Goal: Task Accomplishment & Management: Manage account settings

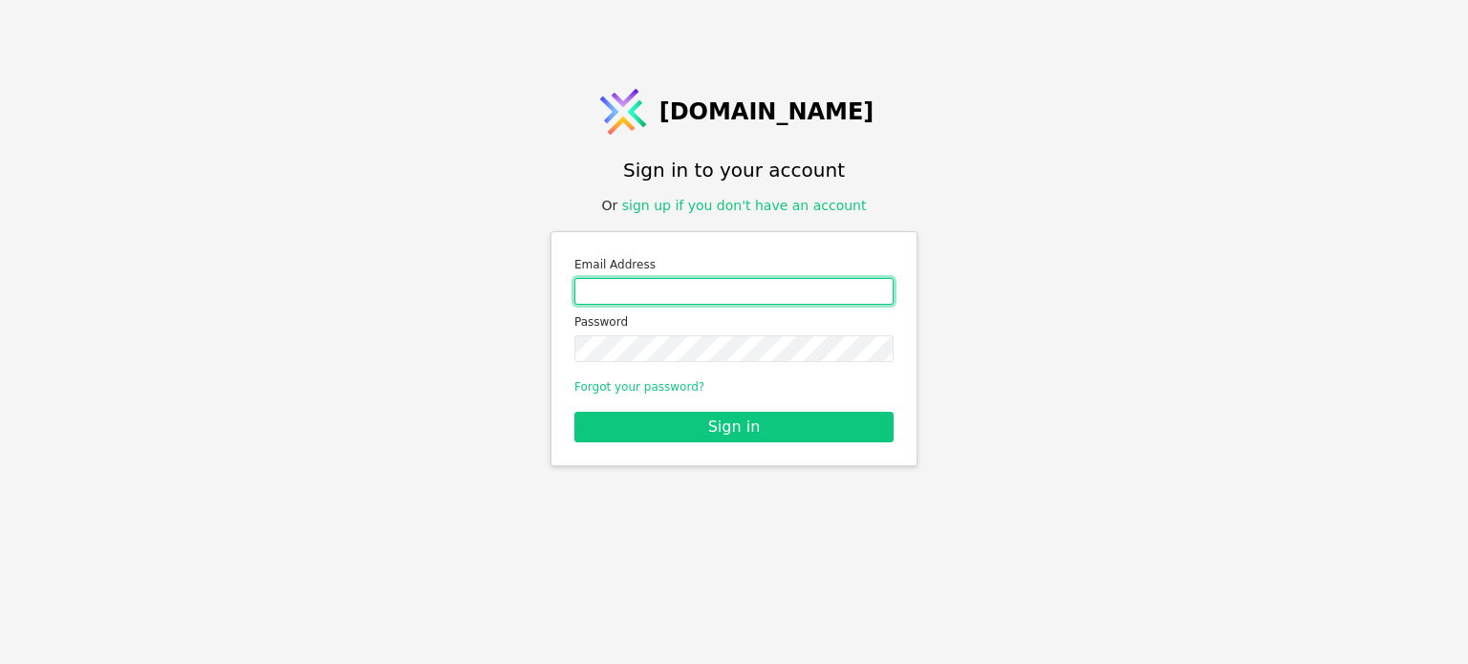
drag, startPoint x: 670, startPoint y: 278, endPoint x: 658, endPoint y: 308, distance: 32.1
click at [658, 303] on input "Email address" at bounding box center [733, 291] width 319 height 27
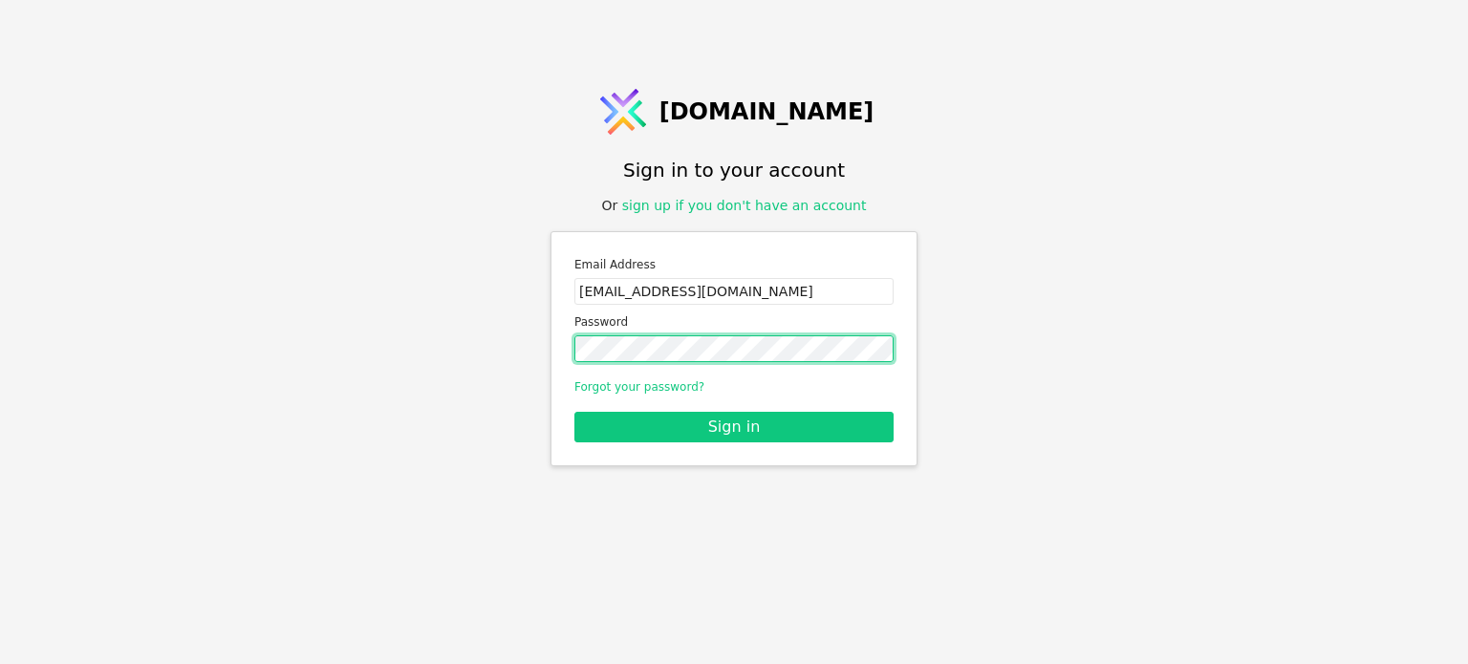
click at [574, 412] on button "Sign in" at bounding box center [733, 427] width 319 height 31
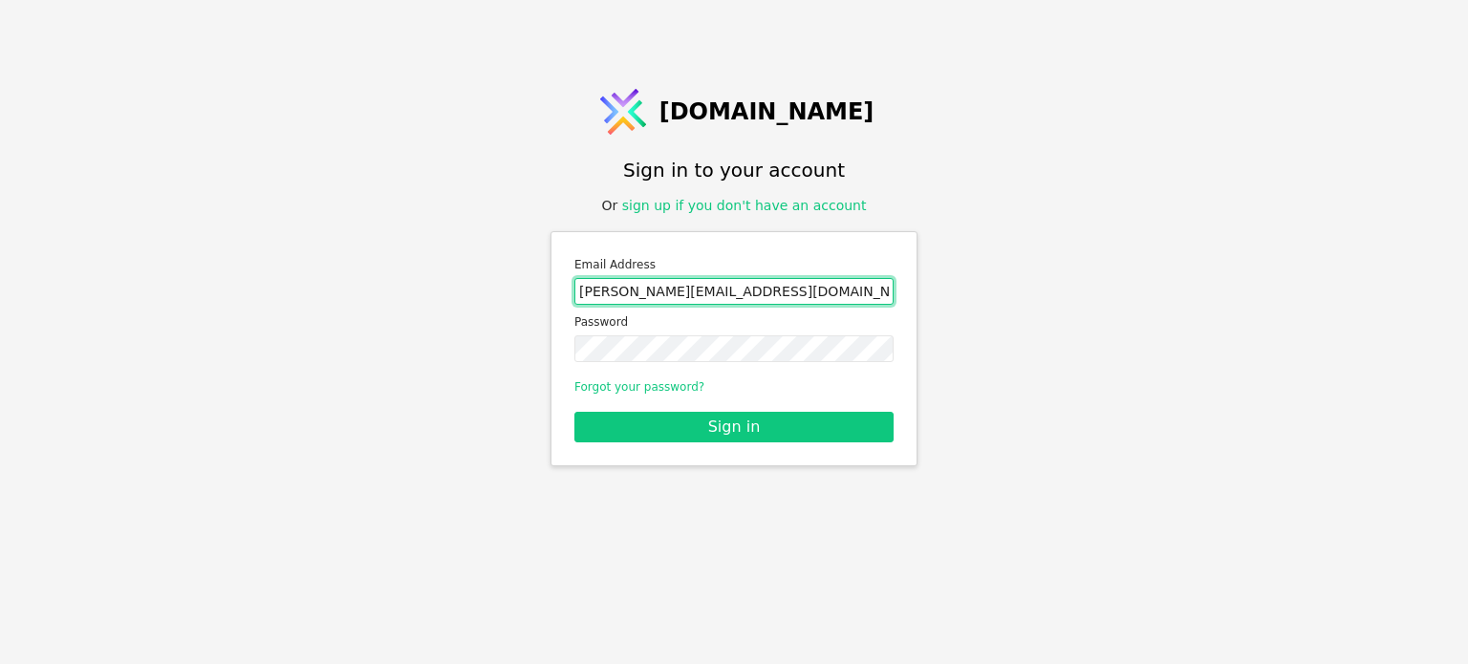
type input "[PERSON_NAME][EMAIL_ADDRESS][DOMAIN_NAME]"
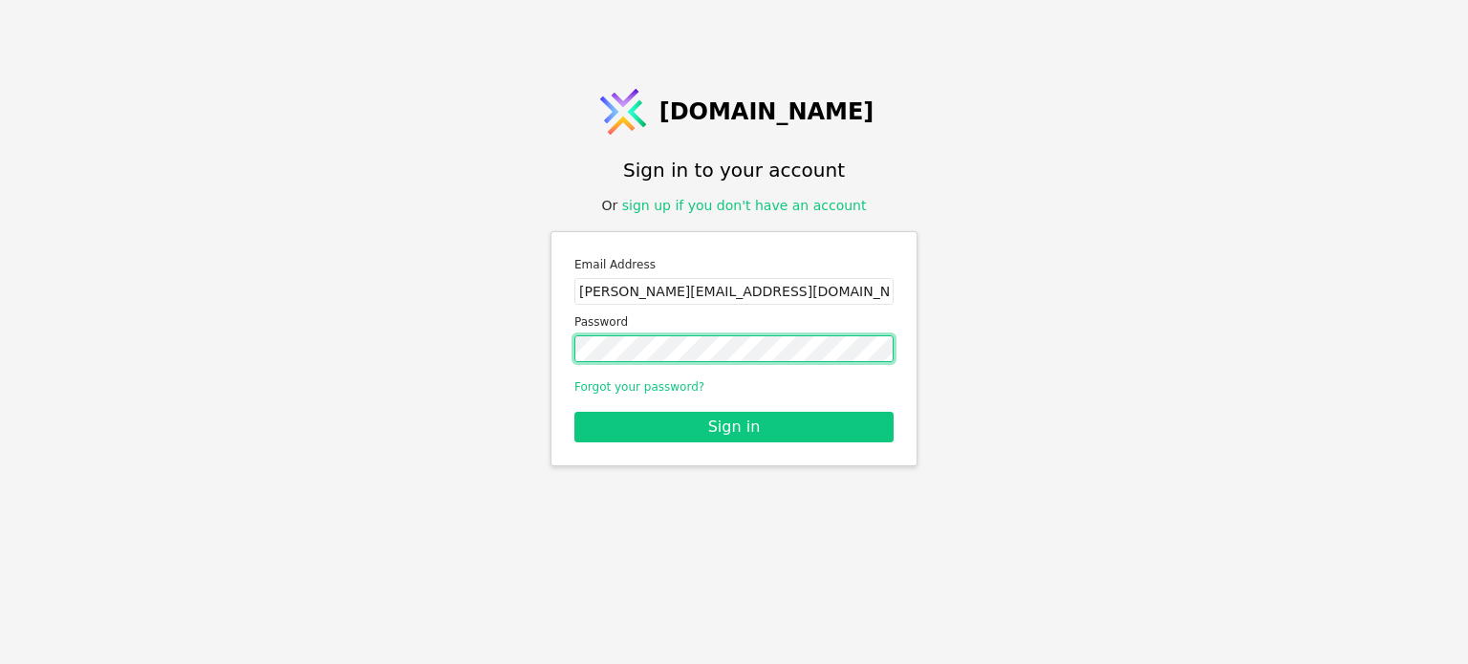
click at [574, 412] on button "Sign in" at bounding box center [733, 427] width 319 height 31
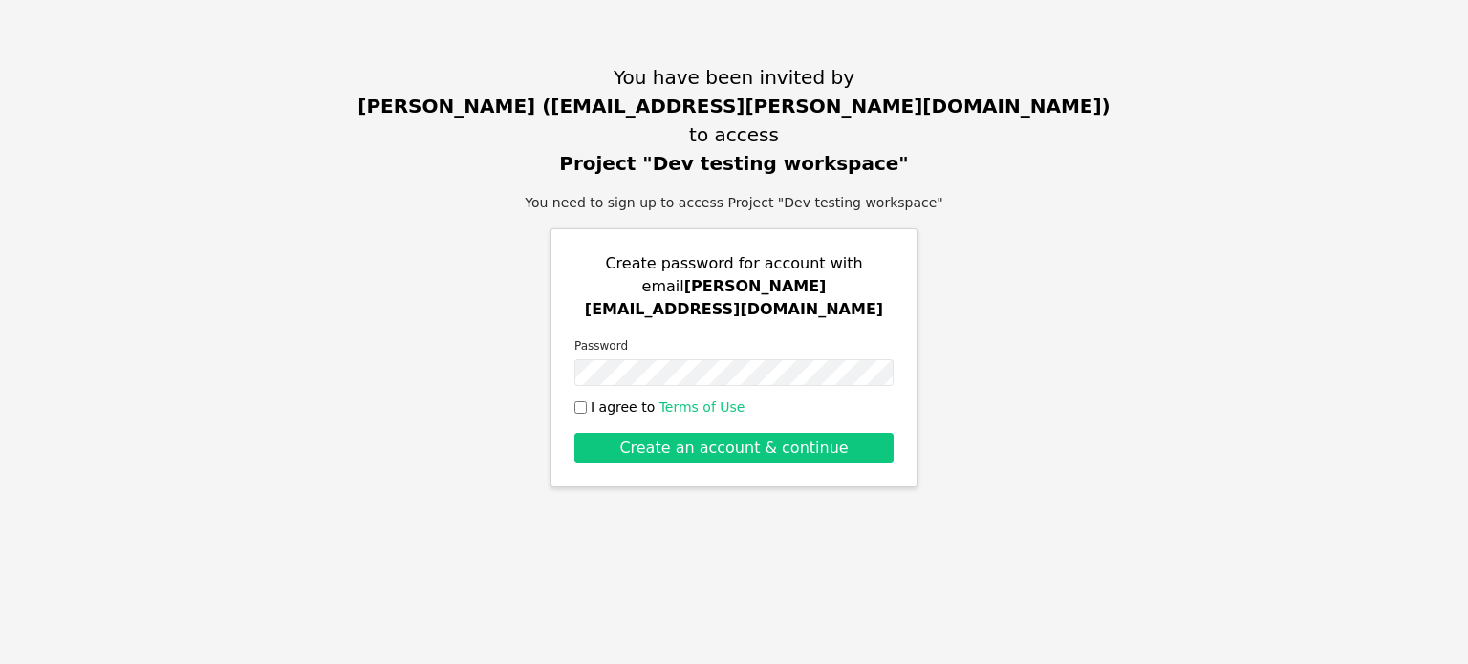
click at [578, 401] on input "I agree to Terms of Use" at bounding box center [580, 407] width 12 height 12
checkbox input "true"
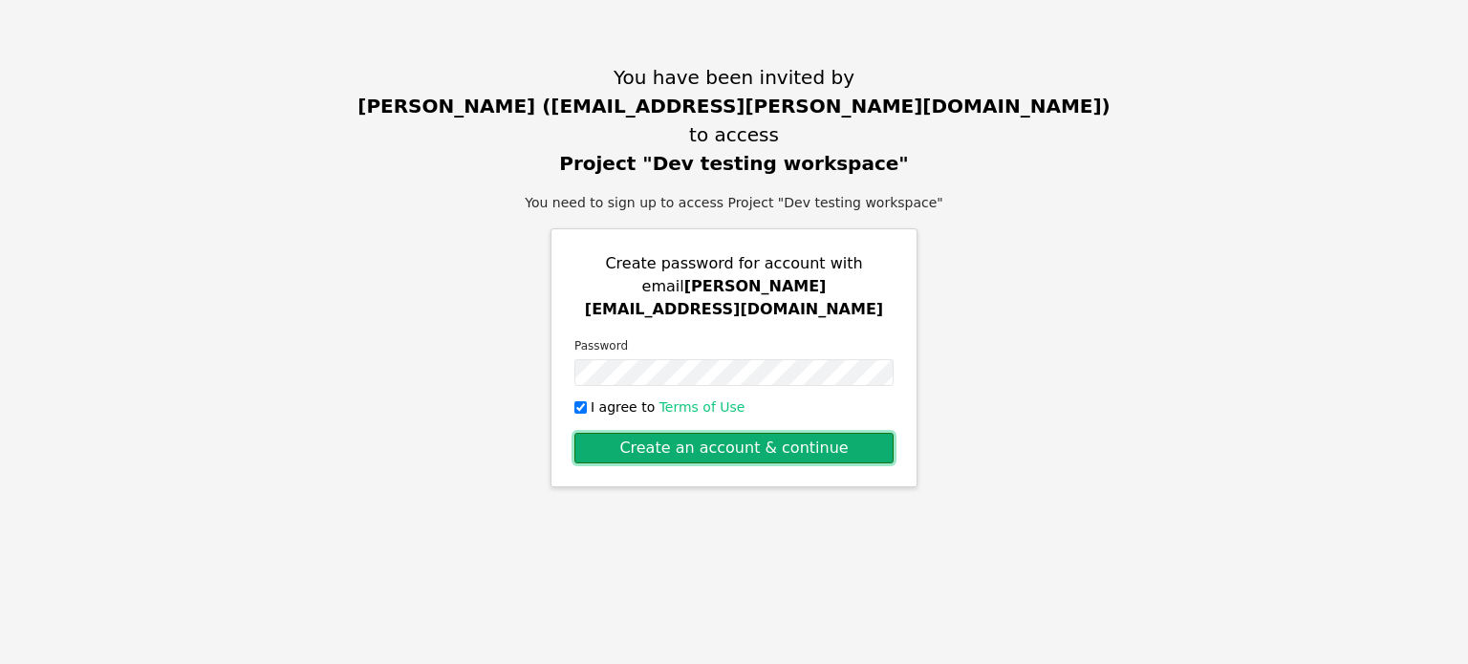
click at [605, 443] on button "Create an account & continue" at bounding box center [733, 448] width 319 height 31
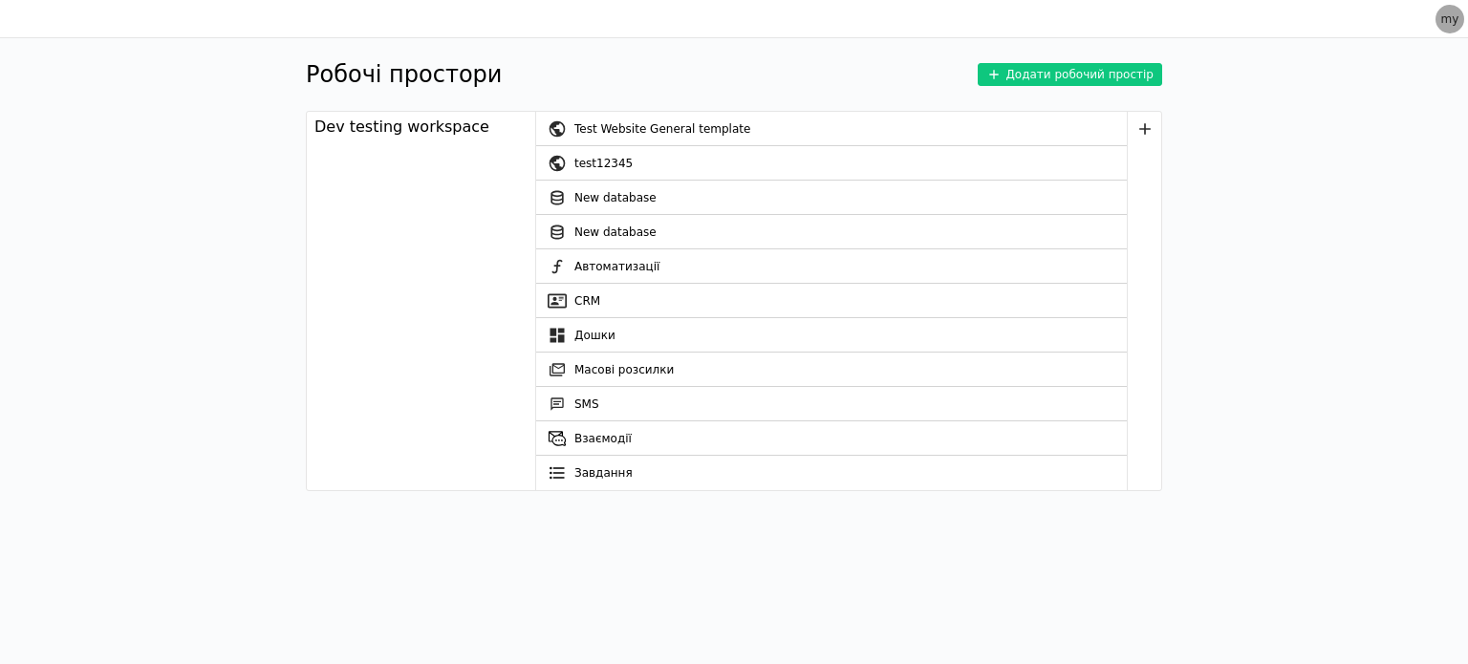
click at [564, 69] on div "Робочі простори Додати робочий простір" at bounding box center [734, 74] width 856 height 34
click at [587, 331] on link "Дошки" at bounding box center [831, 335] width 591 height 34
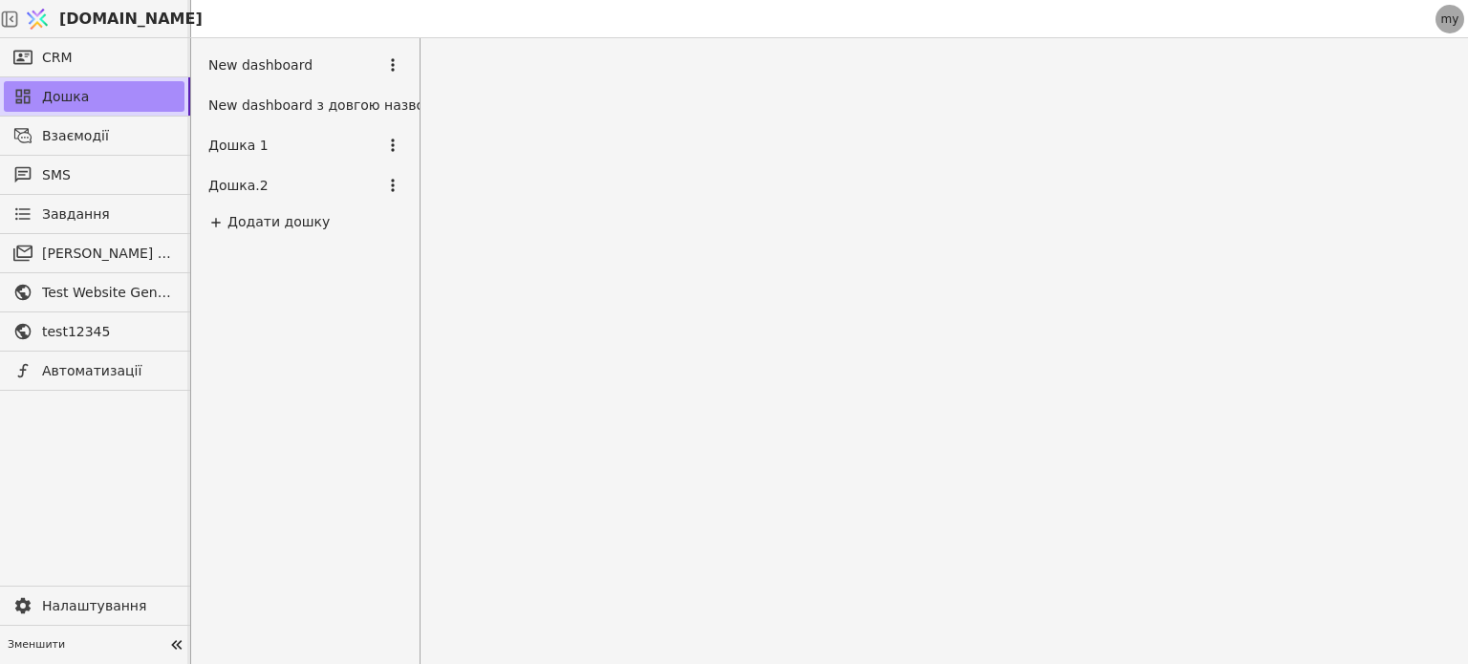
click at [587, 331] on div at bounding box center [945, 351] width 1048 height 626
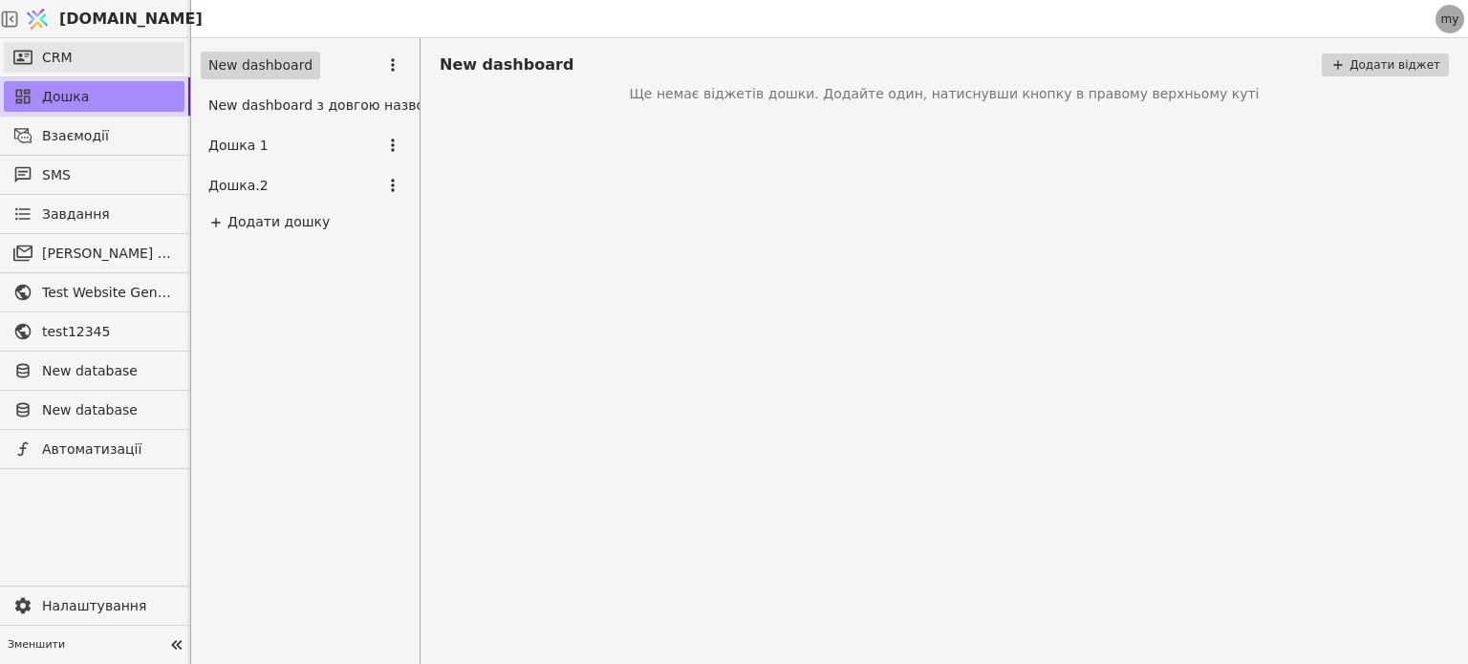
click at [78, 46] on link "CRM" at bounding box center [94, 57] width 181 height 31
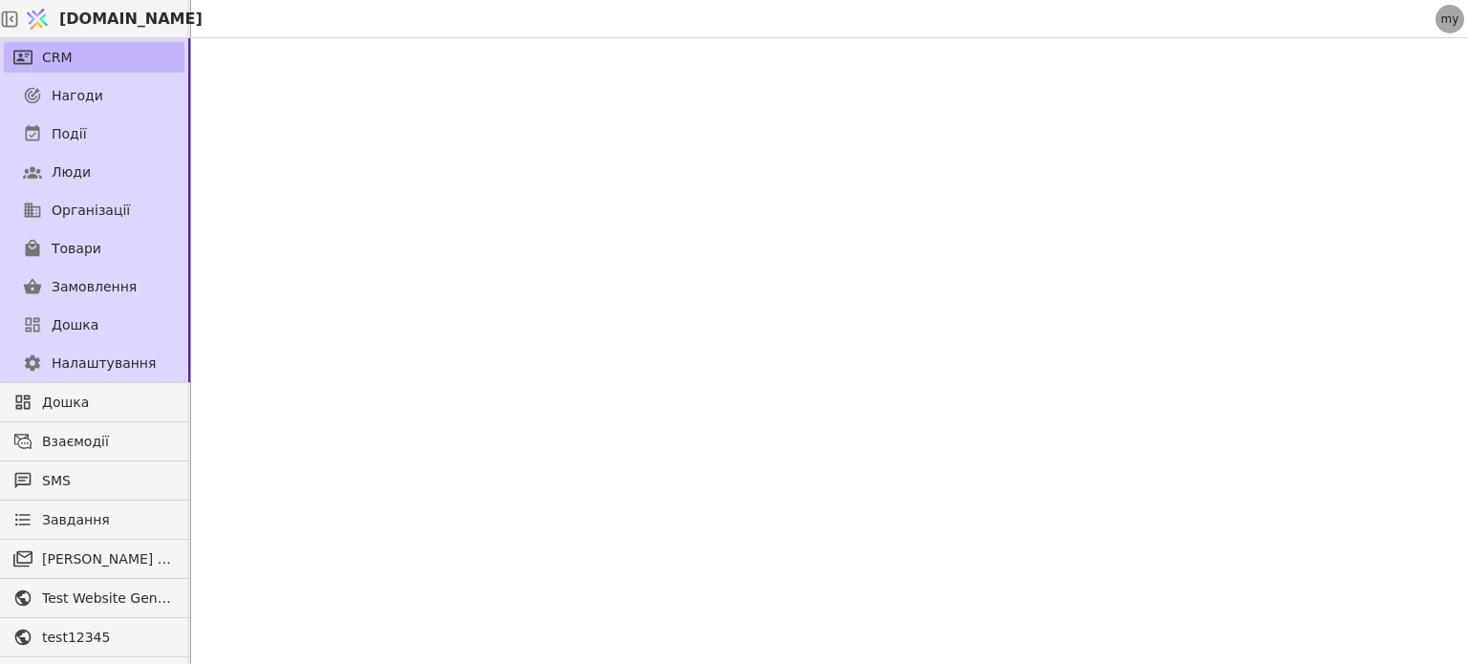
click at [78, 46] on link "CRM" at bounding box center [94, 57] width 181 height 31
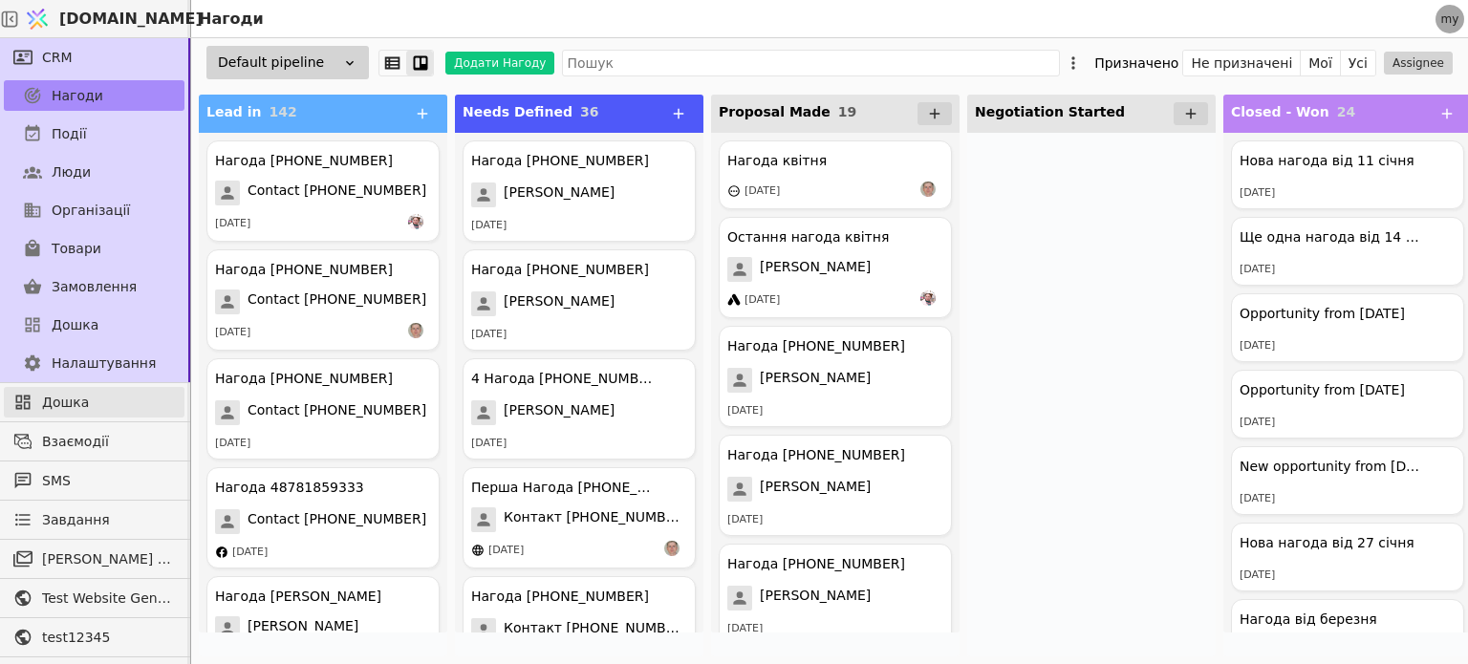
click at [82, 393] on span "Дошка" at bounding box center [108, 403] width 133 height 20
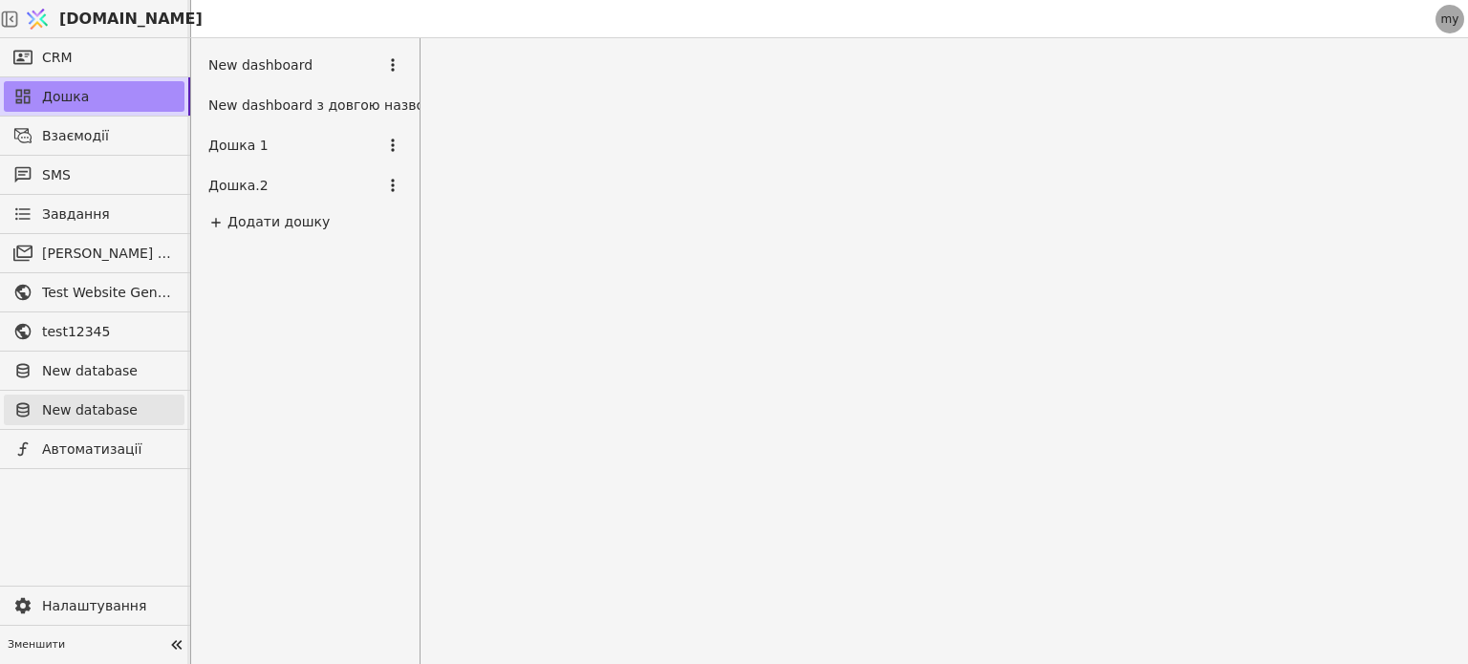
click at [82, 393] on div "CRM Дошка Взаємодії SMS Завдання Масова розсилки Test Website General template …" at bounding box center [95, 351] width 191 height 626
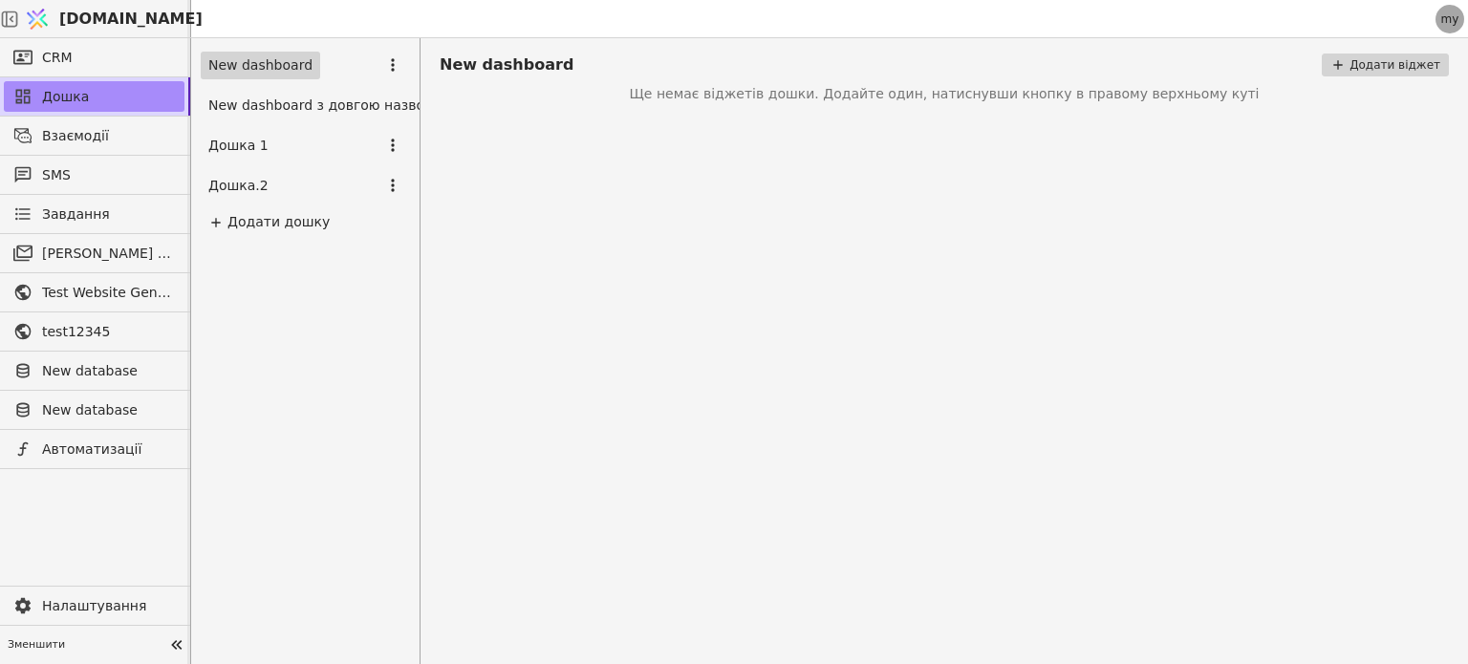
click at [277, 151] on div "Дошка 1" at bounding box center [305, 145] width 209 height 34
click at [233, 156] on link "Дошка 1" at bounding box center [239, 146] width 76 height 28
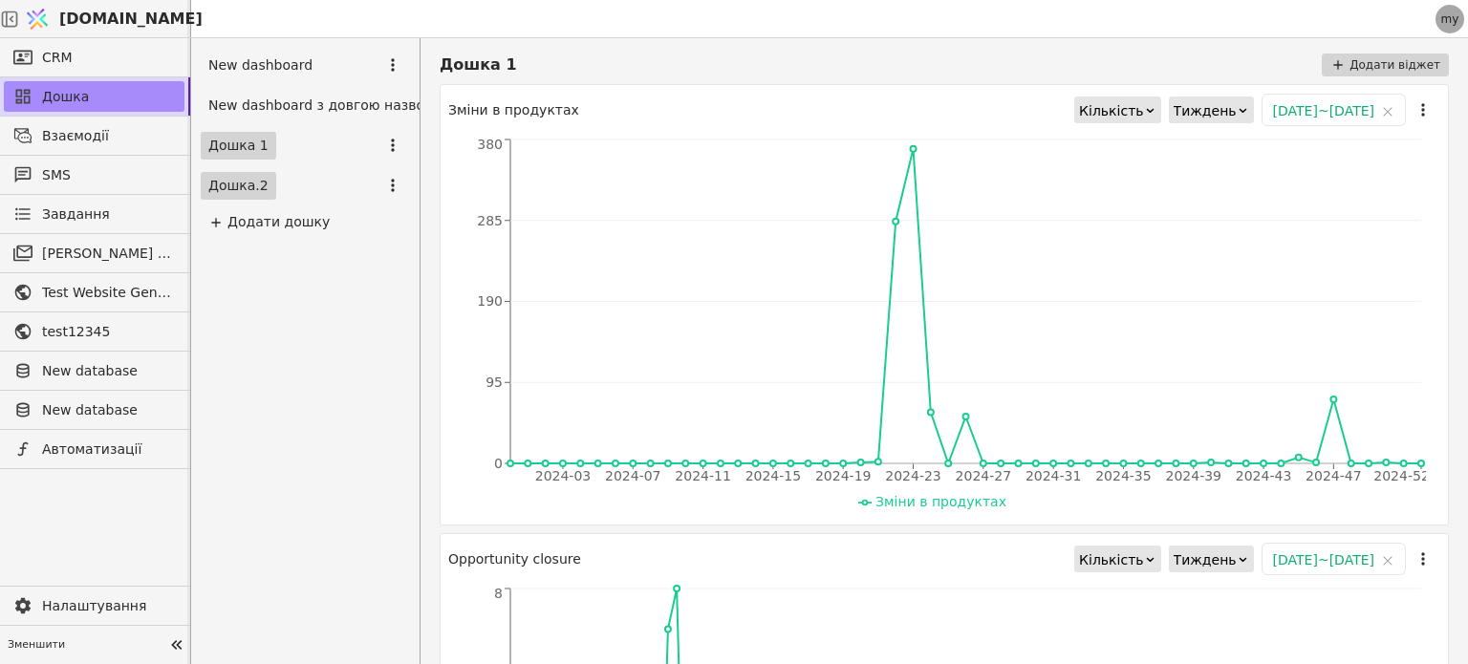
click at [264, 177] on link "Дошка.2" at bounding box center [239, 186] width 76 height 28
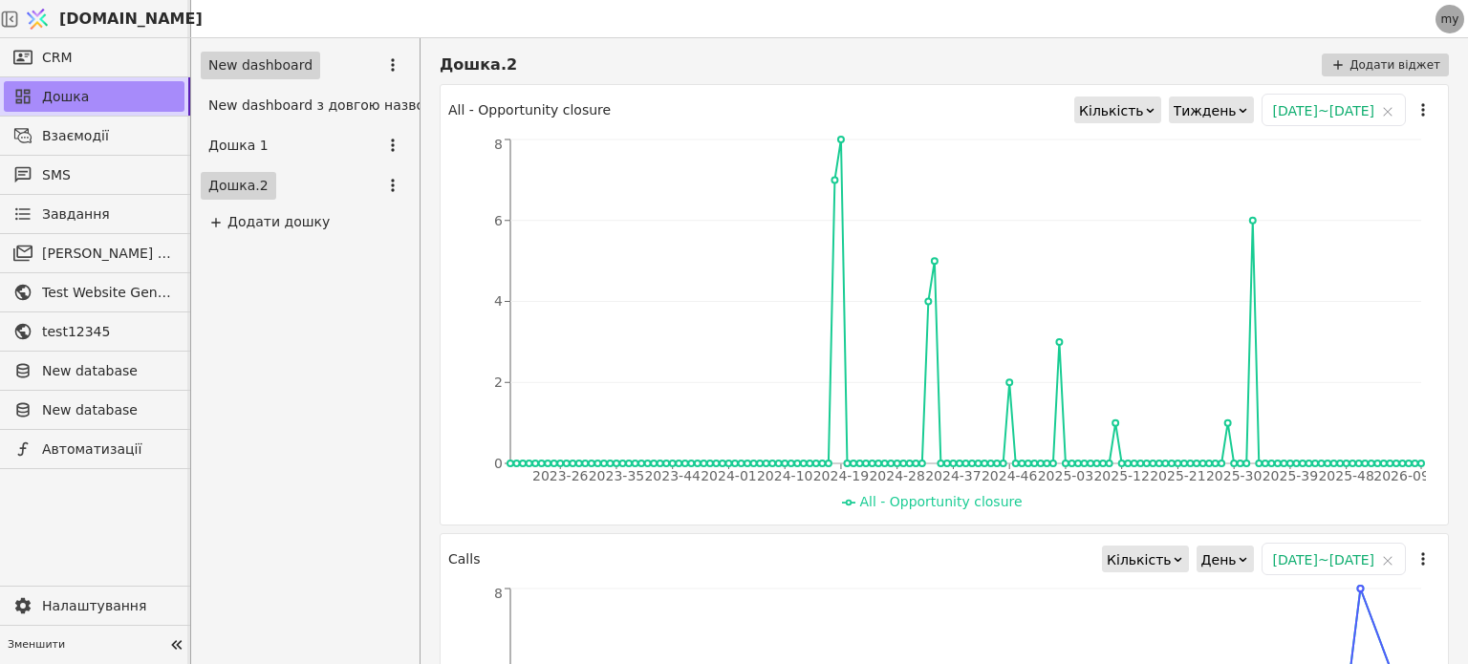
click at [279, 56] on link "New dashboard" at bounding box center [260, 66] width 119 height 28
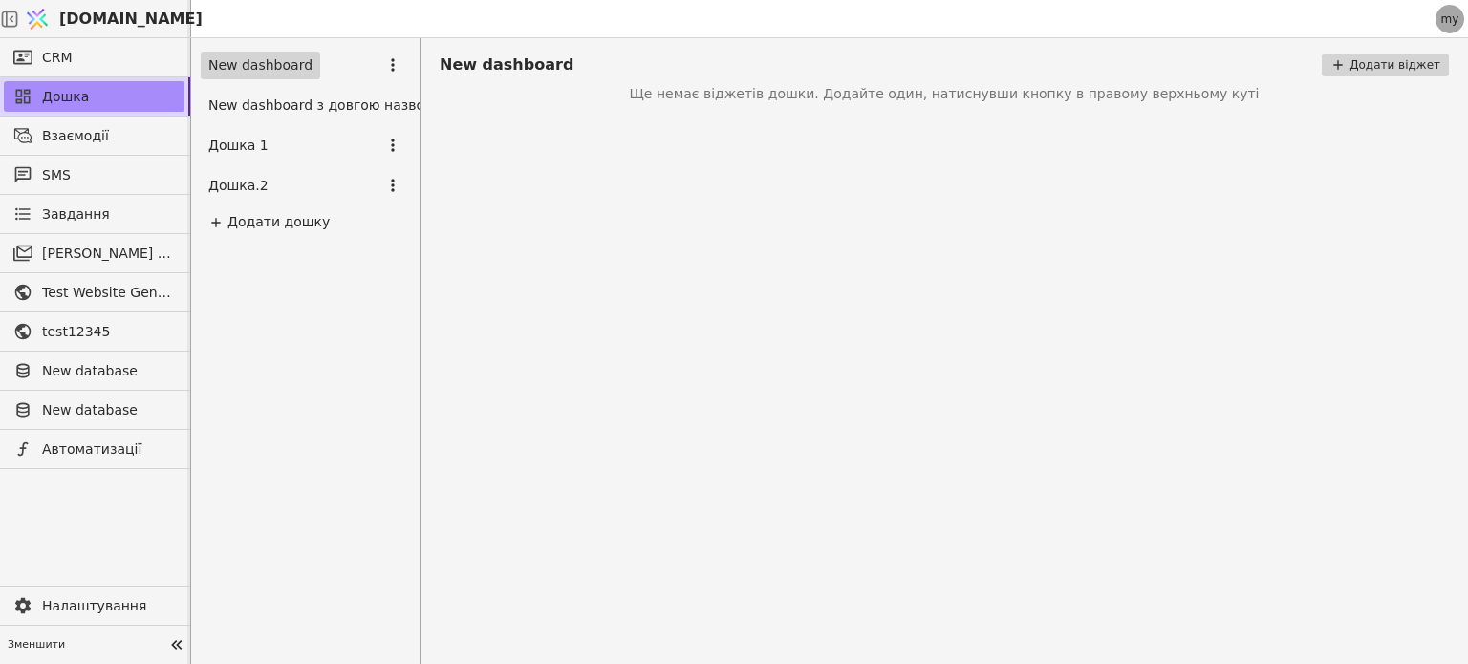
click at [52, 19] on img at bounding box center [37, 19] width 29 height 36
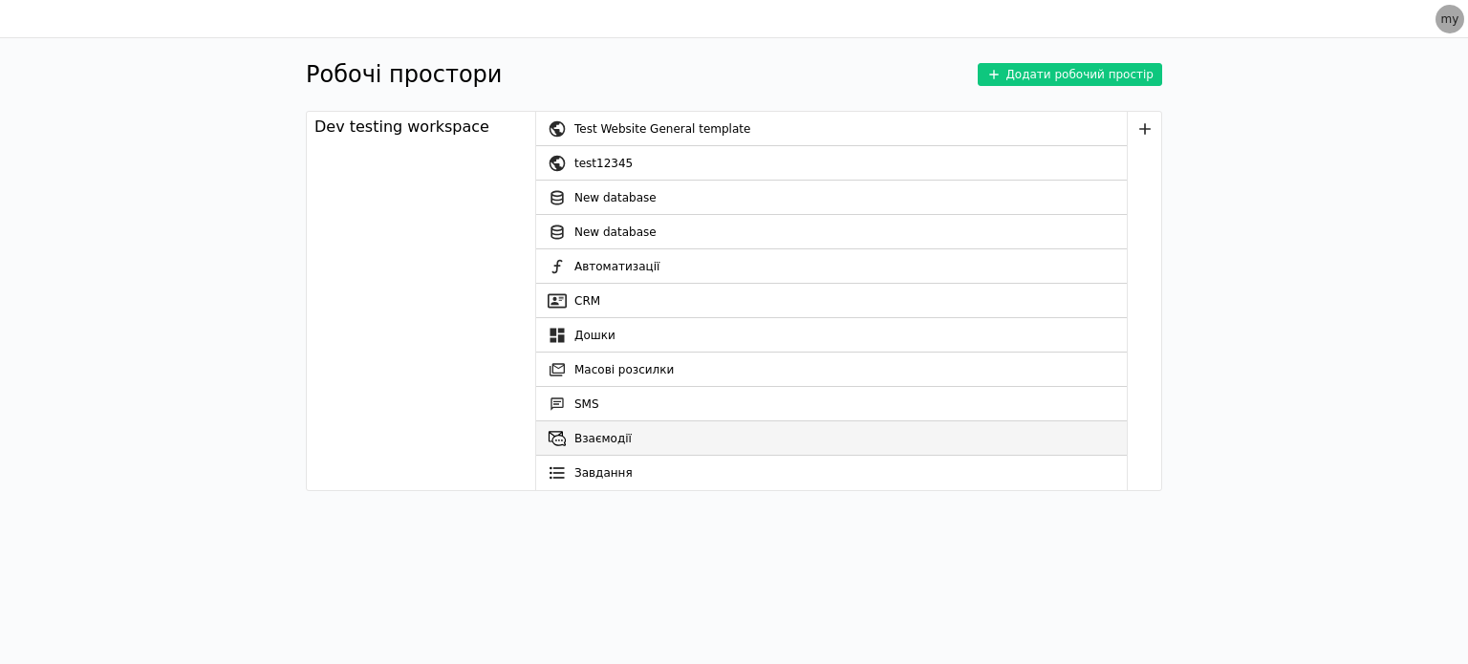
click at [591, 438] on link "Взаємодії" at bounding box center [831, 439] width 591 height 34
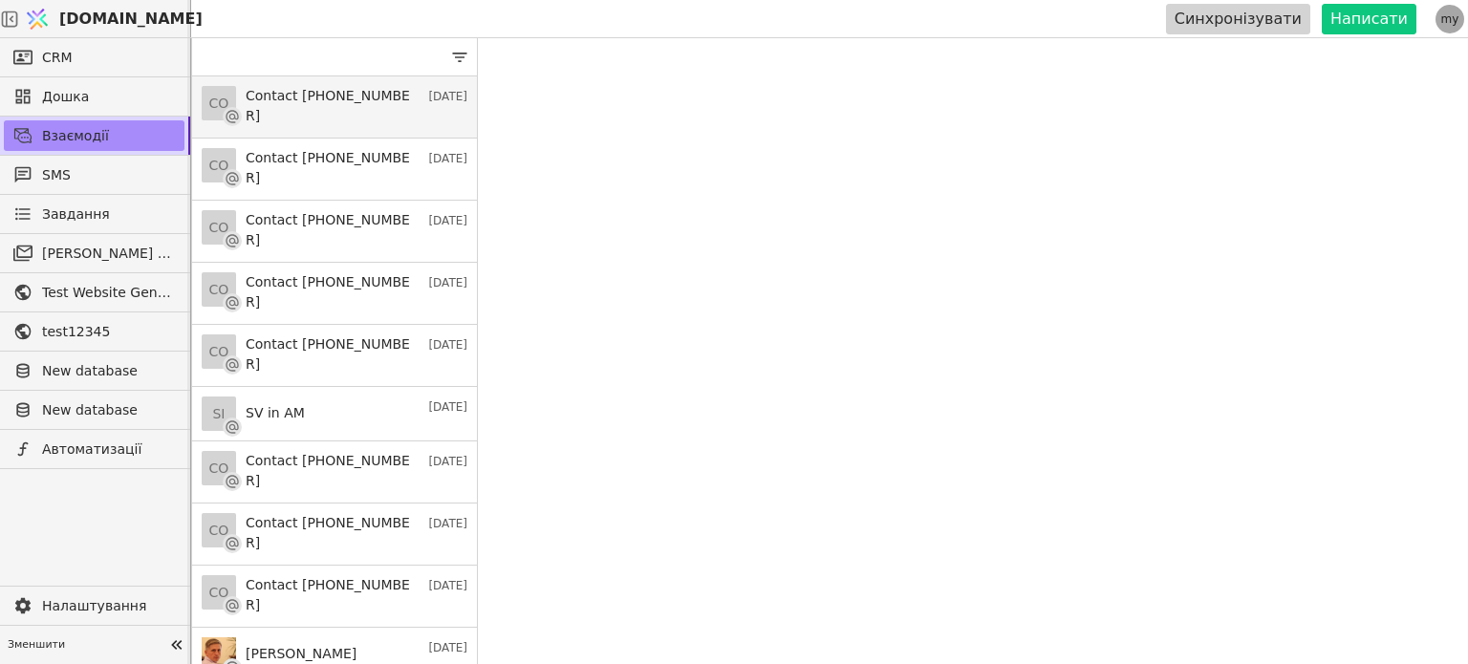
click at [297, 112] on h3 "Contact [PHONE_NUMBER]" at bounding box center [332, 106] width 173 height 40
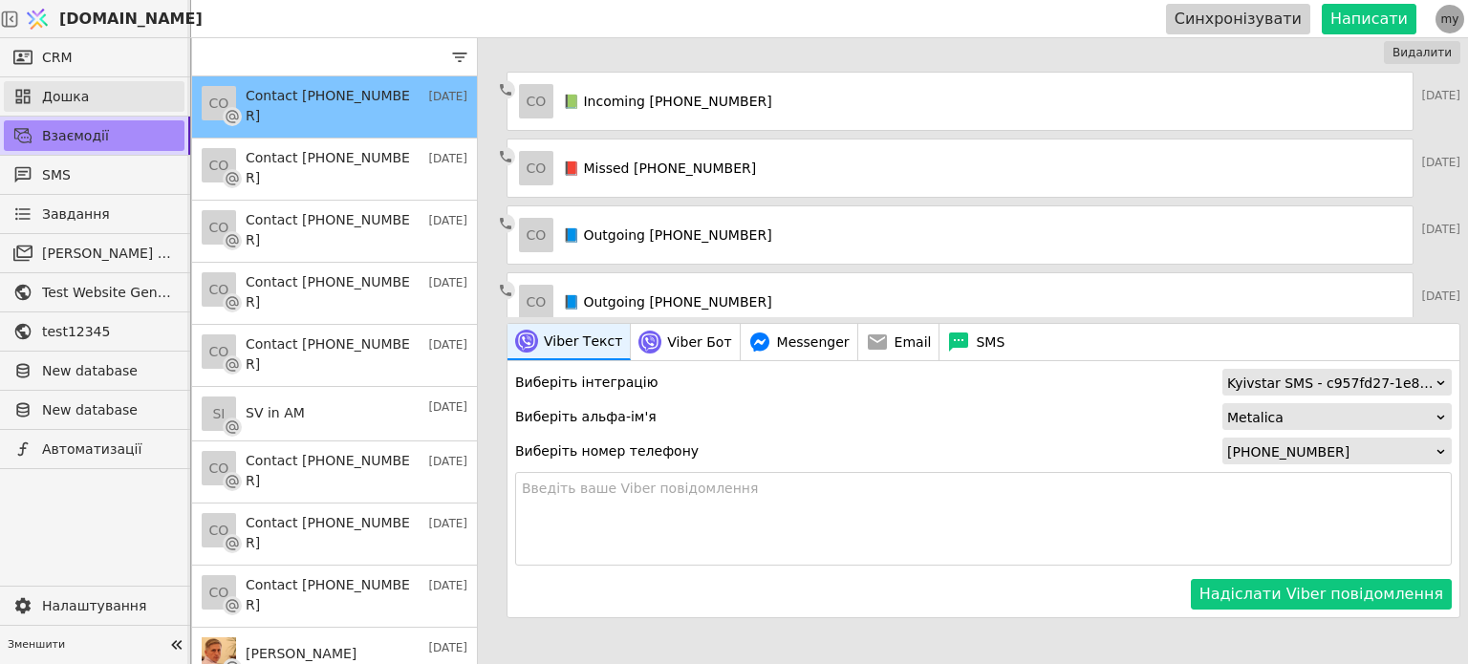
drag, startPoint x: 77, startPoint y: 77, endPoint x: 75, endPoint y: 92, distance: 14.6
click at [75, 92] on div "Дошка" at bounding box center [95, 96] width 190 height 38
click at [75, 92] on span "Дошка" at bounding box center [108, 97] width 133 height 20
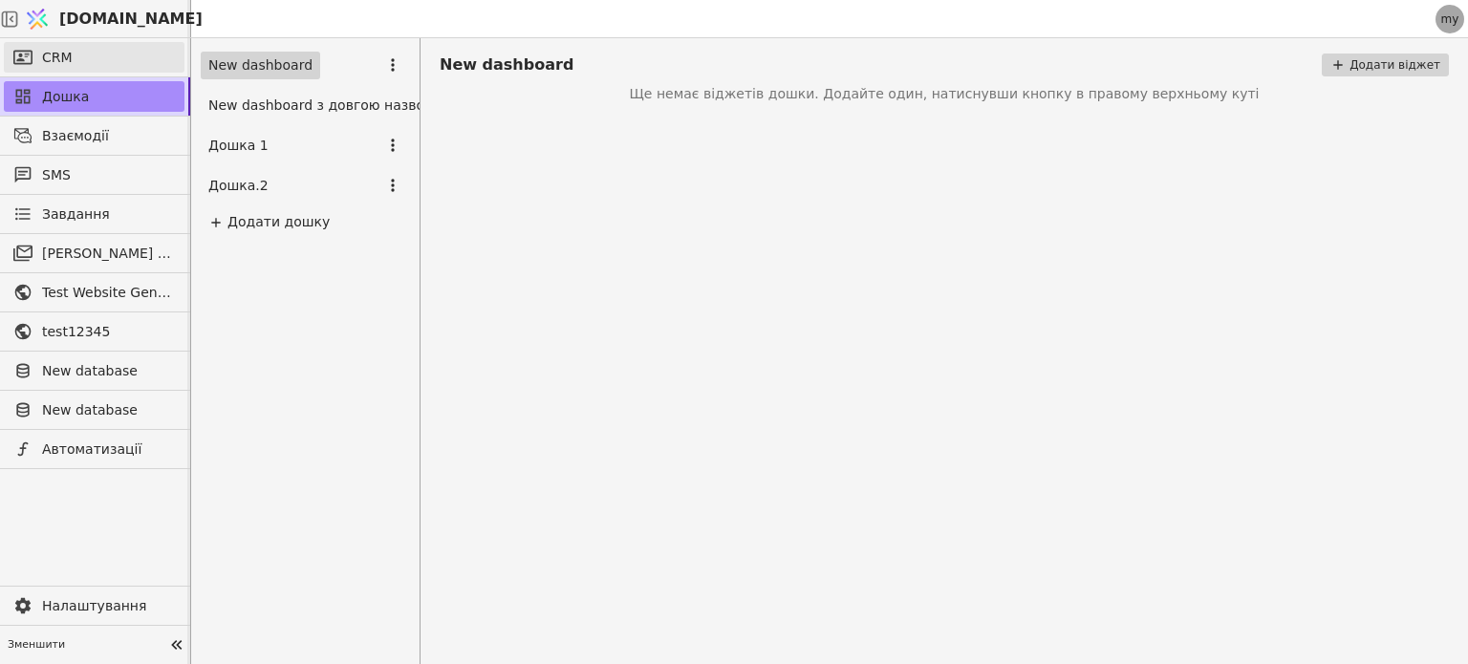
click at [49, 58] on span "CRM" at bounding box center [57, 58] width 31 height 20
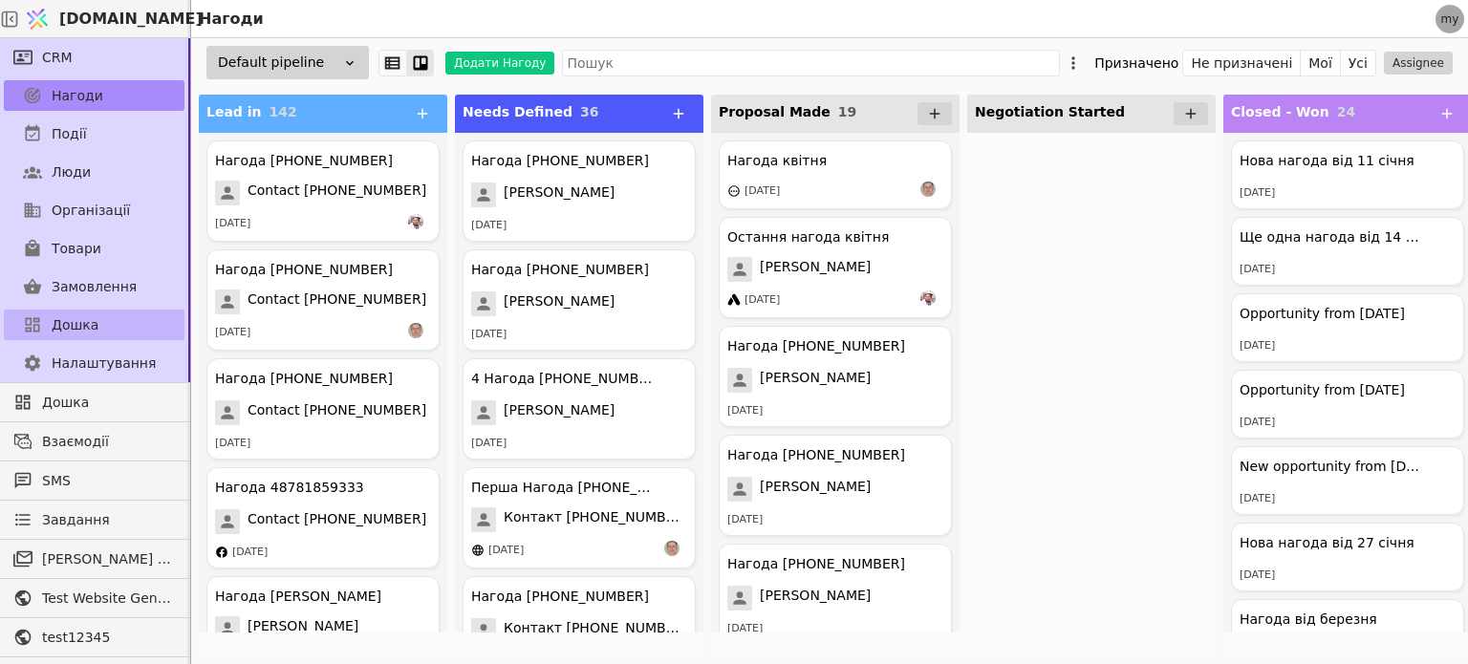
click at [84, 320] on span "Дошка" at bounding box center [75, 325] width 47 height 20
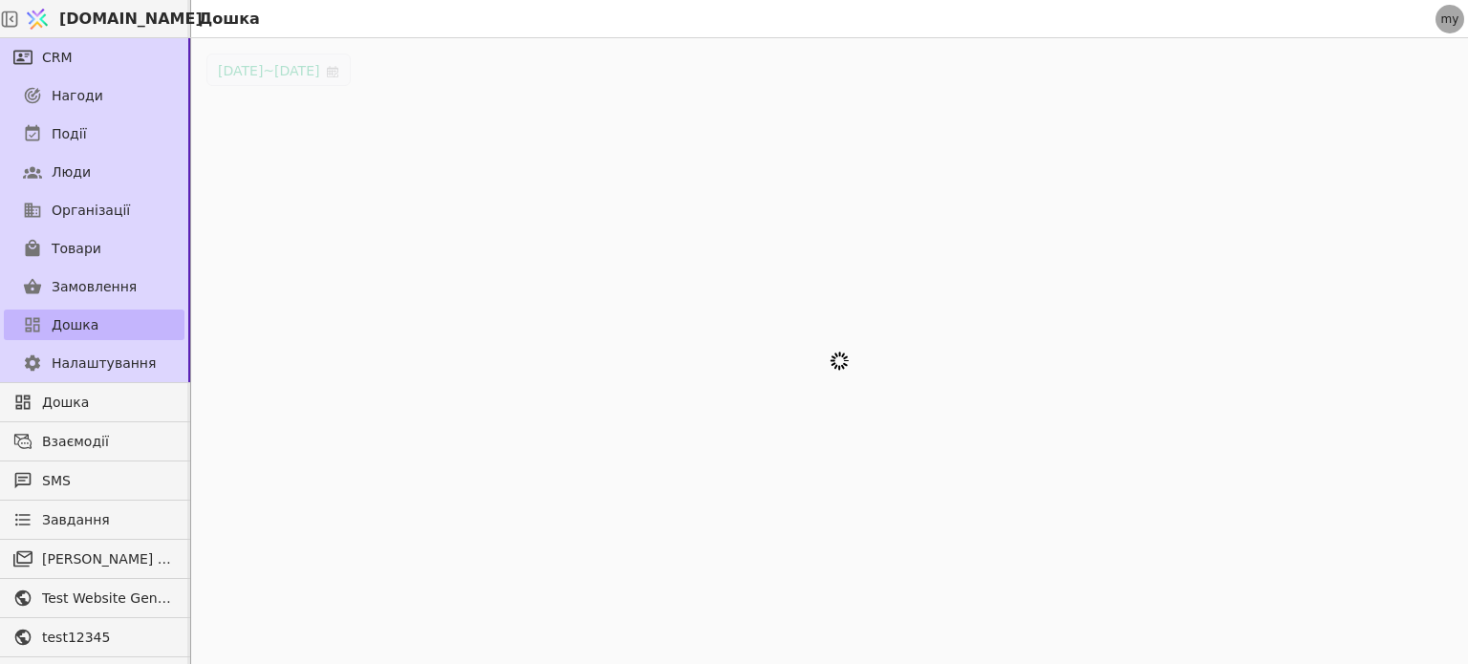
click at [84, 320] on span "Дошка" at bounding box center [75, 325] width 47 height 20
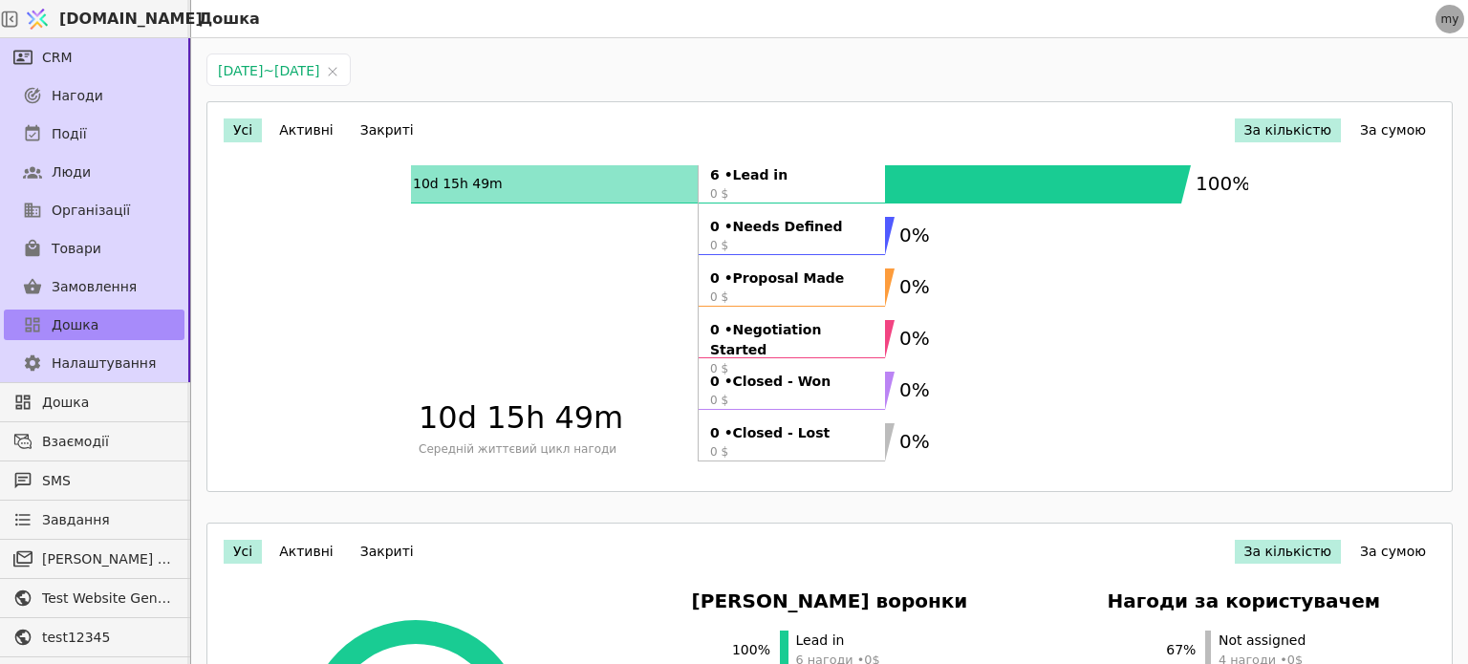
click at [102, 32] on link "[DOMAIN_NAME]" at bounding box center [105, 19] width 172 height 36
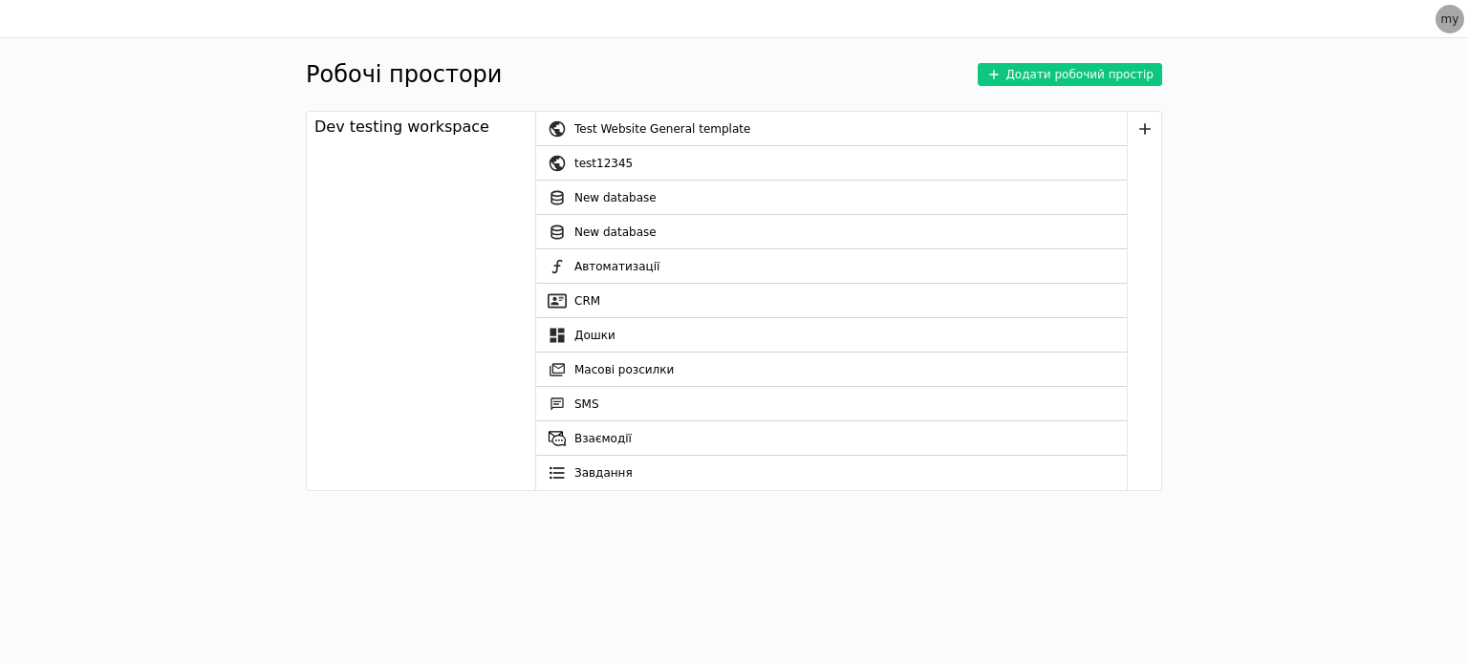
click at [725, 557] on div "Робочі простори Додати робочий простір Dev testing workspace Test Website Gener…" at bounding box center [734, 351] width 856 height 626
click at [589, 470] on link "Завдання" at bounding box center [831, 473] width 591 height 34
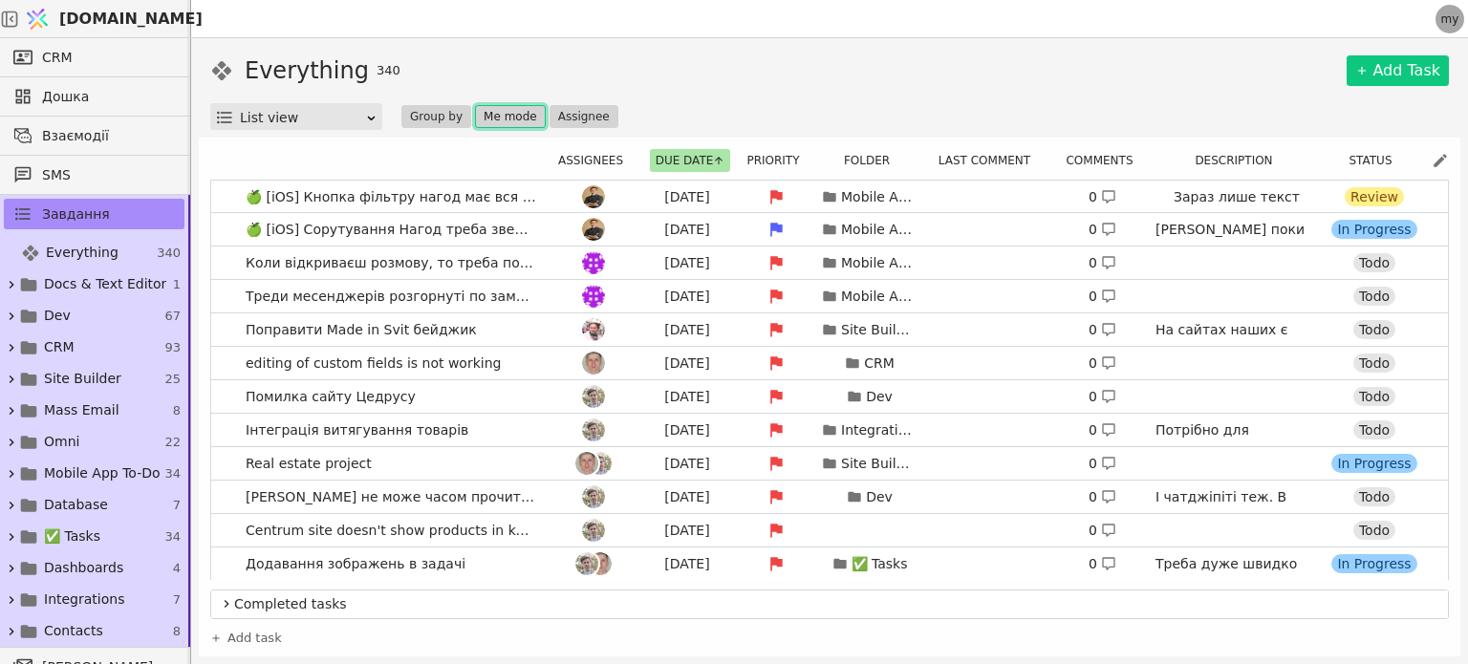
click at [508, 116] on button "Me mode" at bounding box center [510, 116] width 71 height 23
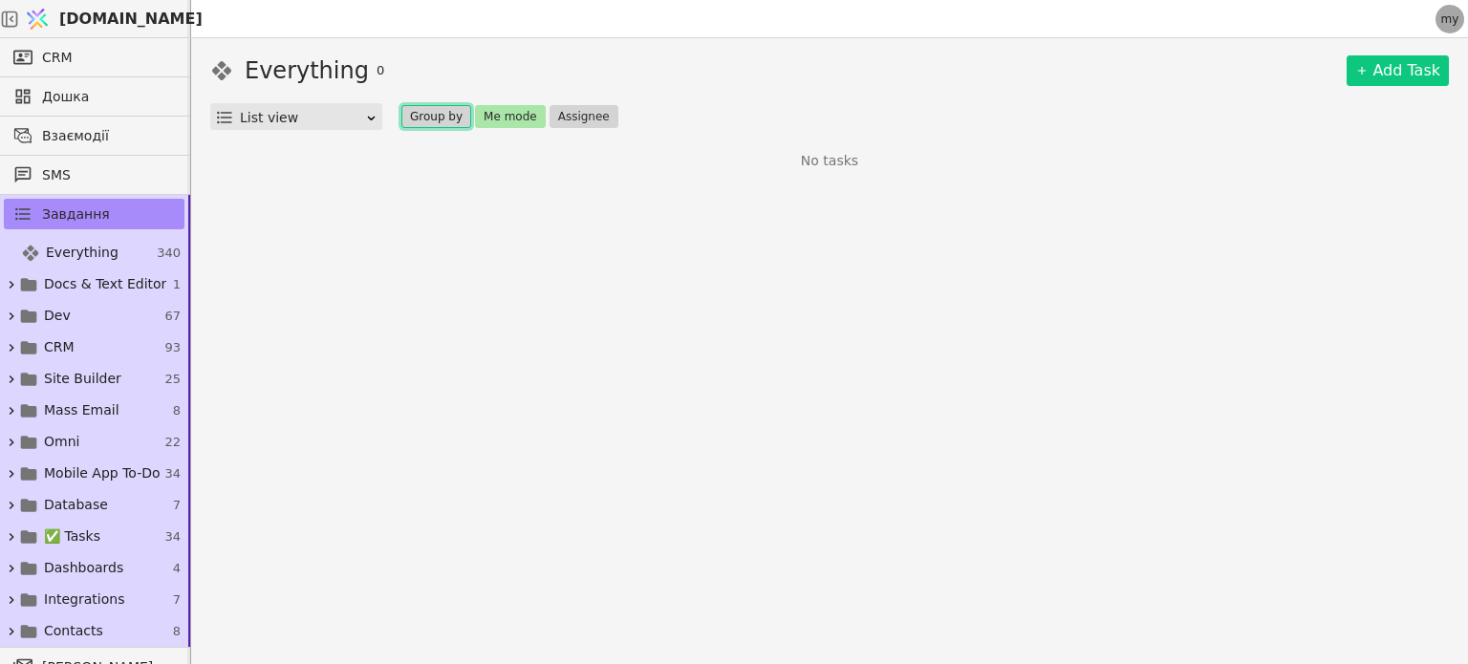
click at [439, 115] on button "Group by" at bounding box center [436, 116] width 70 height 23
click at [440, 115] on button "Group by" at bounding box center [436, 116] width 70 height 23
click at [495, 119] on button "Me mode" at bounding box center [510, 116] width 71 height 23
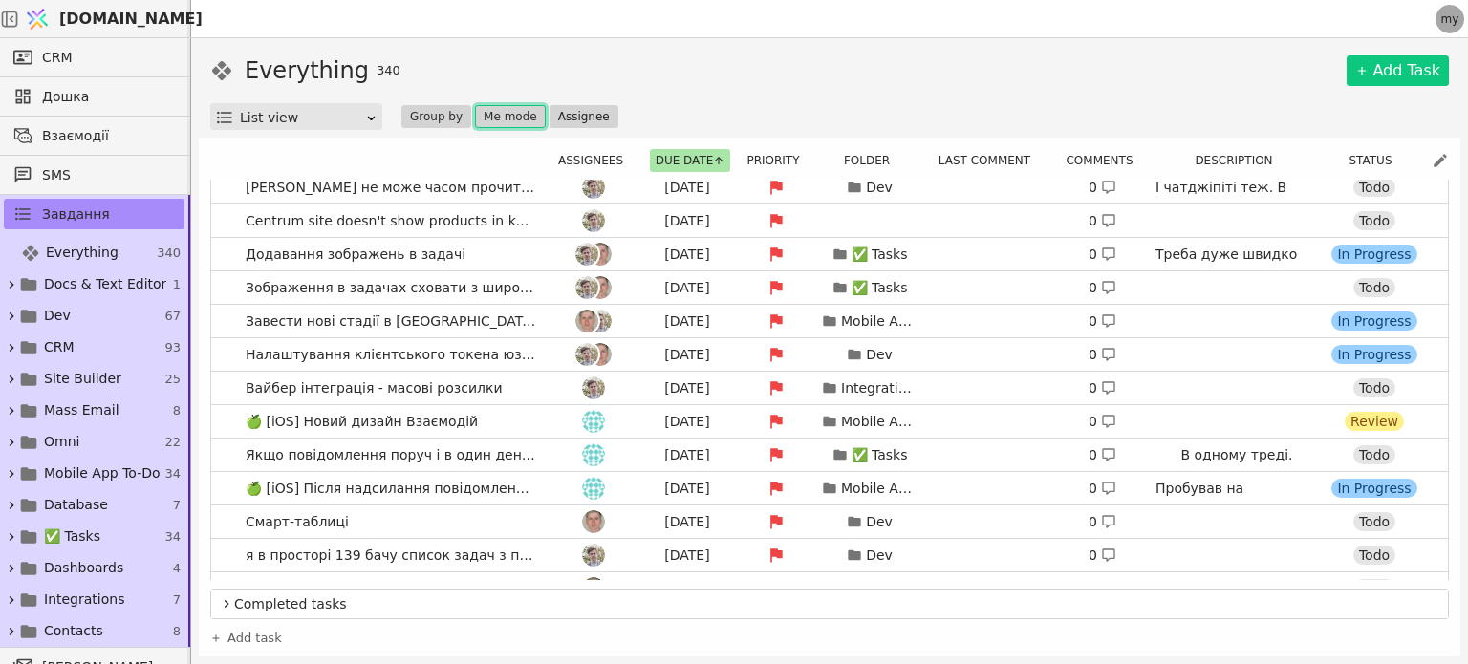
scroll to position [308, 0]
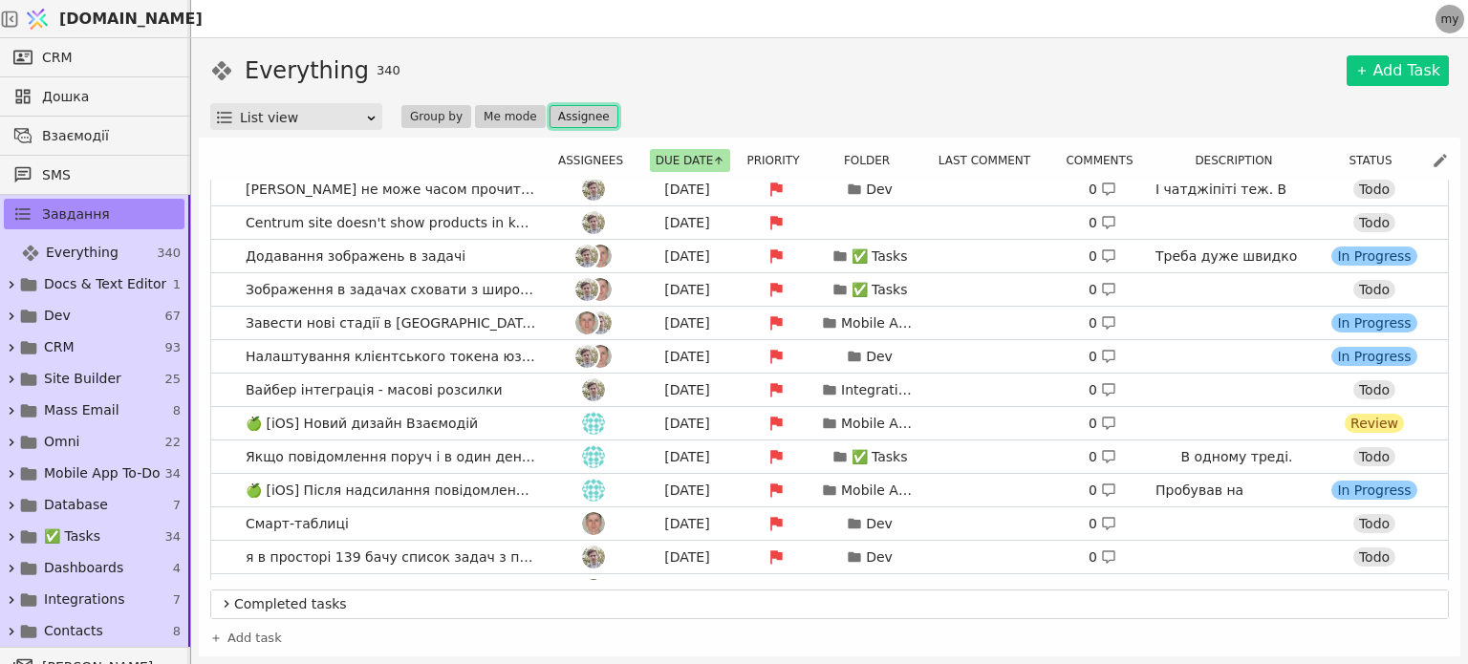
click at [579, 117] on button "Assignee" at bounding box center [584, 116] width 69 height 23
click at [575, 54] on div "Everything 340 Add Task" at bounding box center [829, 71] width 1239 height 34
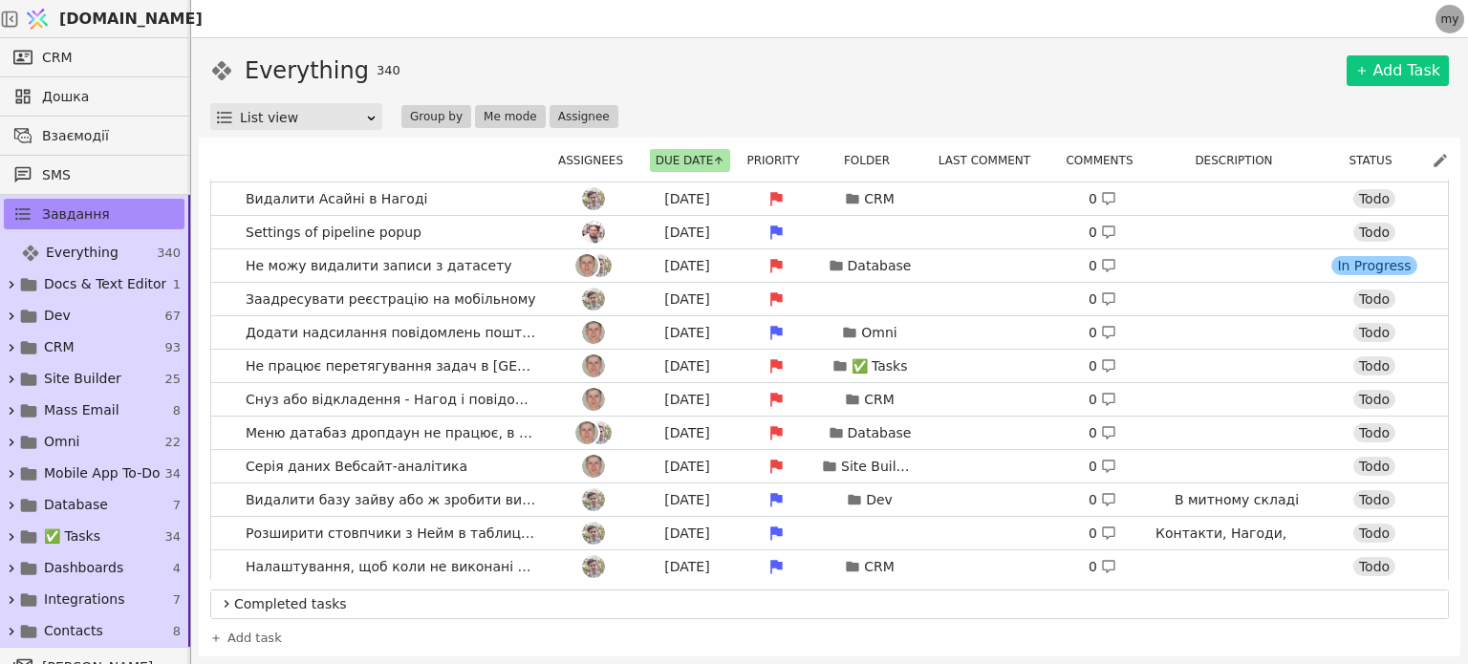
scroll to position [780, 0]
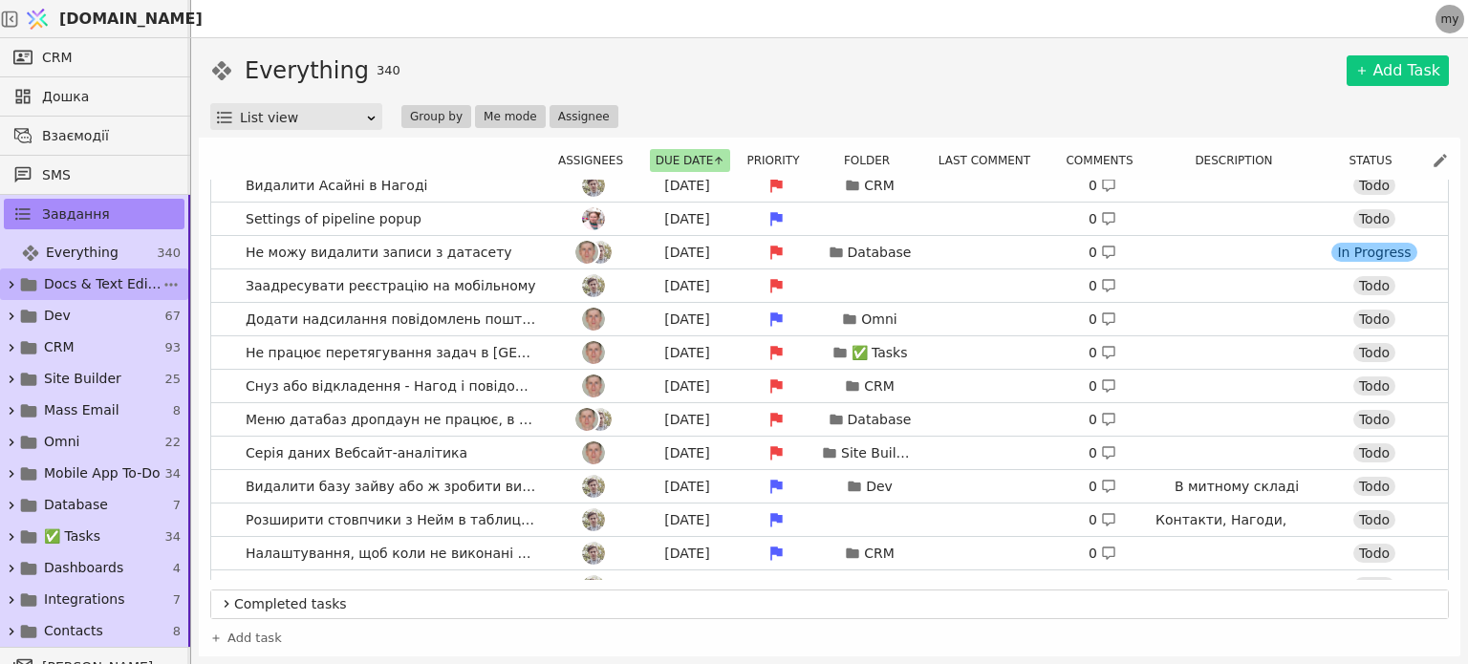
click at [12, 285] on icon at bounding box center [11, 284] width 15 height 15
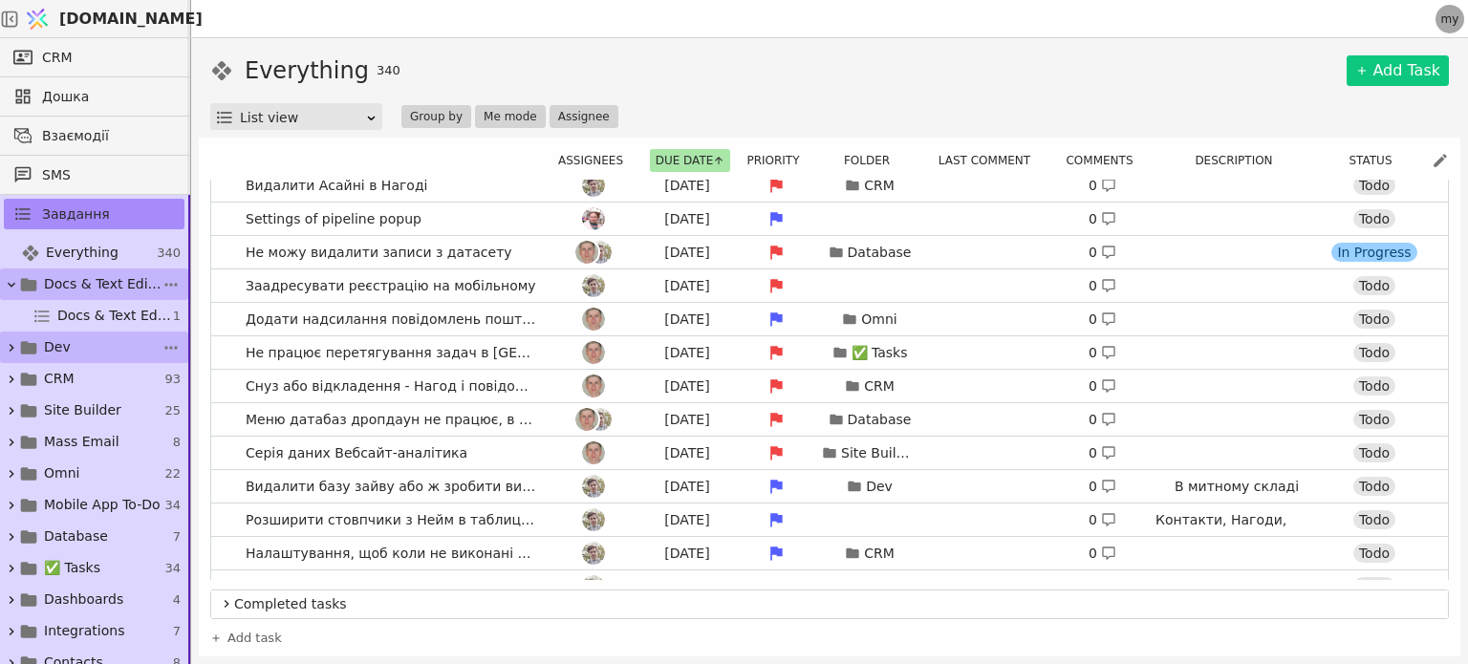
click at [7, 355] on link "Dev 67" at bounding box center [94, 348] width 188 height 32
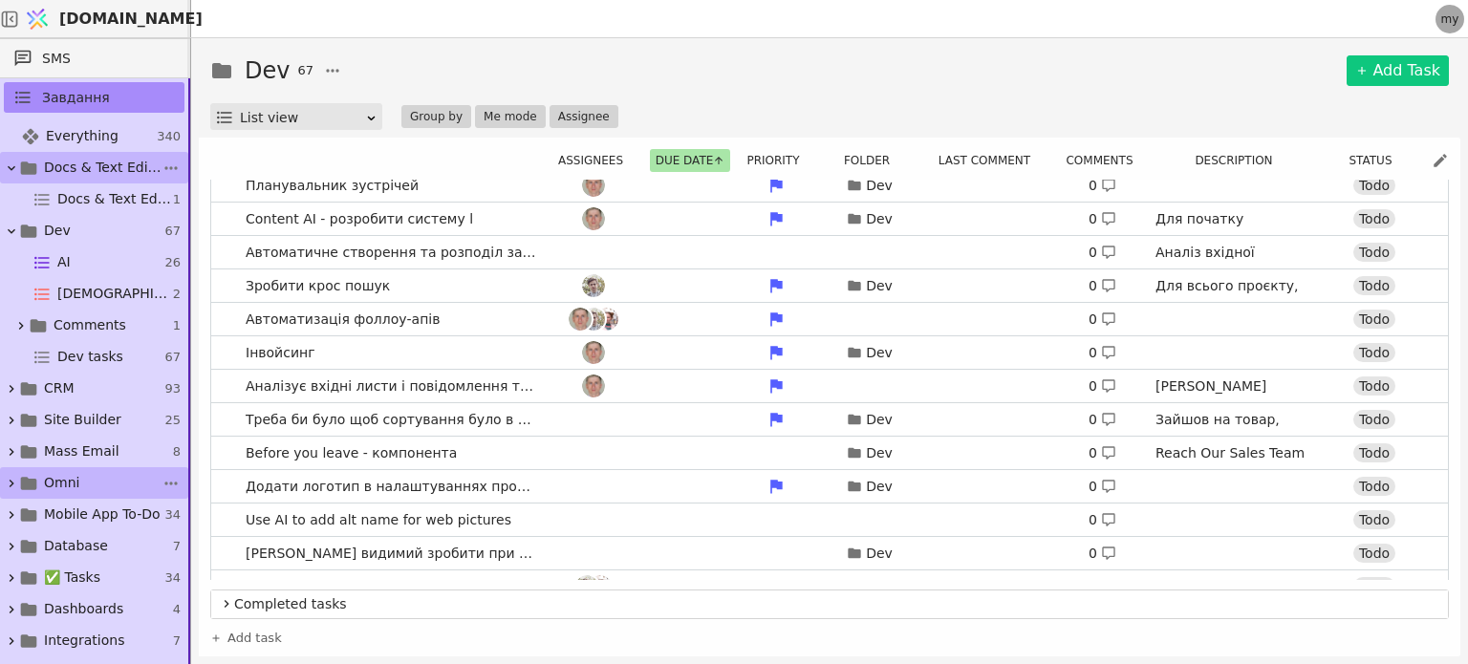
scroll to position [116, 0]
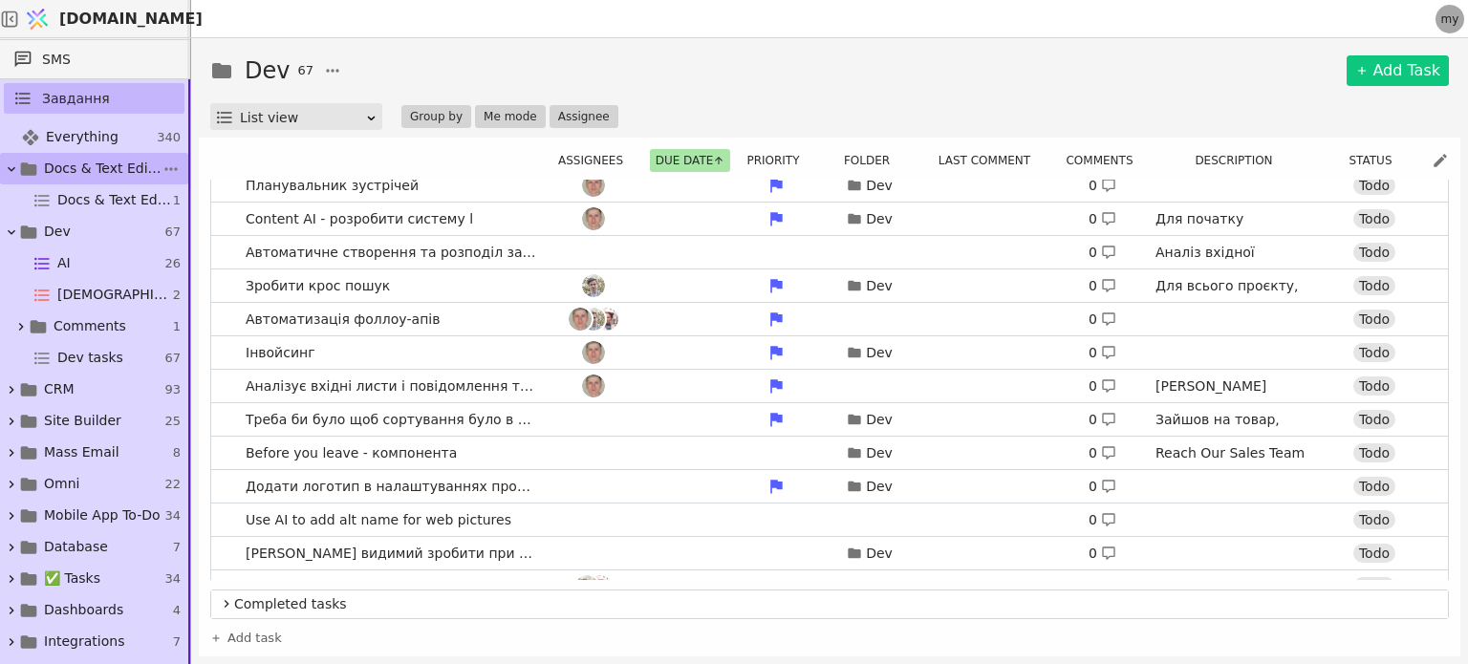
click at [73, 94] on span "Завдання" at bounding box center [76, 99] width 68 height 20
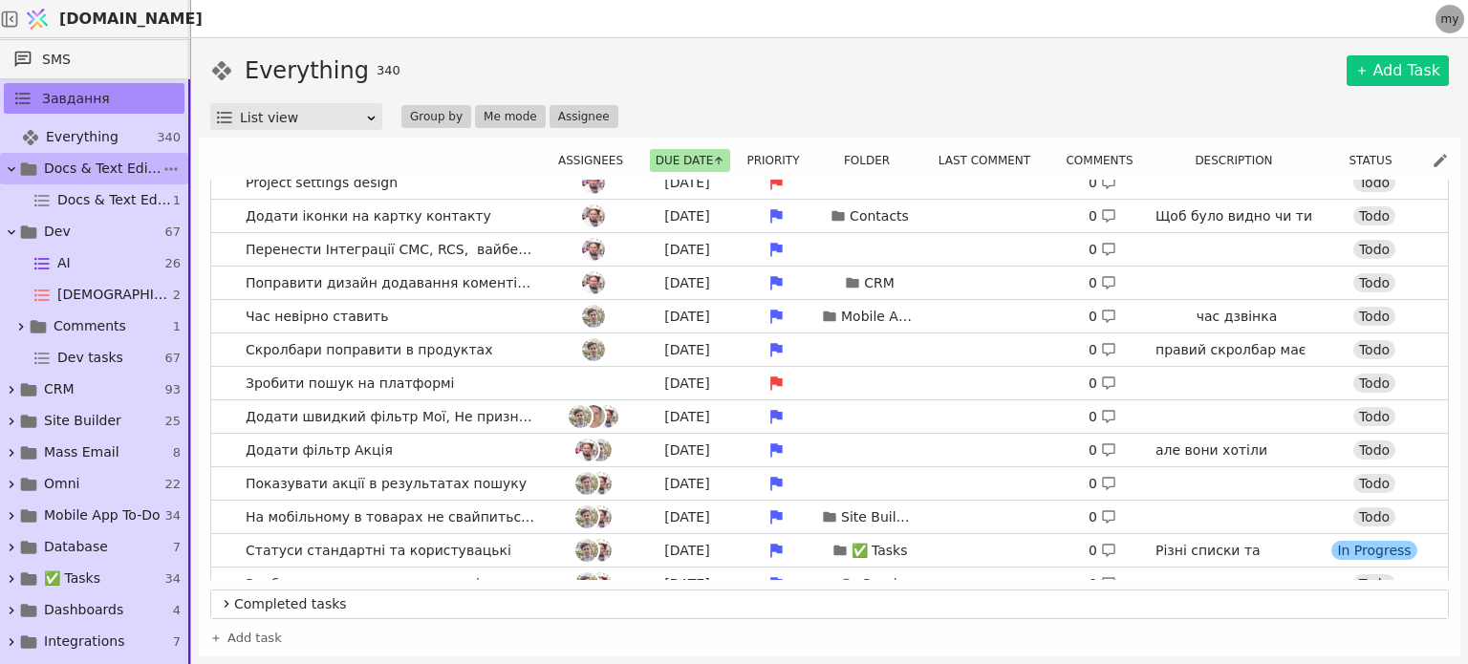
scroll to position [1589, 0]
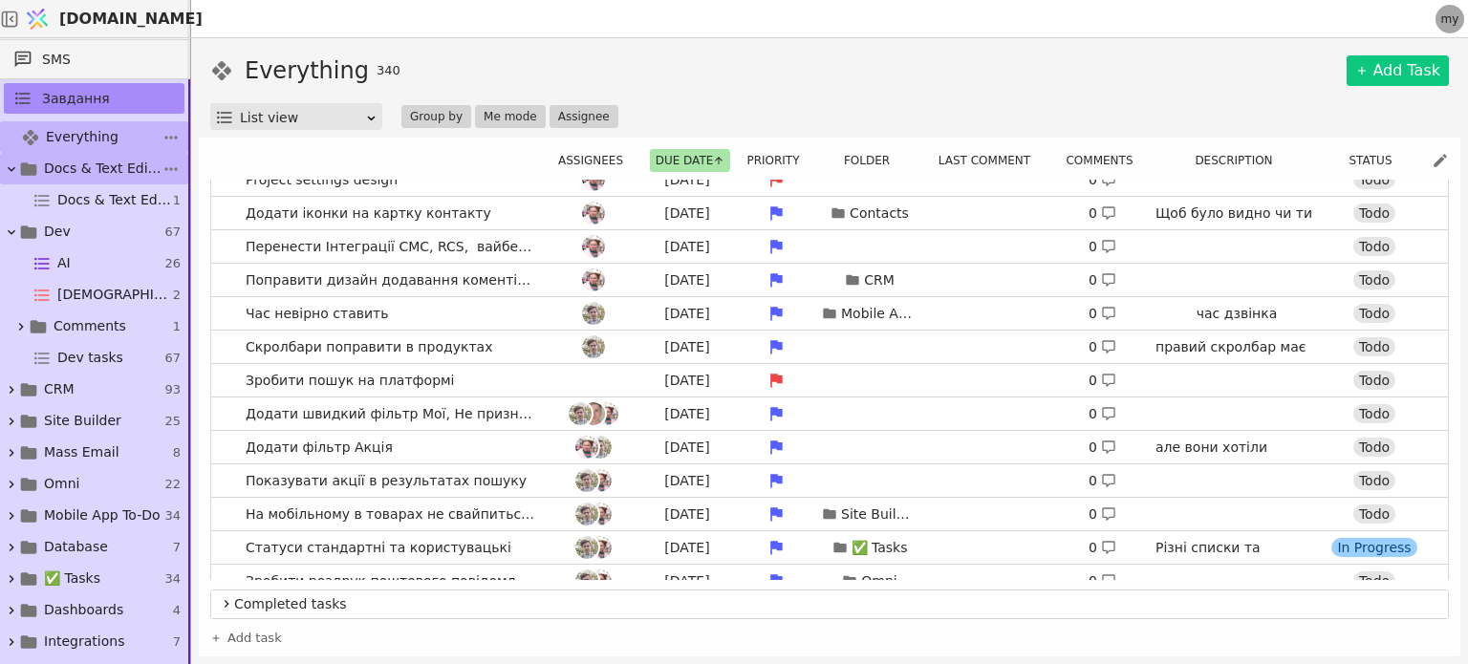
click at [124, 135] on link "Everything 340" at bounding box center [94, 137] width 188 height 32
click at [80, 127] on span "Everything" at bounding box center [82, 137] width 73 height 20
click at [88, 137] on span "Everything" at bounding box center [82, 137] width 73 height 20
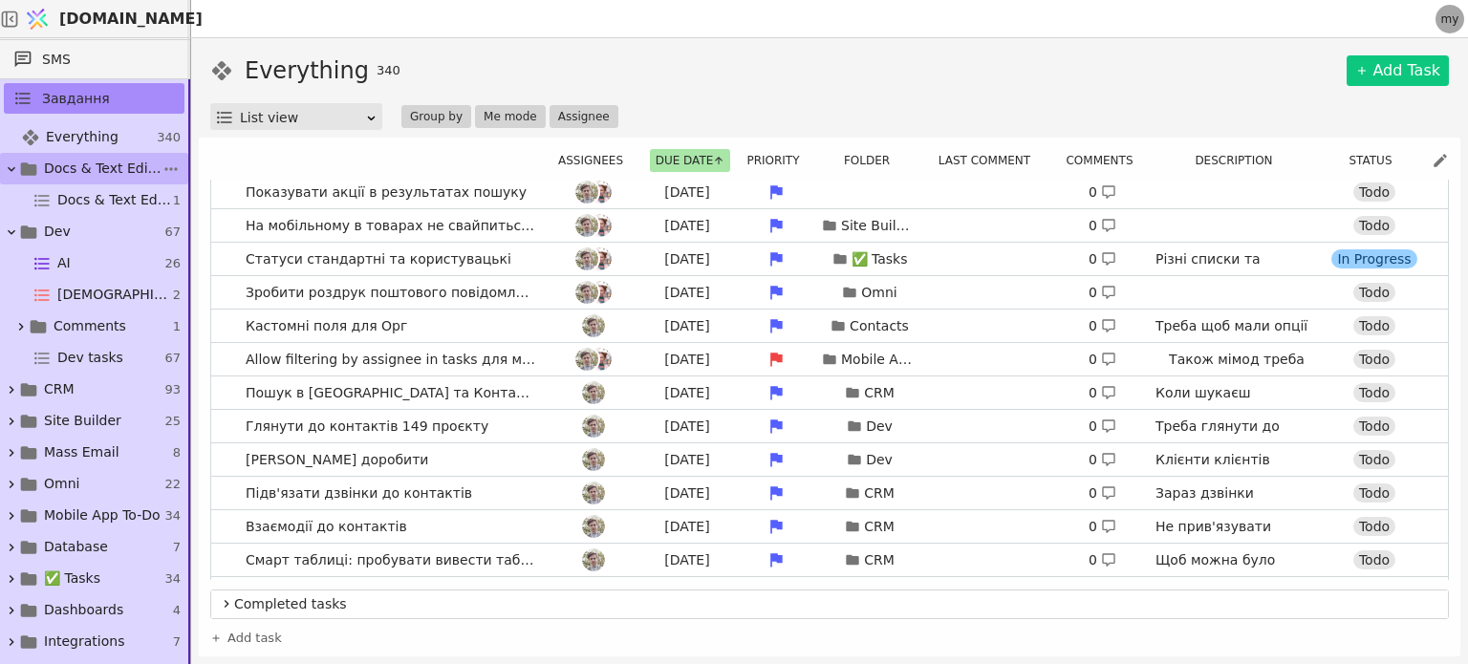
scroll to position [1879, 0]
click at [363, 117] on div "List view" at bounding box center [302, 117] width 125 height 27
click at [776, 155] on button "Priority" at bounding box center [779, 160] width 76 height 23
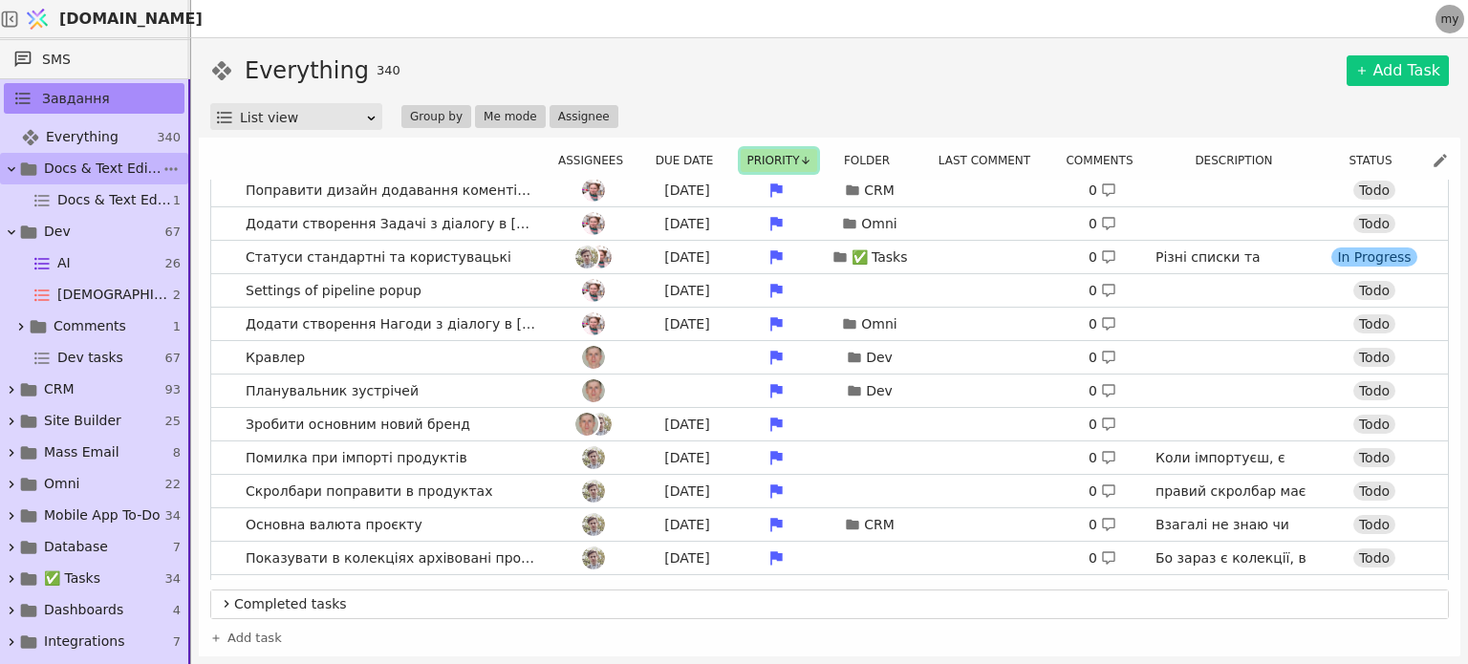
click at [793, 159] on button "Priority" at bounding box center [779, 160] width 76 height 23
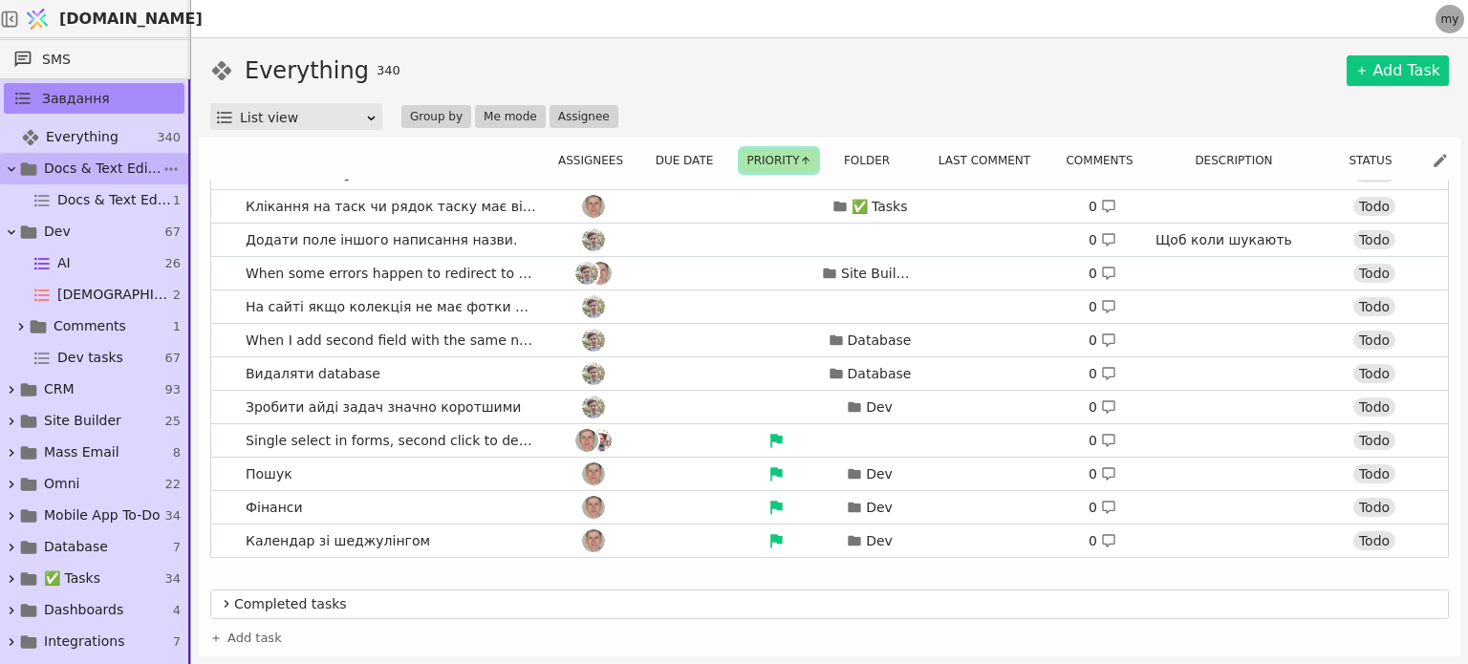
scroll to position [1950, 0]
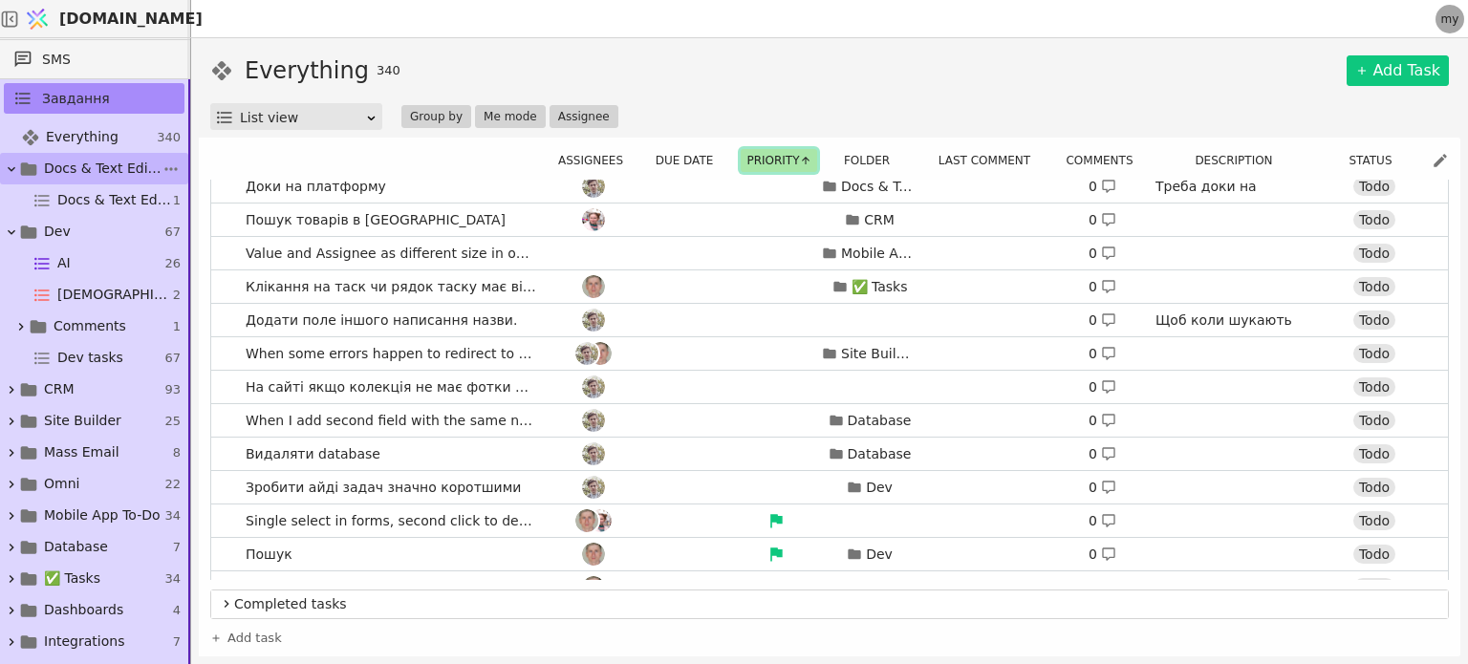
click at [784, 159] on button "Priority" at bounding box center [779, 160] width 76 height 23
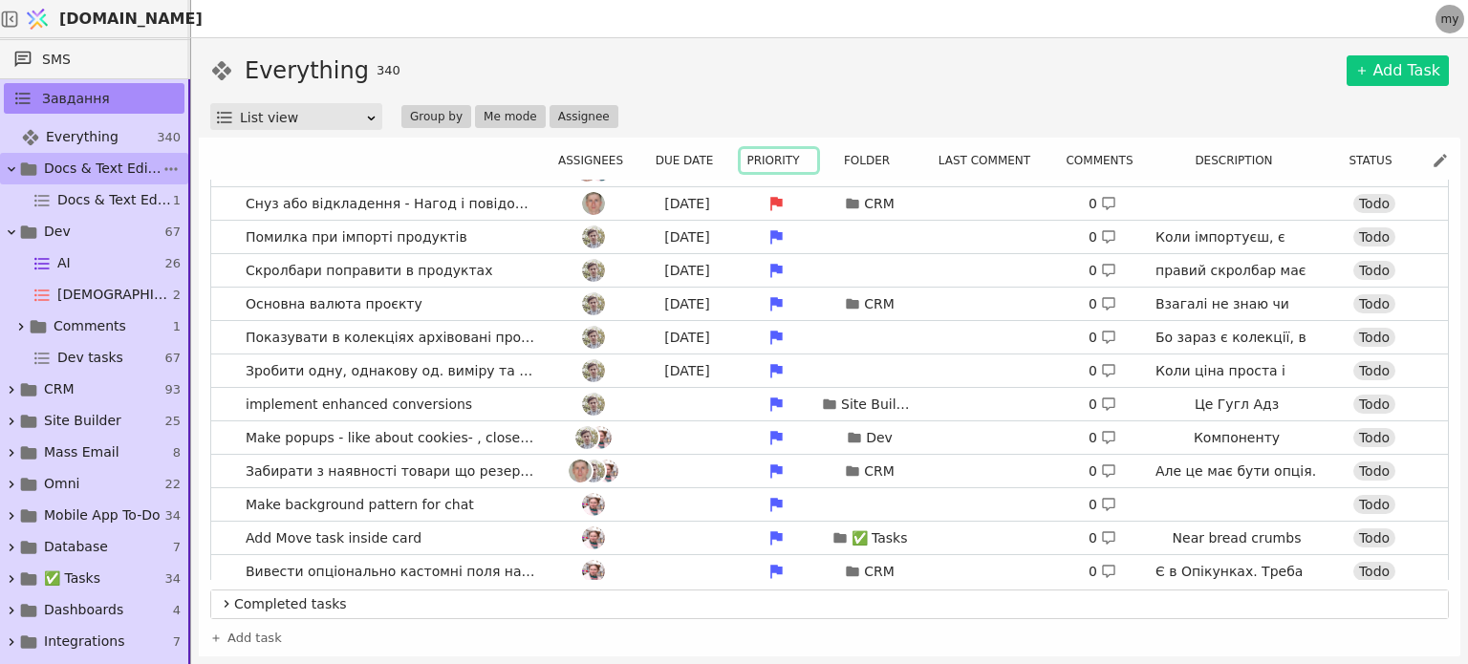
scroll to position [1269, 0]
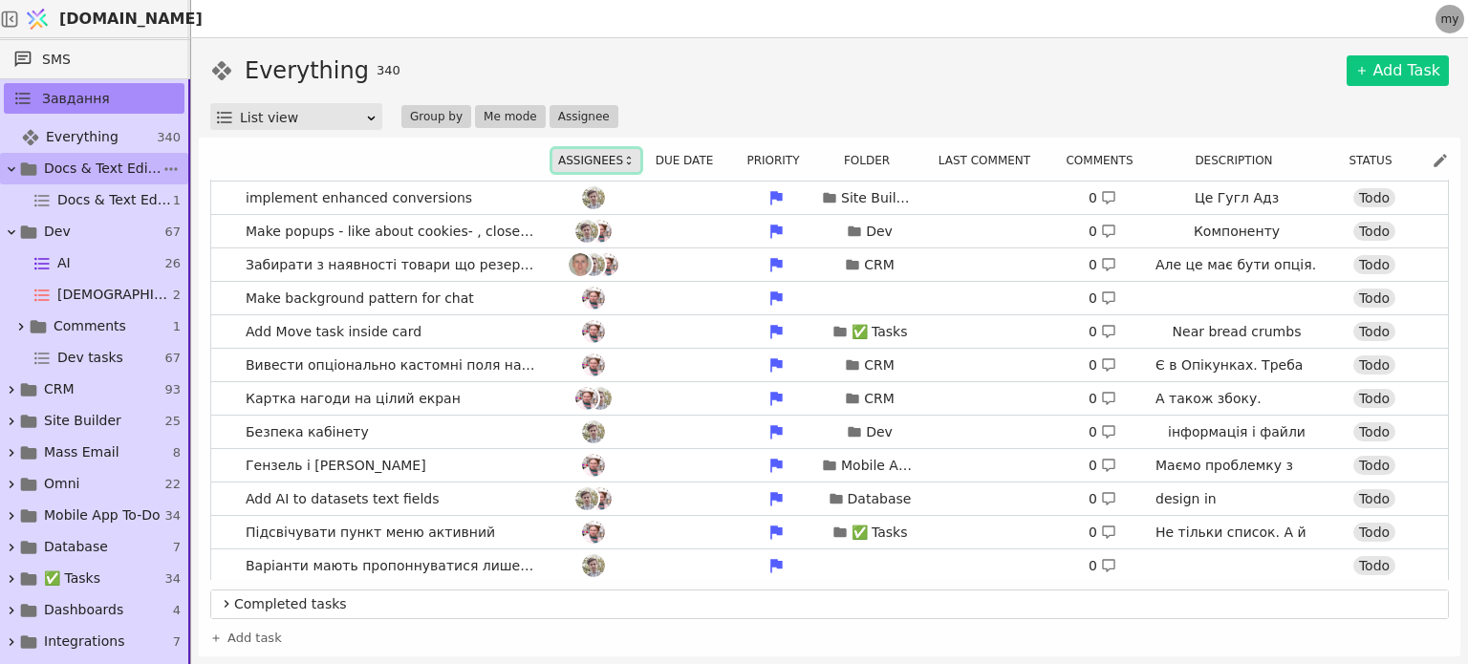
click at [589, 159] on button "Assignees" at bounding box center [596, 160] width 88 height 23
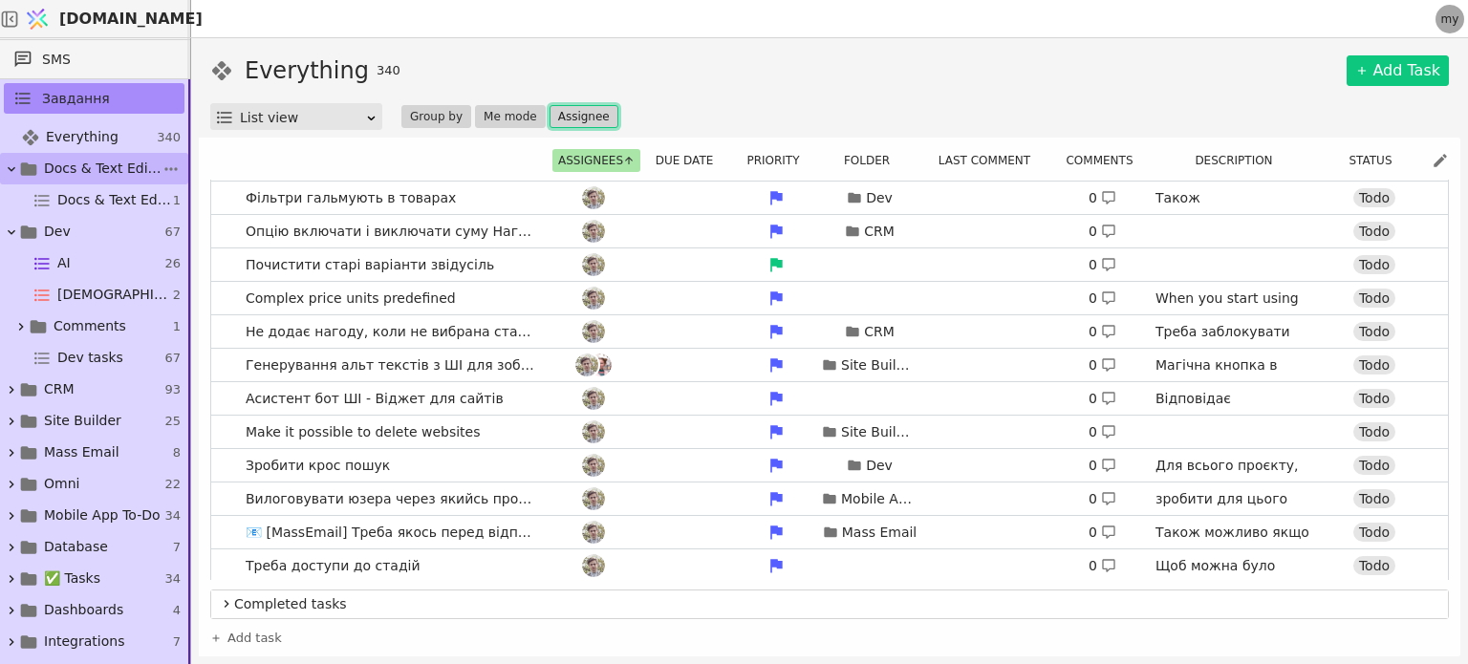
click at [578, 120] on button "Assignee" at bounding box center [584, 116] width 69 height 23
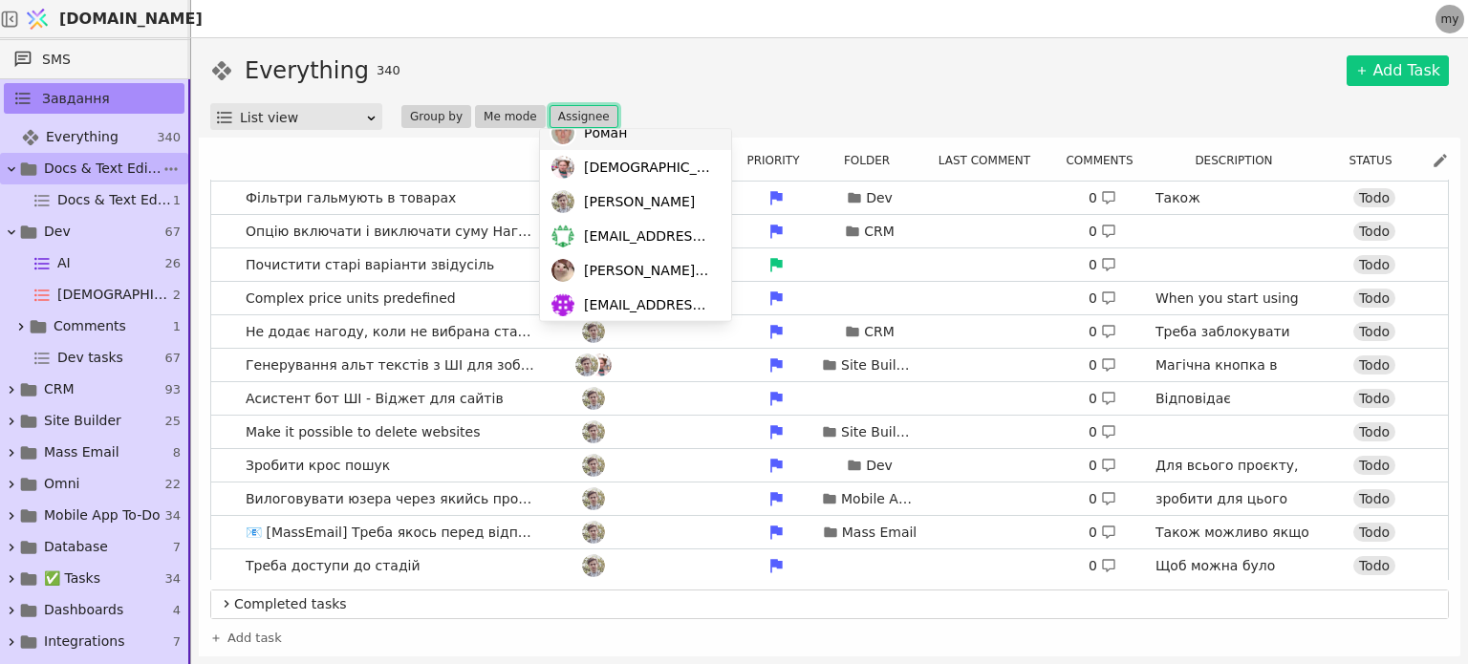
scroll to position [90, 0]
click at [589, 190] on span "[PERSON_NAME]" at bounding box center [639, 200] width 111 height 20
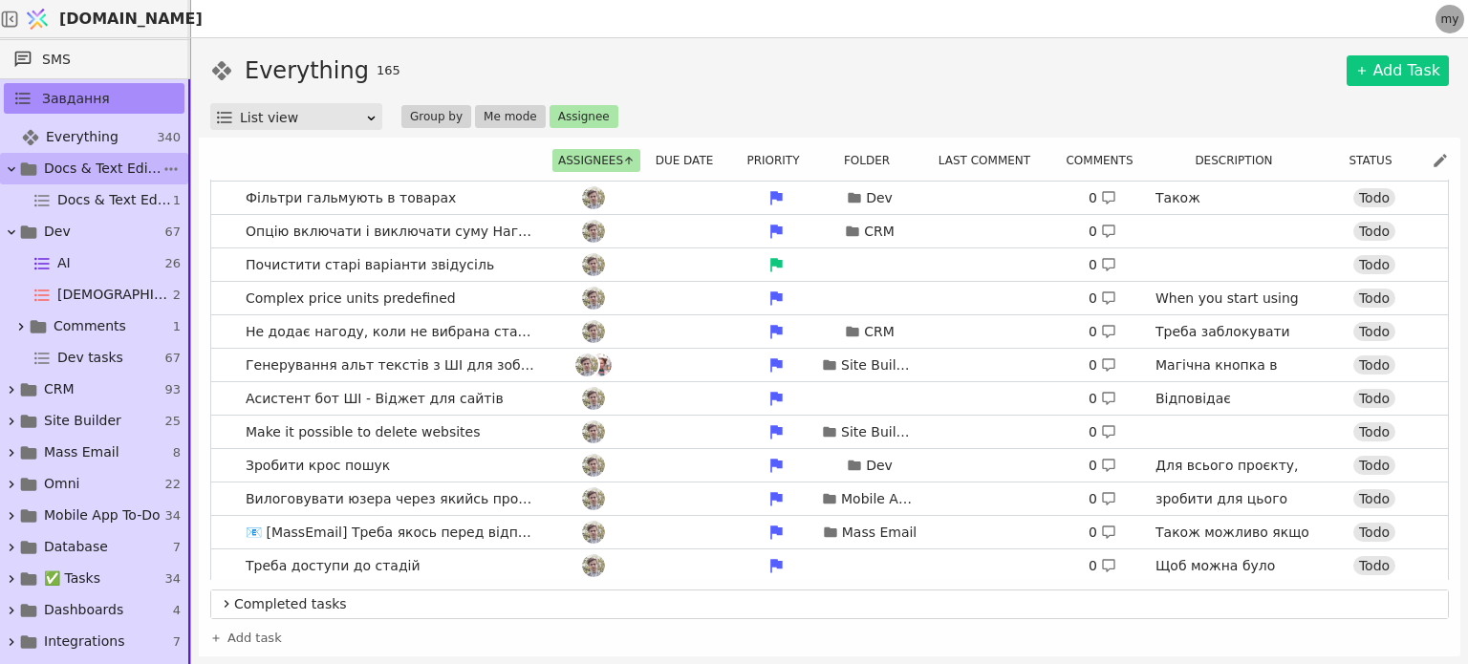
click at [725, 66] on div "Everything 165 Add Task" at bounding box center [829, 71] width 1239 height 34
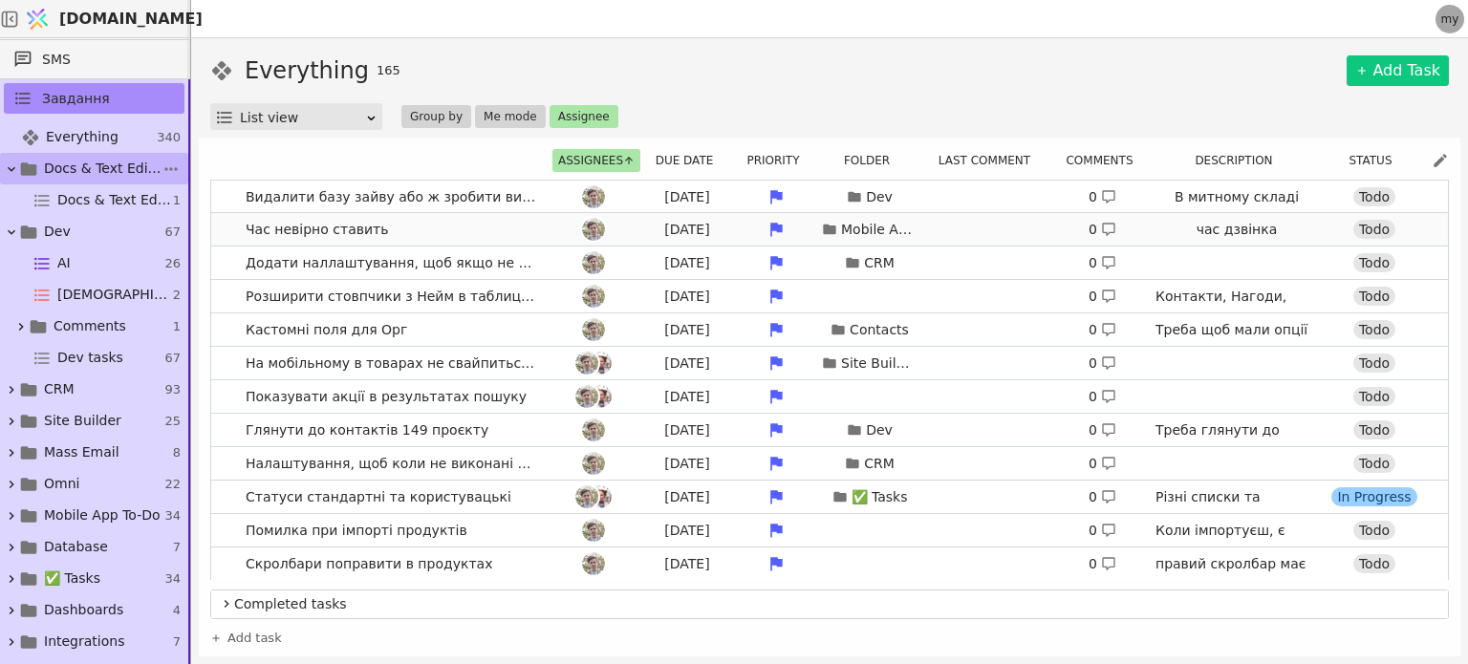
click at [324, 224] on span "Час невірно ставить" at bounding box center [317, 230] width 158 height 28
click at [413, 220] on link "Час невірно ставить [DATE] Mobile App To-Do 0 час дзвінка Todo" at bounding box center [829, 229] width 1237 height 32
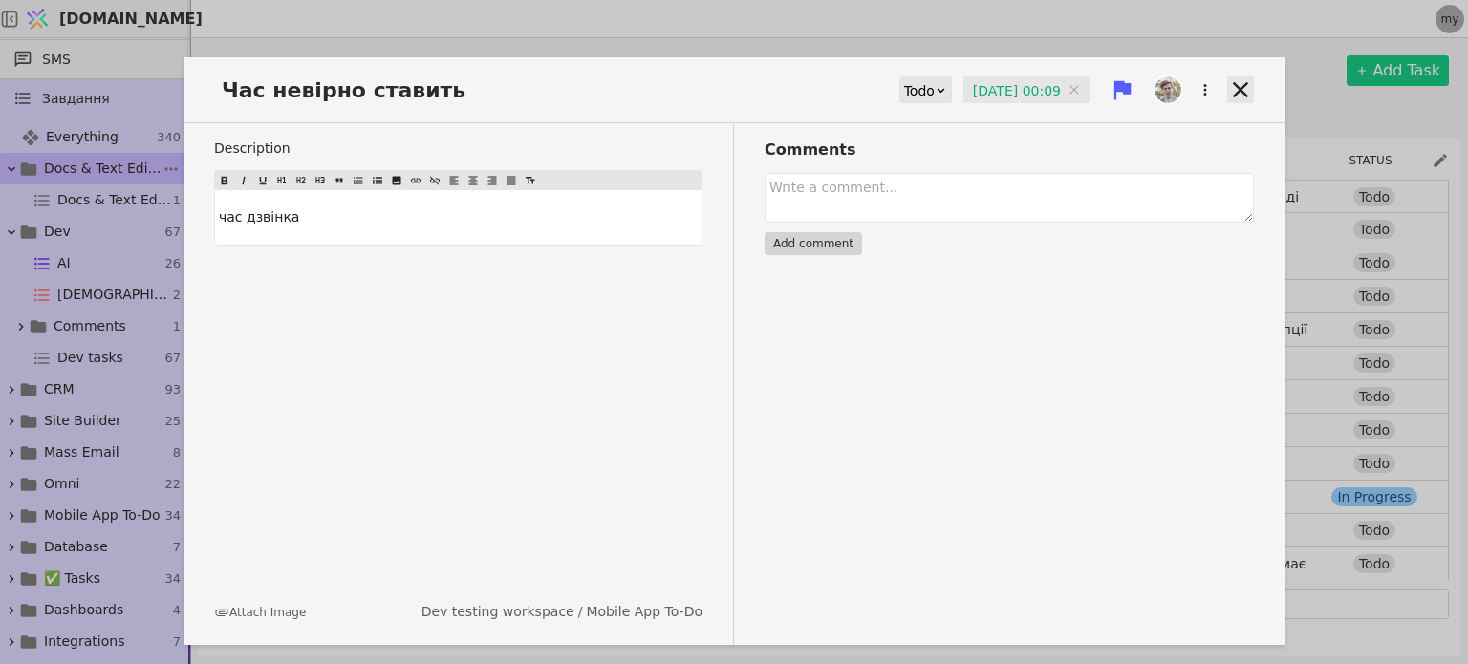
click at [1235, 86] on icon at bounding box center [1240, 89] width 27 height 27
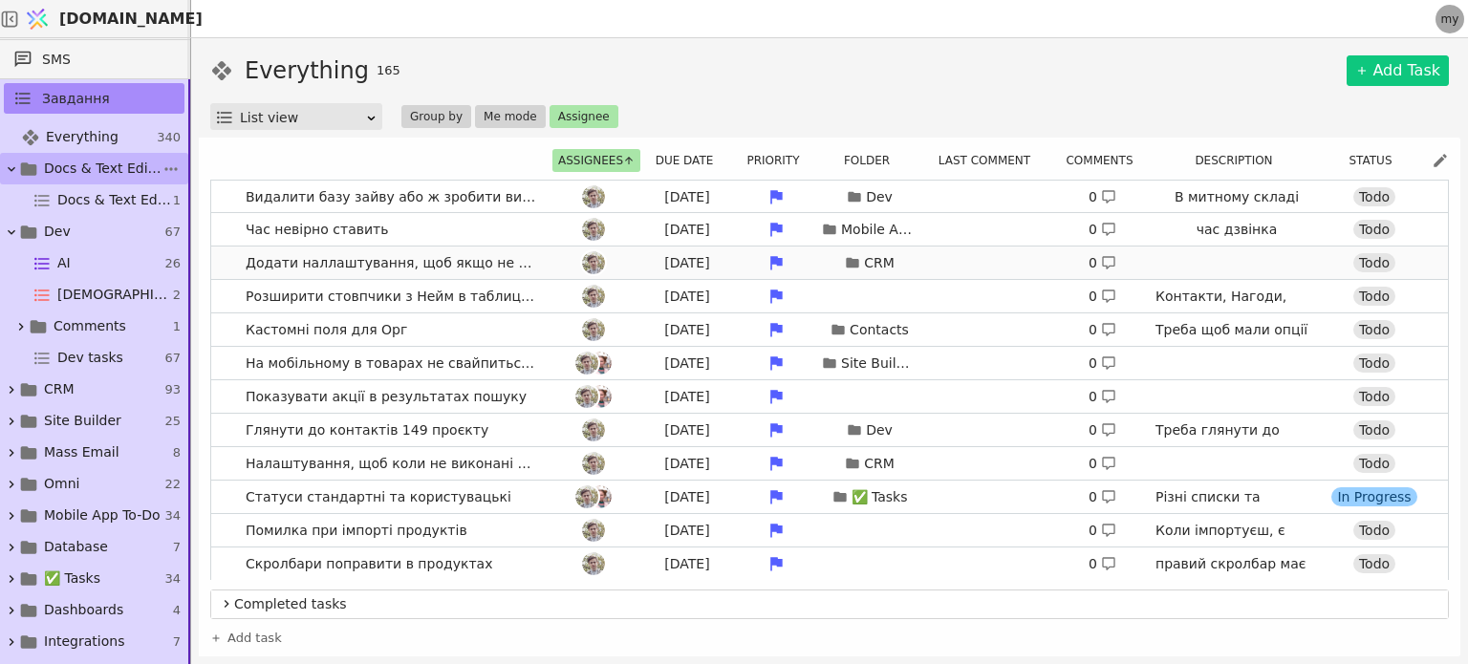
click at [229, 267] on link "Додати наллаштування, щоб якщо не вибрано причини втрати, не можна закрити Наго…" at bounding box center [829, 263] width 1237 height 32
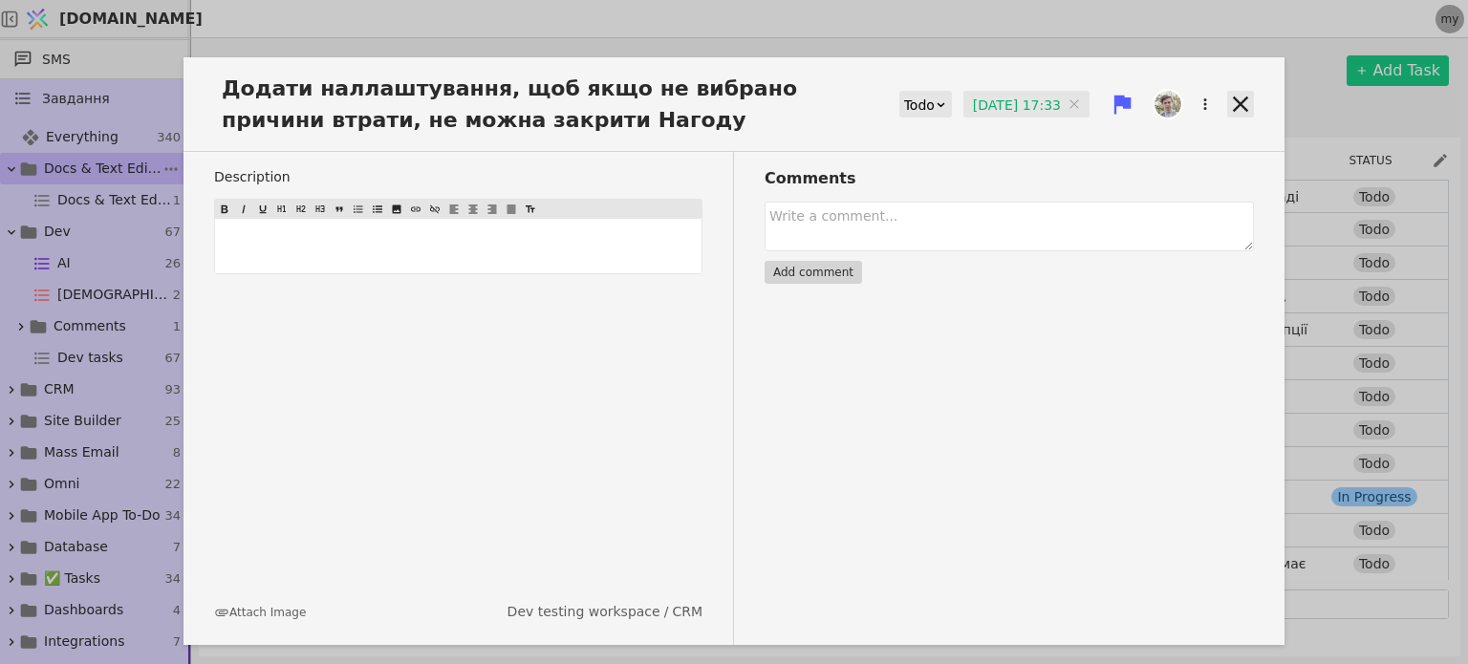
click at [1250, 110] on icon at bounding box center [1240, 104] width 27 height 27
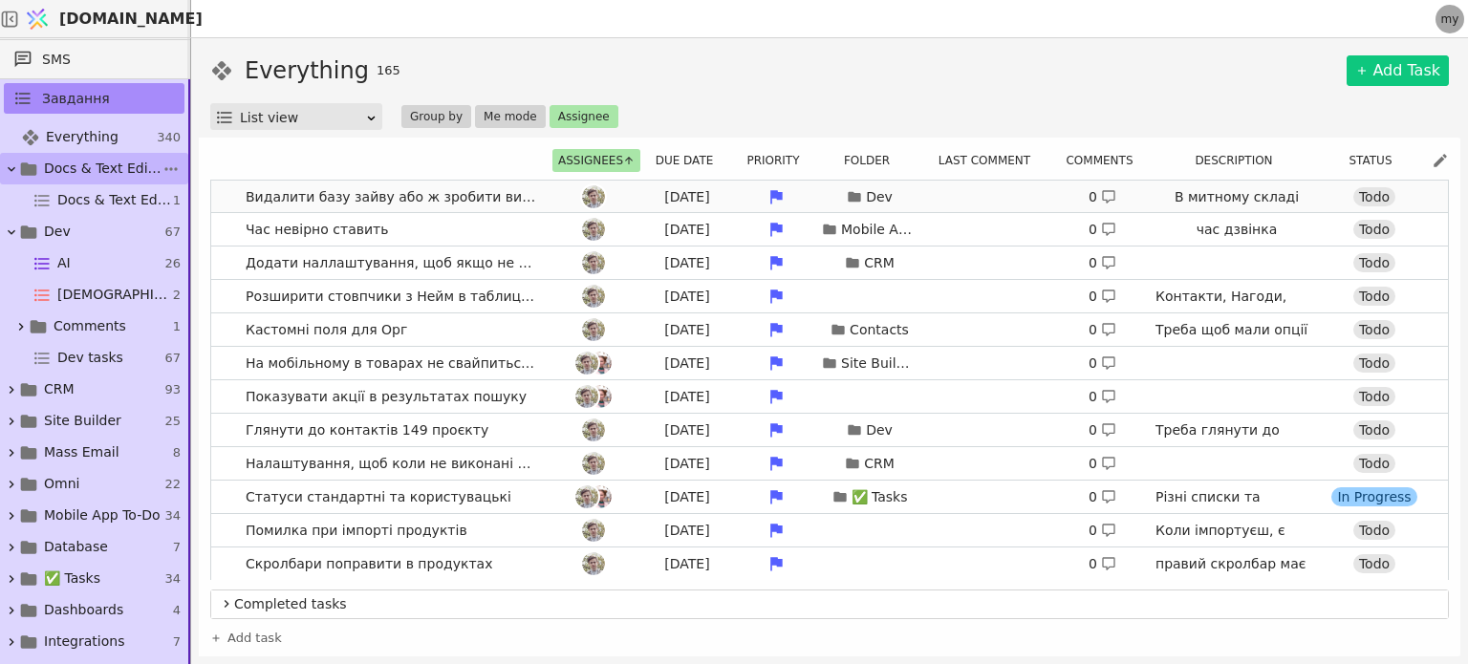
click at [530, 197] on span "Видалити базу зайву або ж зробити видалення (через смітник)" at bounding box center [391, 198] width 306 height 28
click at [220, 201] on link "Видалити базу зайву або ж зробити видалення (через смітник) [DATE] Dev 0 В митн…" at bounding box center [829, 197] width 1237 height 32
click at [707, 83] on div "Everything 165 Add Task" at bounding box center [829, 71] width 1239 height 34
click at [221, 267] on link "Додати наллаштування, щоб якщо не вибрано причини втрати, не можна закрити Наго…" at bounding box center [829, 263] width 1237 height 32
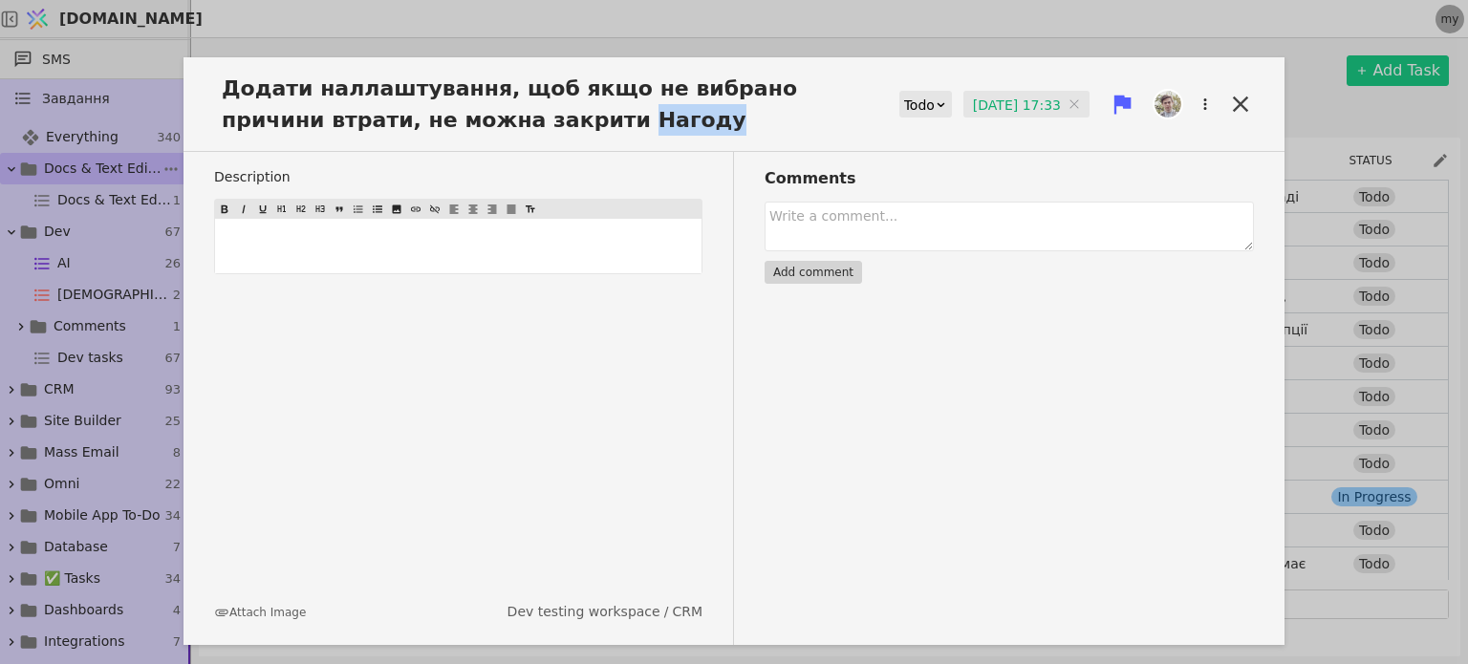
drag, startPoint x: 497, startPoint y: 118, endPoint x: 612, endPoint y: 126, distance: 115.0
click at [612, 126] on span "Додати наллаштування, щоб якщо не вибрано причини втрати, не можна закрити Наго…" at bounding box center [535, 104] width 642 height 63
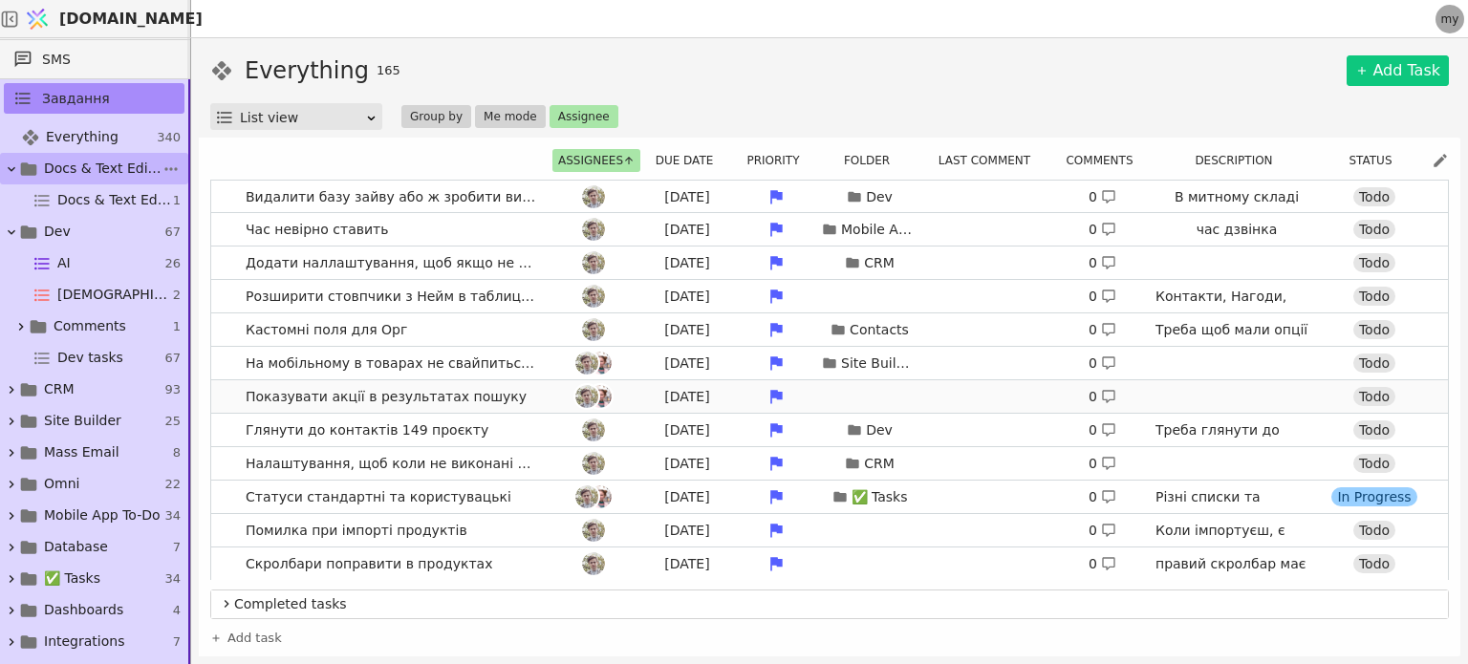
click at [226, 400] on link "Показувати акції в результатах пошуку [DATE] 0 Todo" at bounding box center [829, 396] width 1237 height 32
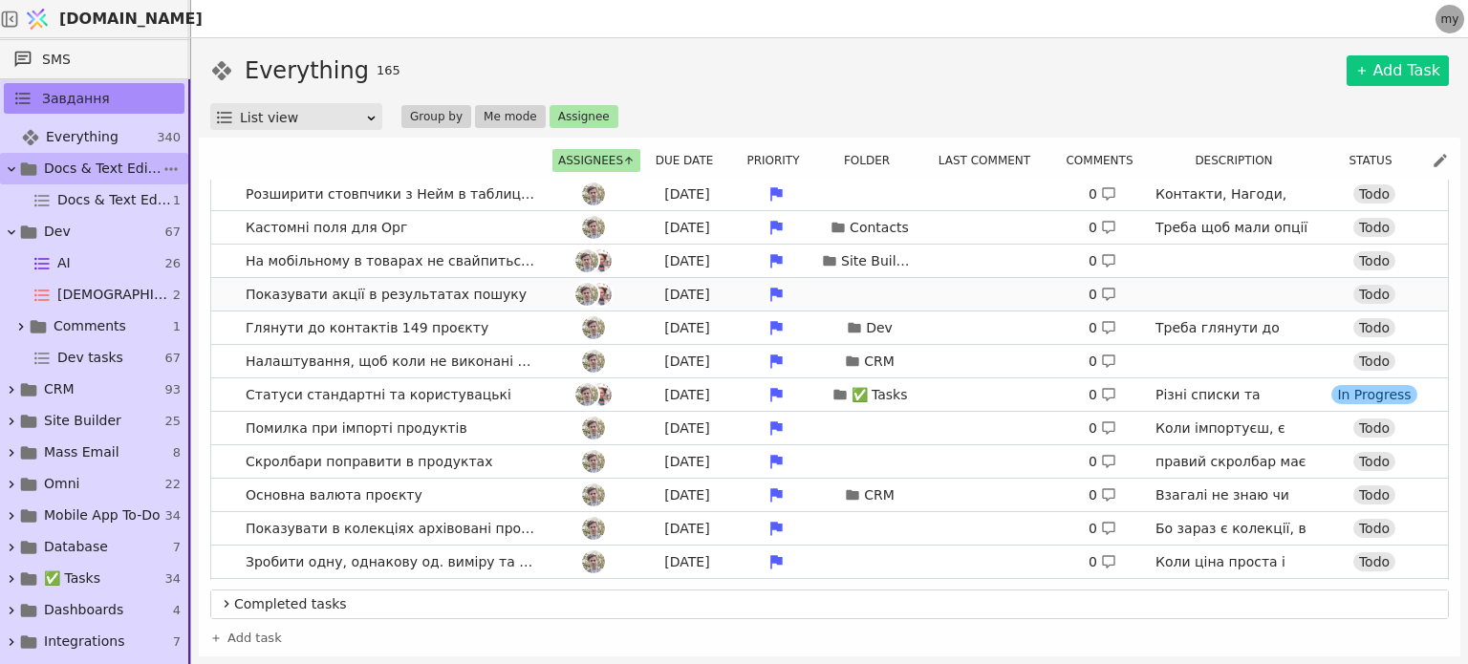
scroll to position [125, 0]
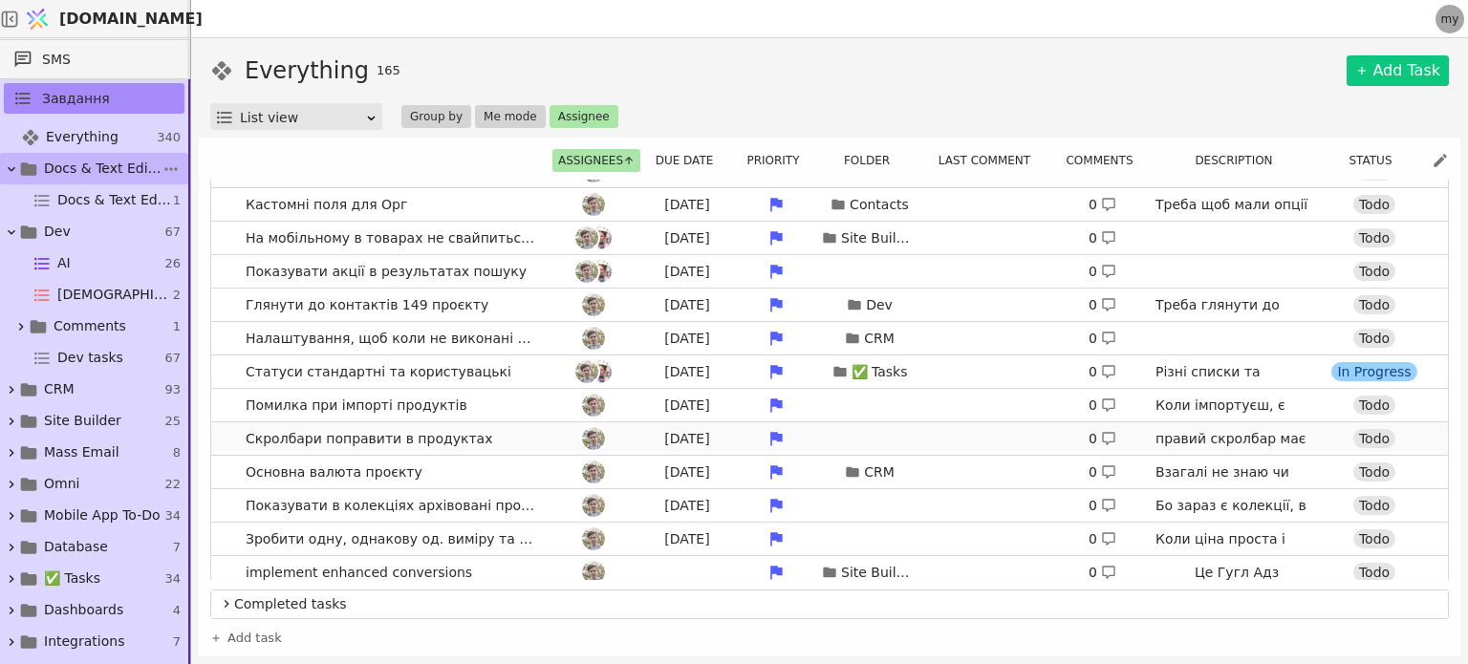
click at [226, 446] on link "Скролбари поправити в продуктах [DATE] 0 правий скролбар має бути завжди видно …" at bounding box center [829, 438] width 1237 height 32
click at [222, 446] on link "Скролбари поправити в продуктах [DATE] 0 правий скролбар має бути завжди видно …" at bounding box center [829, 438] width 1237 height 32
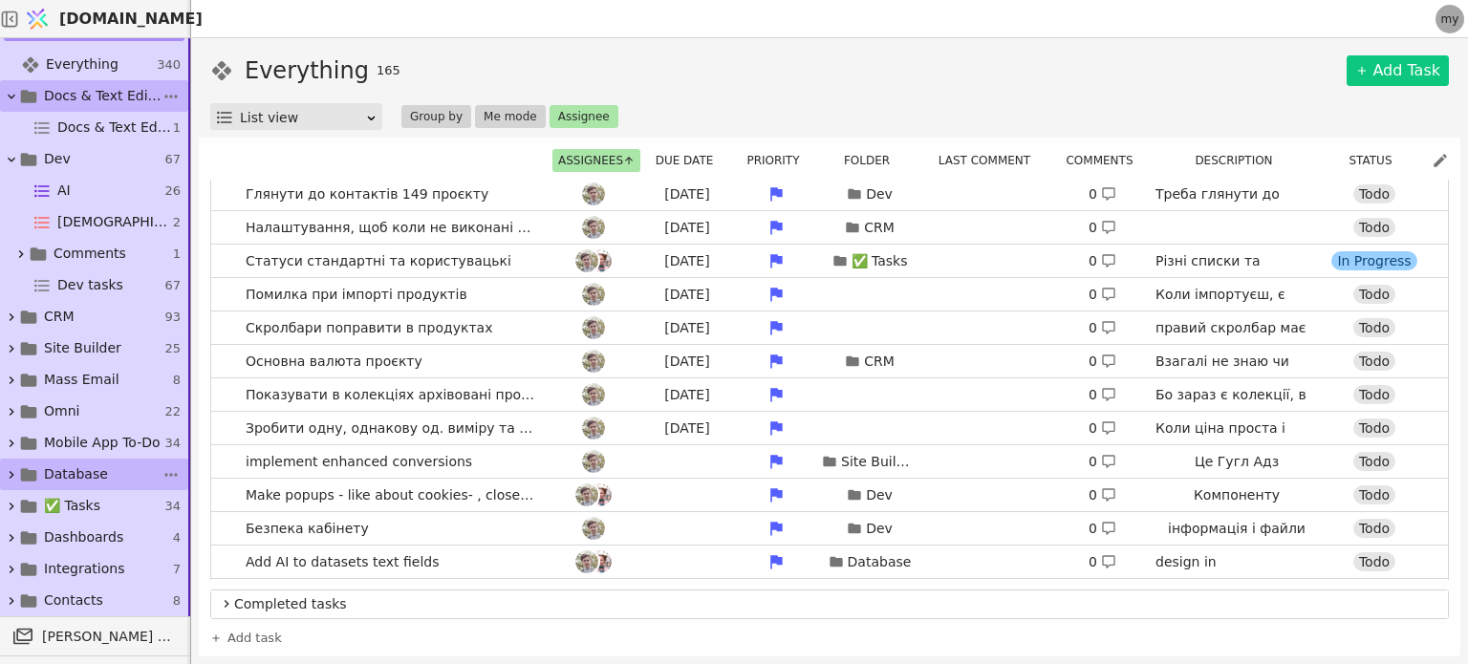
scroll to position [192, 0]
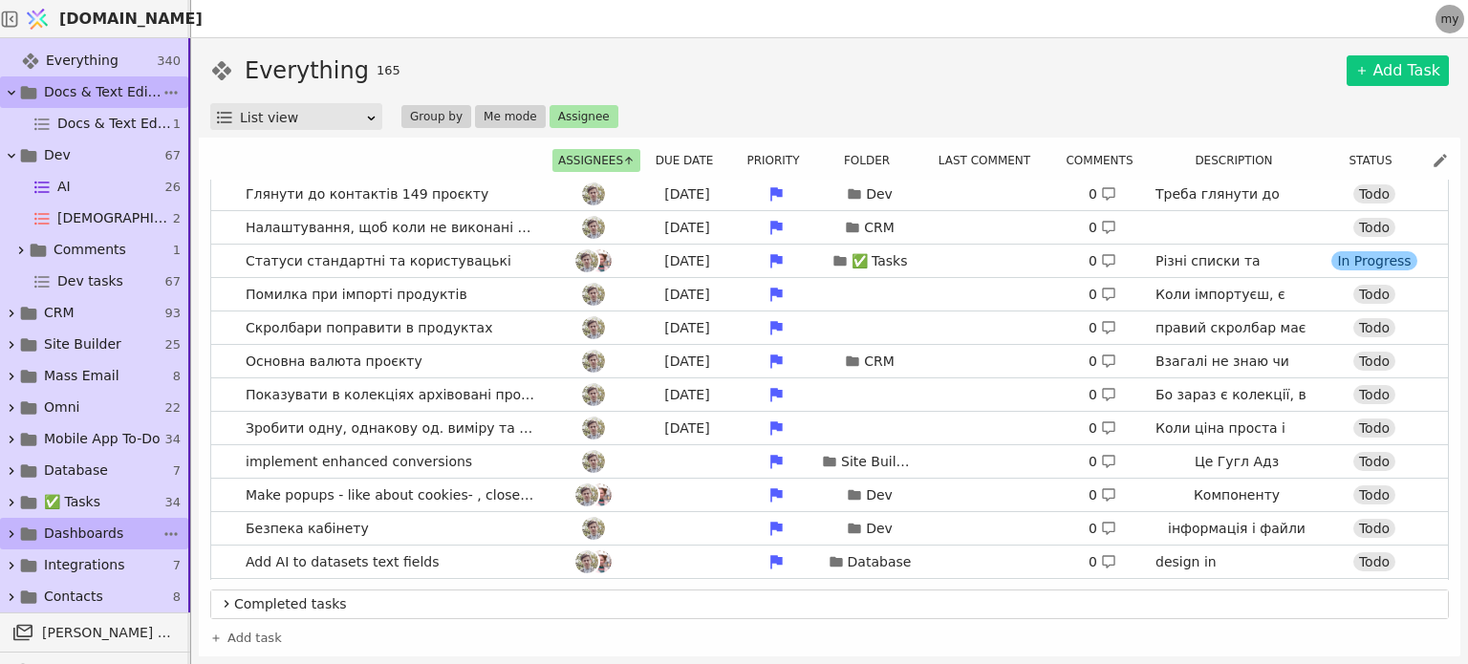
click at [11, 527] on icon at bounding box center [11, 534] width 15 height 15
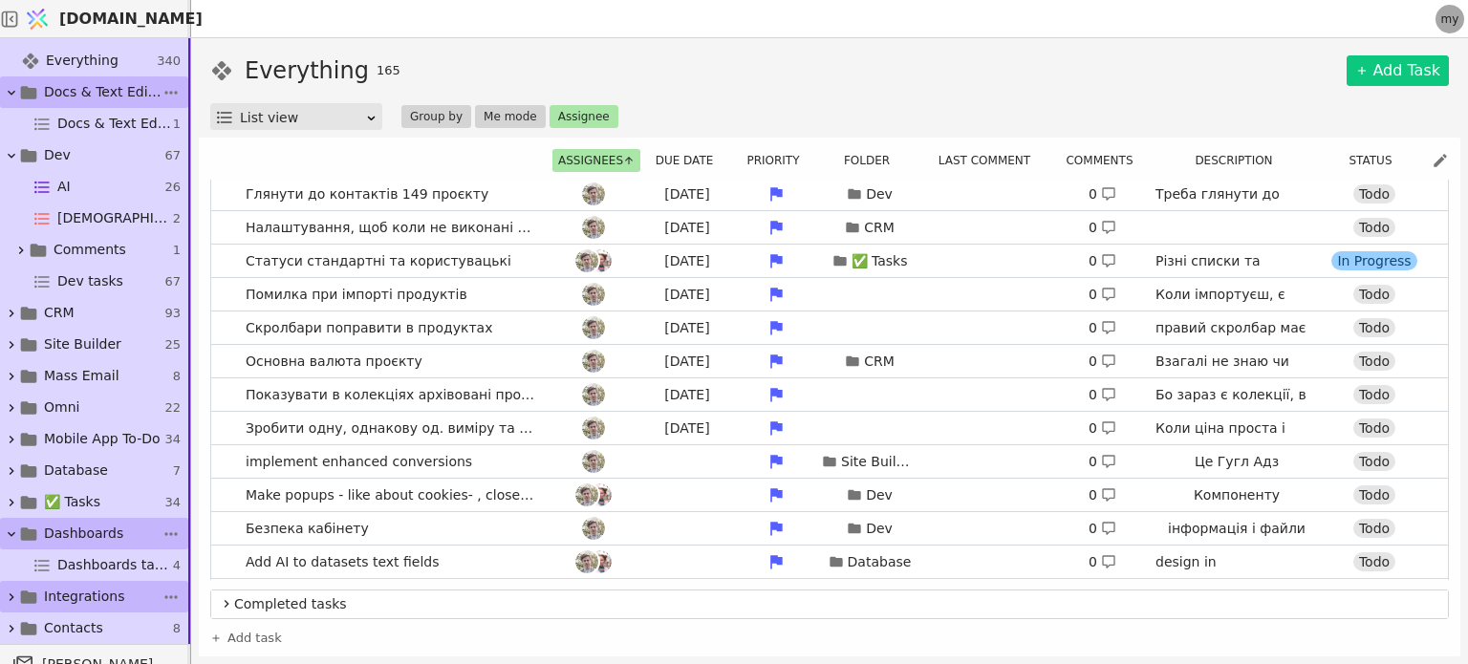
click at [85, 581] on link "Integrations 7" at bounding box center [94, 597] width 188 height 32
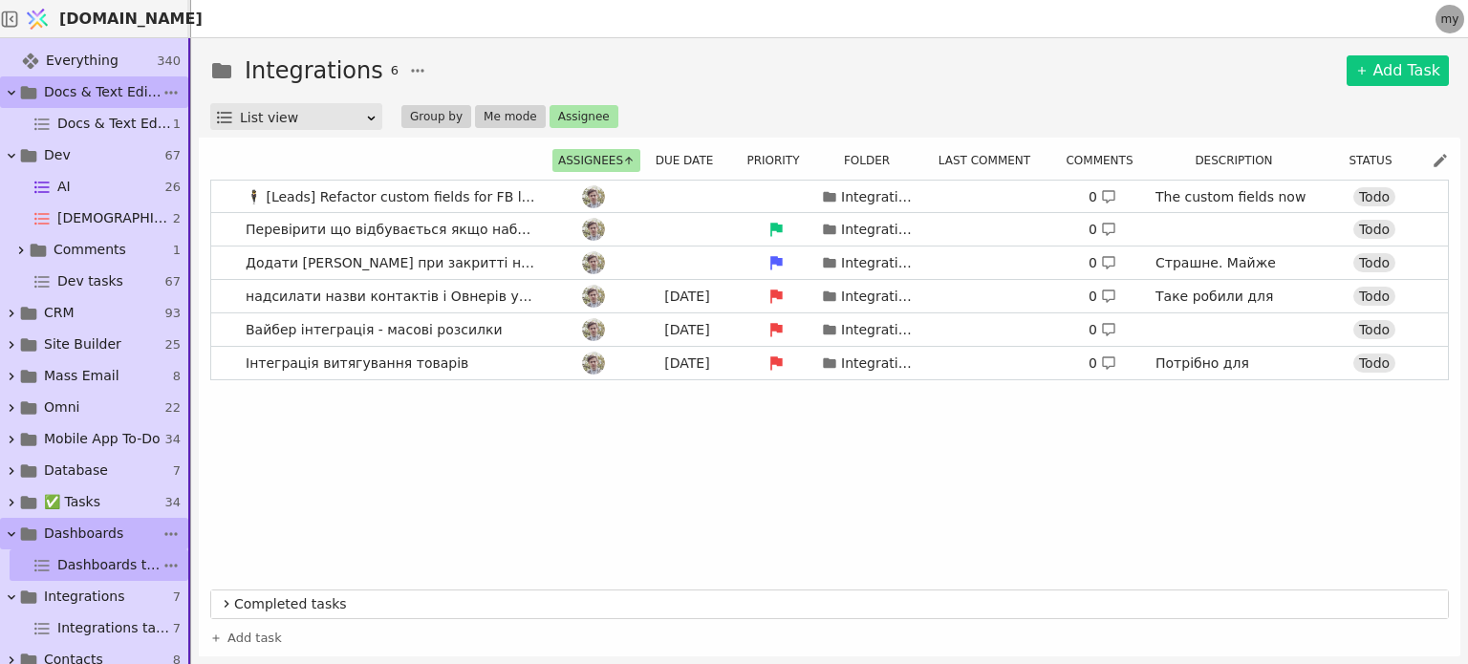
click at [88, 567] on span "Dashboards tasks" at bounding box center [109, 565] width 104 height 20
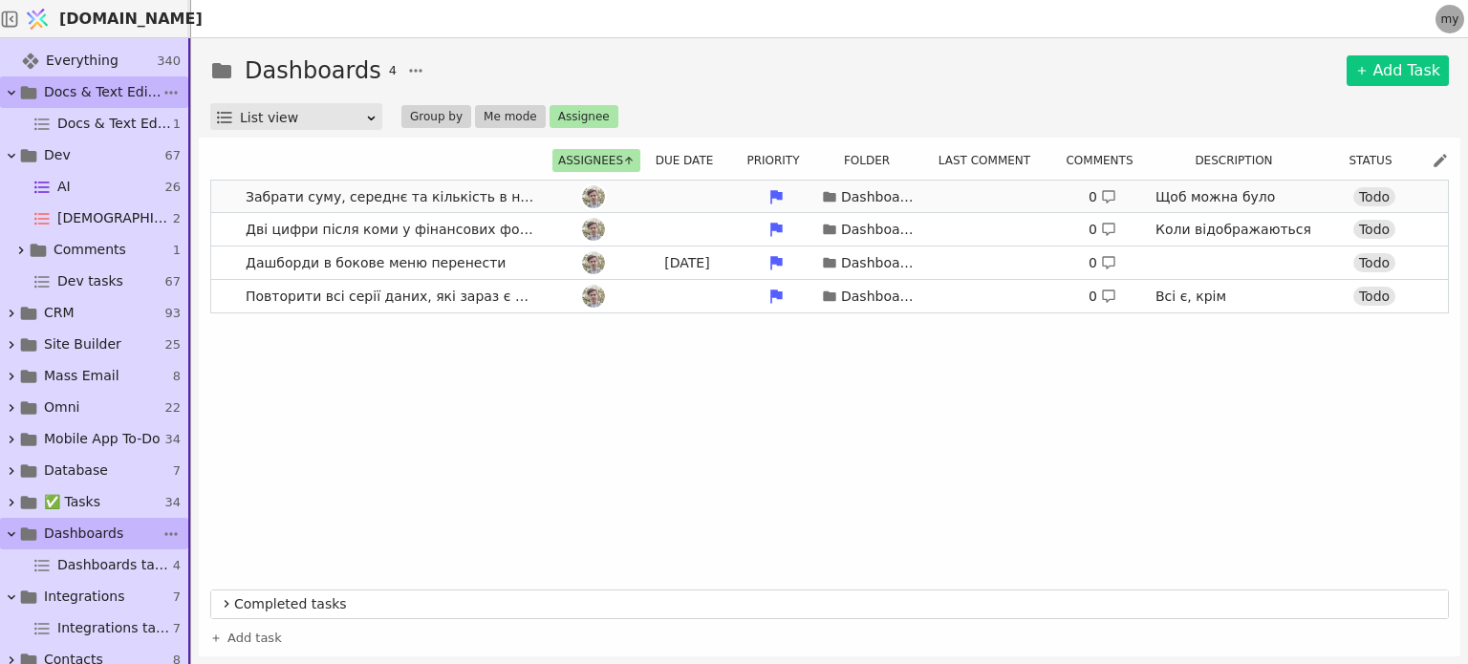
click at [223, 190] on link "Забрати суму, середнє та кількість в налаштування серії Dashboards 0 Щоб можна …" at bounding box center [829, 197] width 1237 height 32
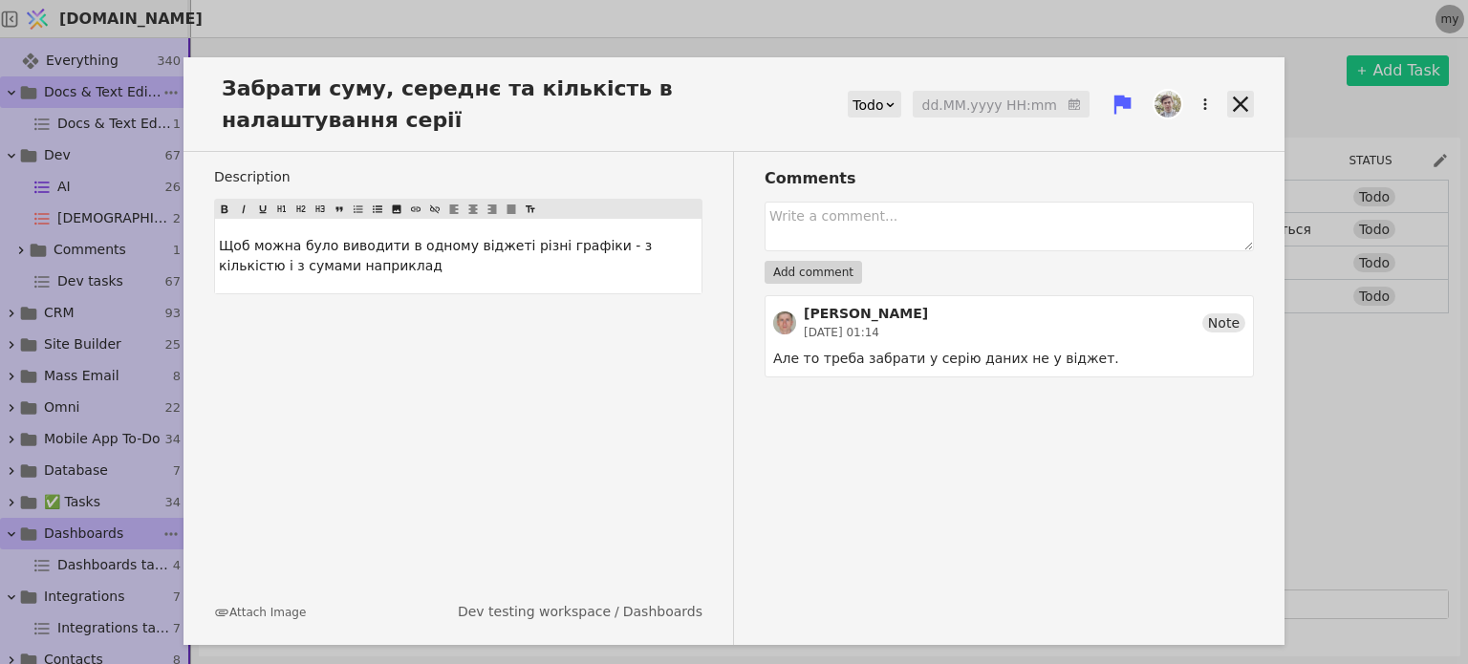
click at [1241, 95] on icon at bounding box center [1240, 104] width 27 height 27
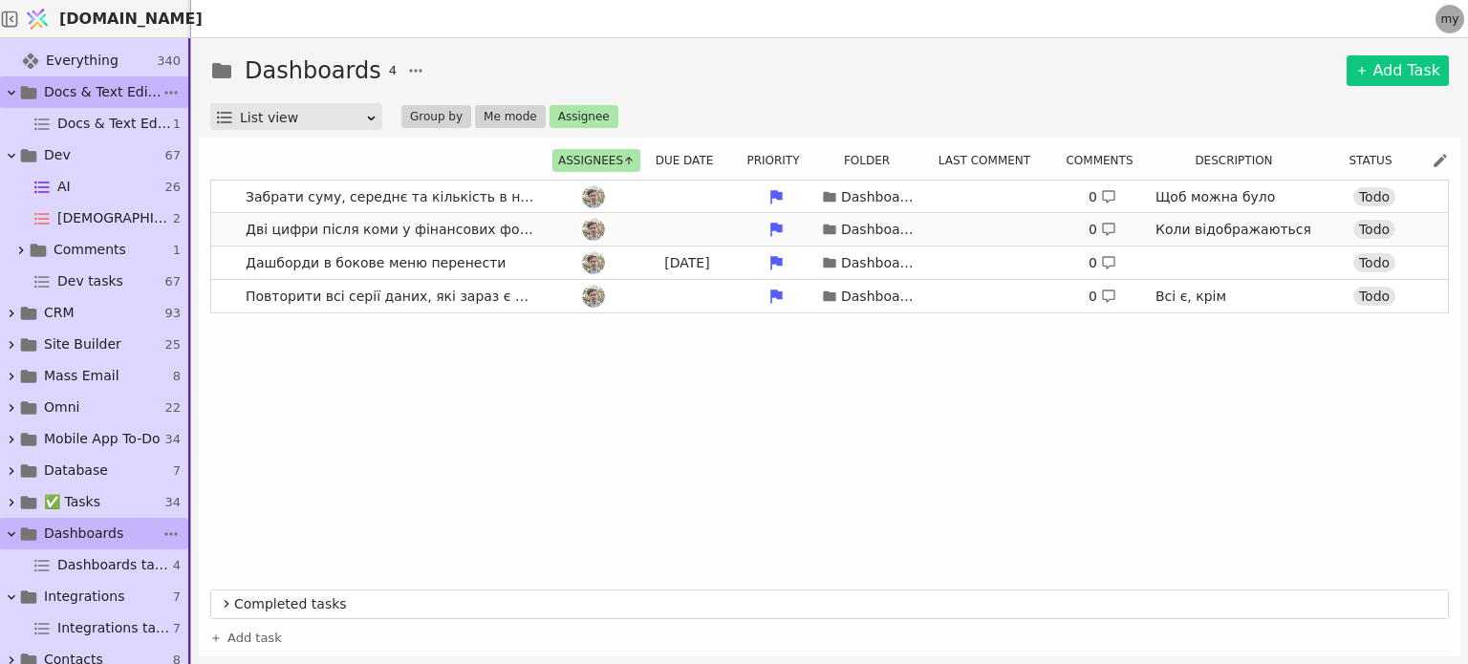
click at [214, 225] on link "Дві цифри після коми у фінансових форматах і одну цифру в інших форматах Dashbo…" at bounding box center [829, 229] width 1237 height 32
click at [228, 293] on link "Повторити всі серії даних, які зараз є в З40 Dashboards 0 Всі є, крім Середня ц…" at bounding box center [829, 296] width 1237 height 32
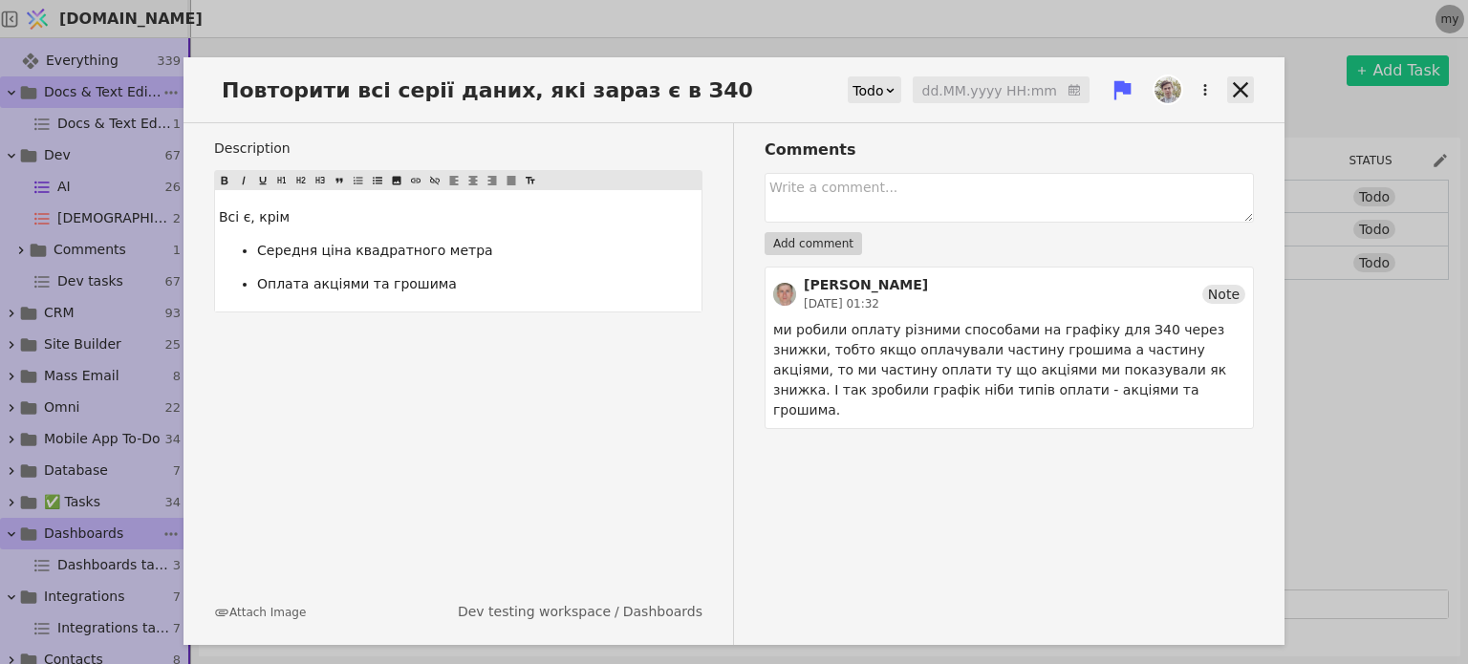
click at [1235, 85] on icon at bounding box center [1240, 89] width 27 height 27
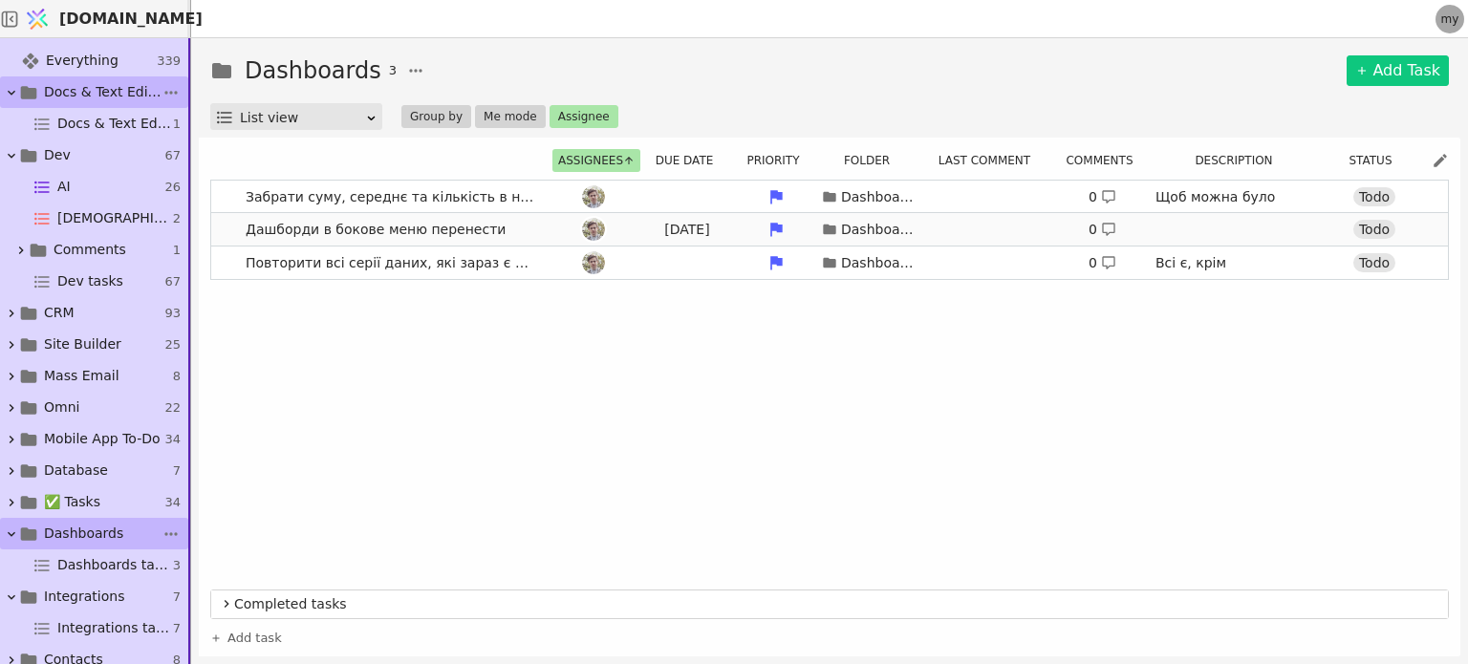
click at [224, 233] on link "Дашборди в бокове меню перенести [DATE] Dashboards 0 Todo" at bounding box center [829, 229] width 1237 height 32
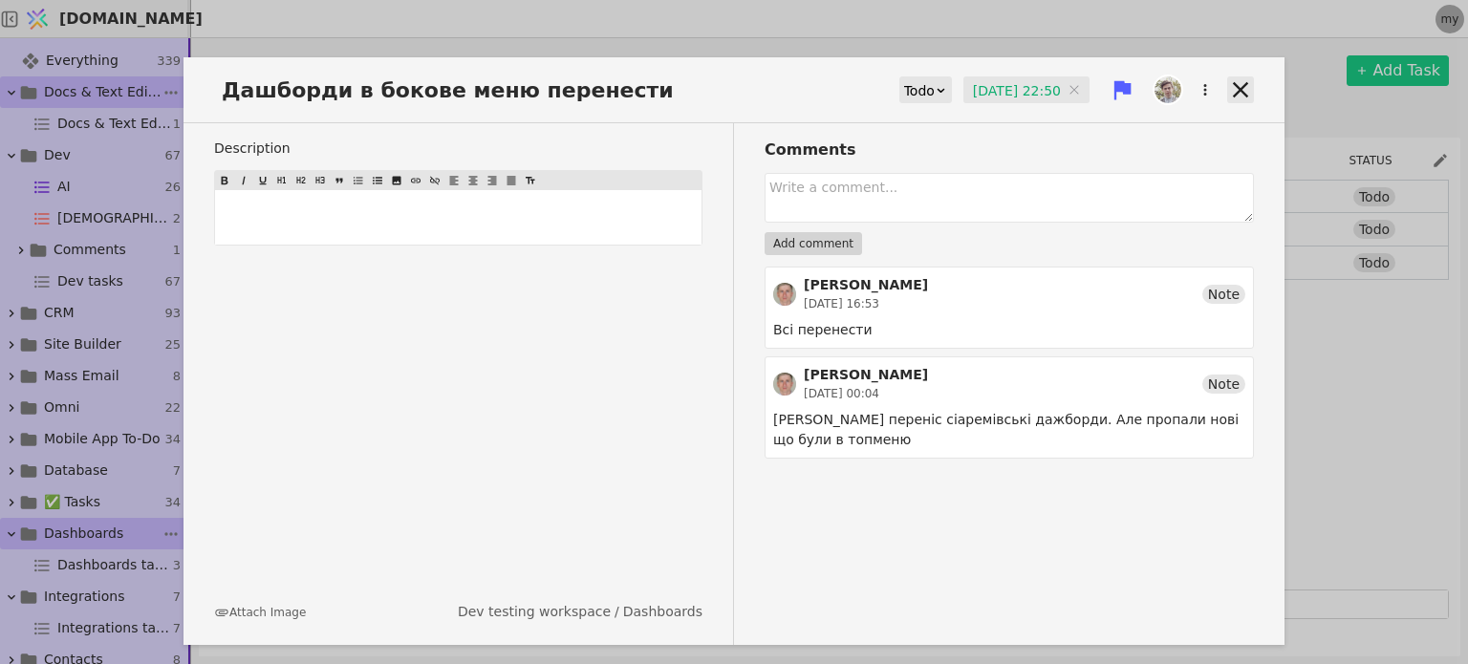
click at [1243, 90] on icon at bounding box center [1240, 89] width 27 height 27
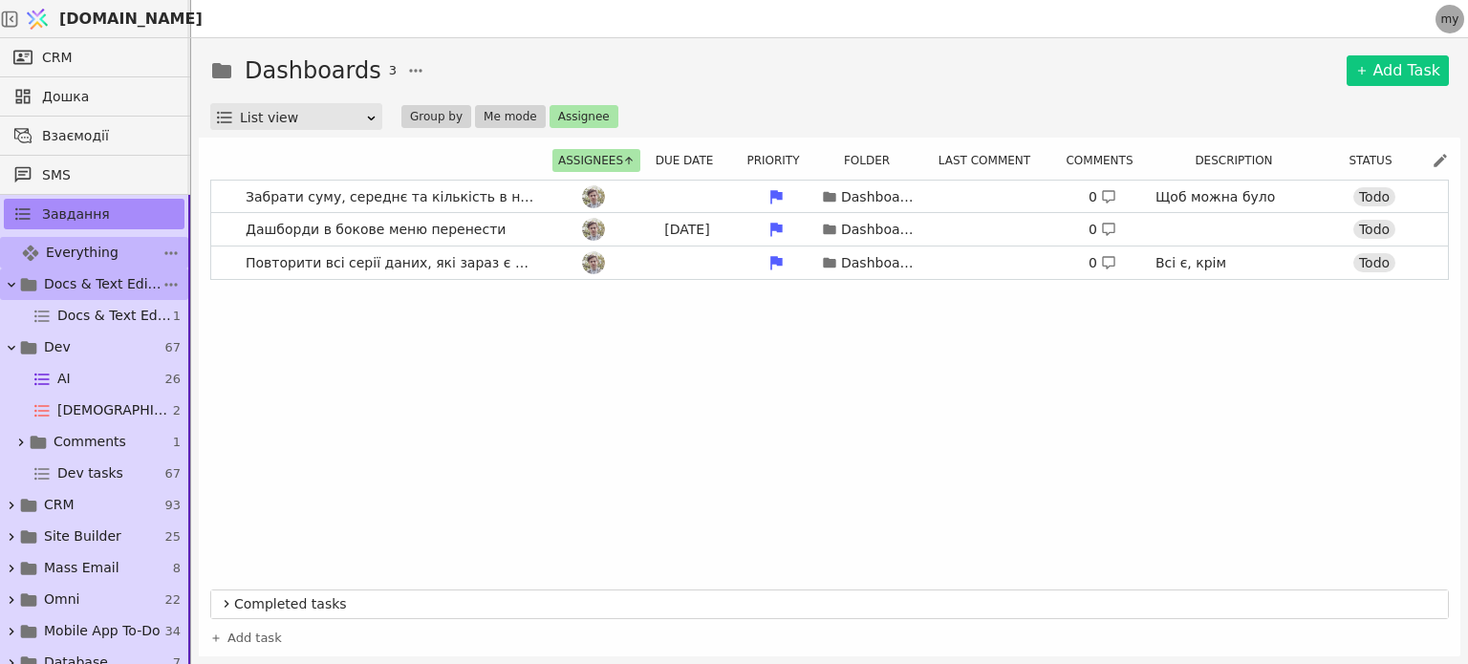
click at [61, 244] on span "Everything" at bounding box center [82, 253] width 73 height 20
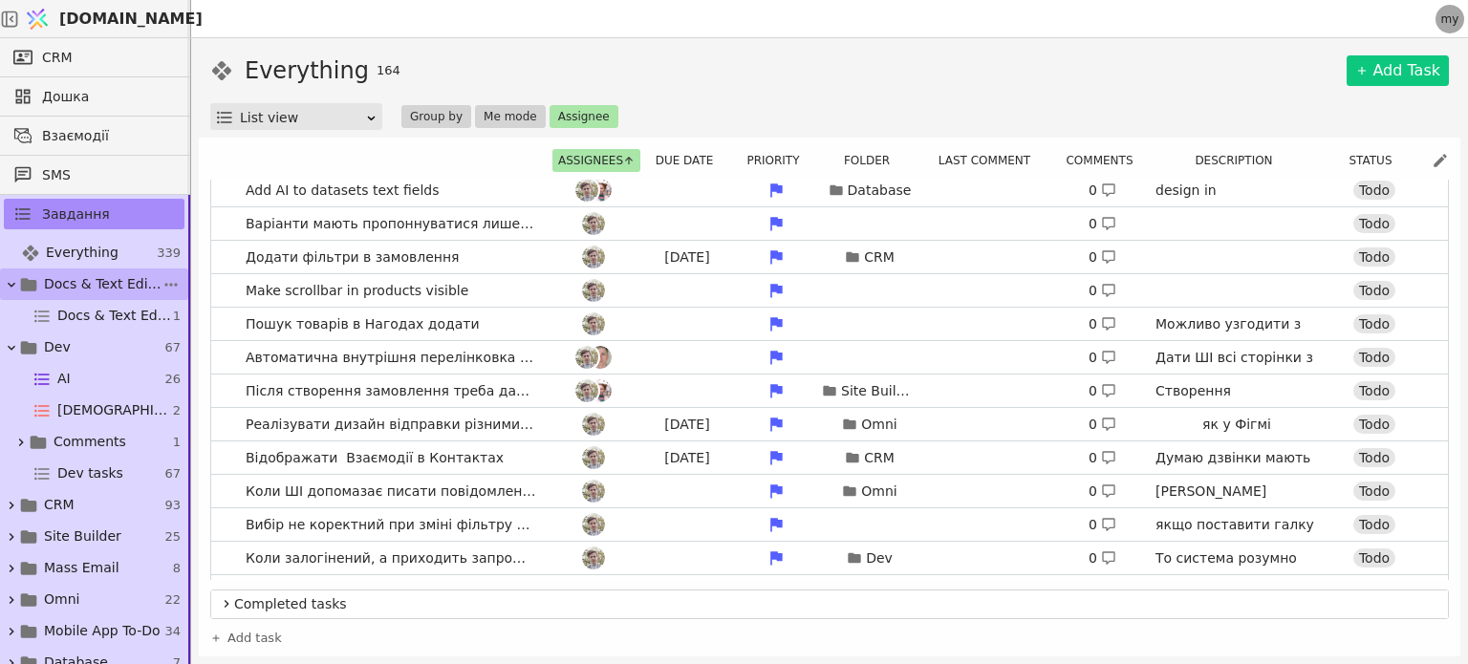
scroll to position [607, 0]
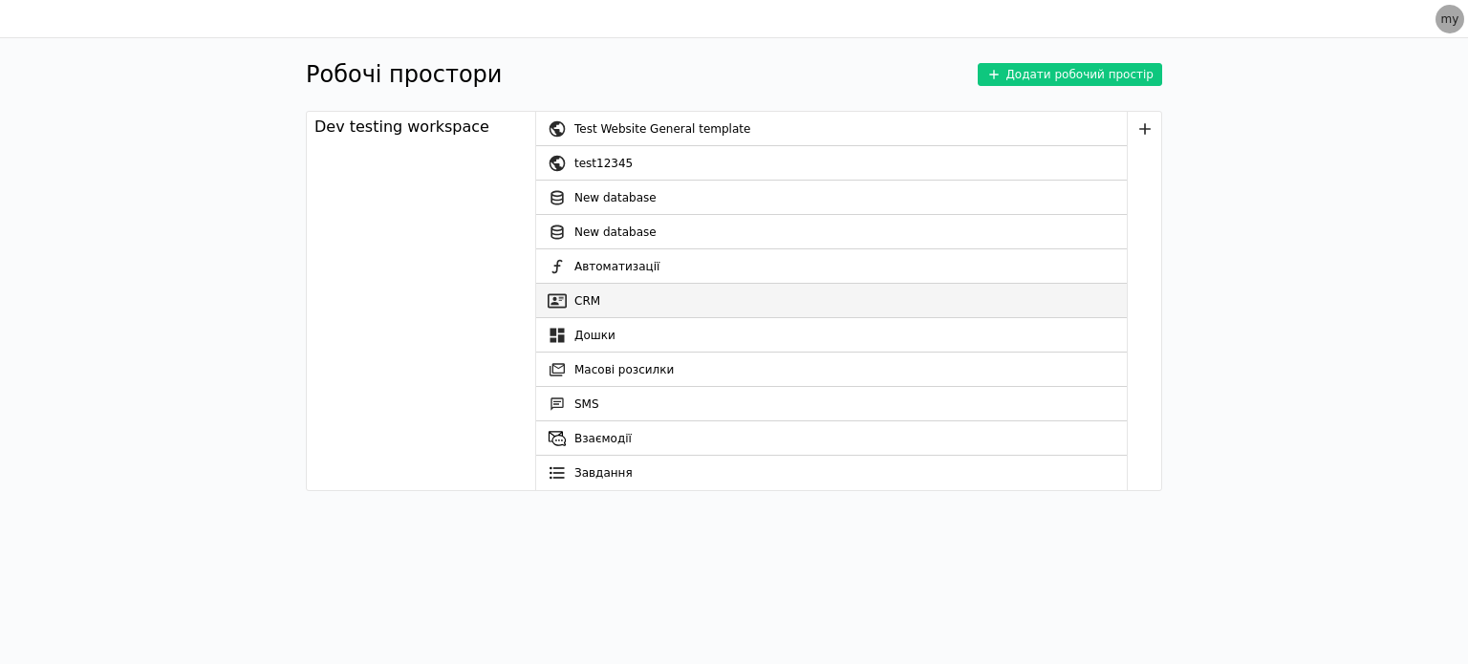
click at [593, 300] on link "CRM" at bounding box center [831, 301] width 591 height 34
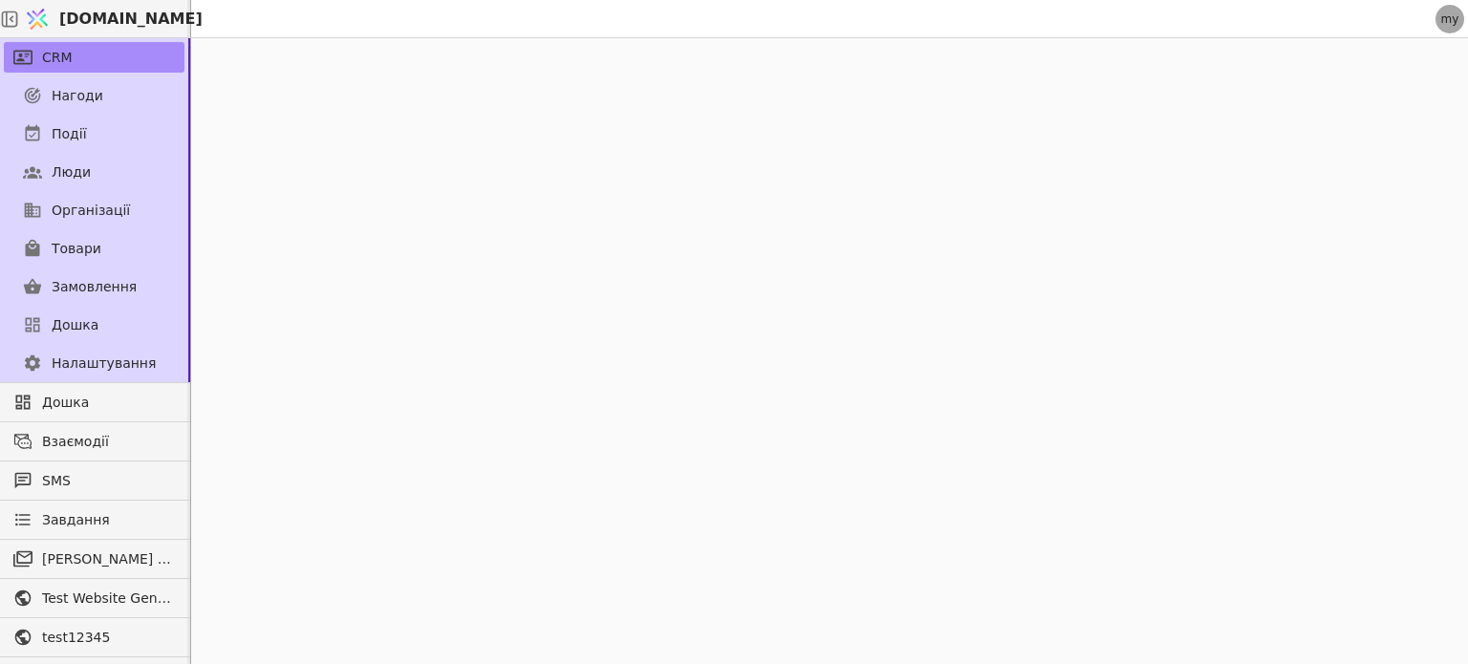
click at [593, 300] on div at bounding box center [829, 351] width 1277 height 626
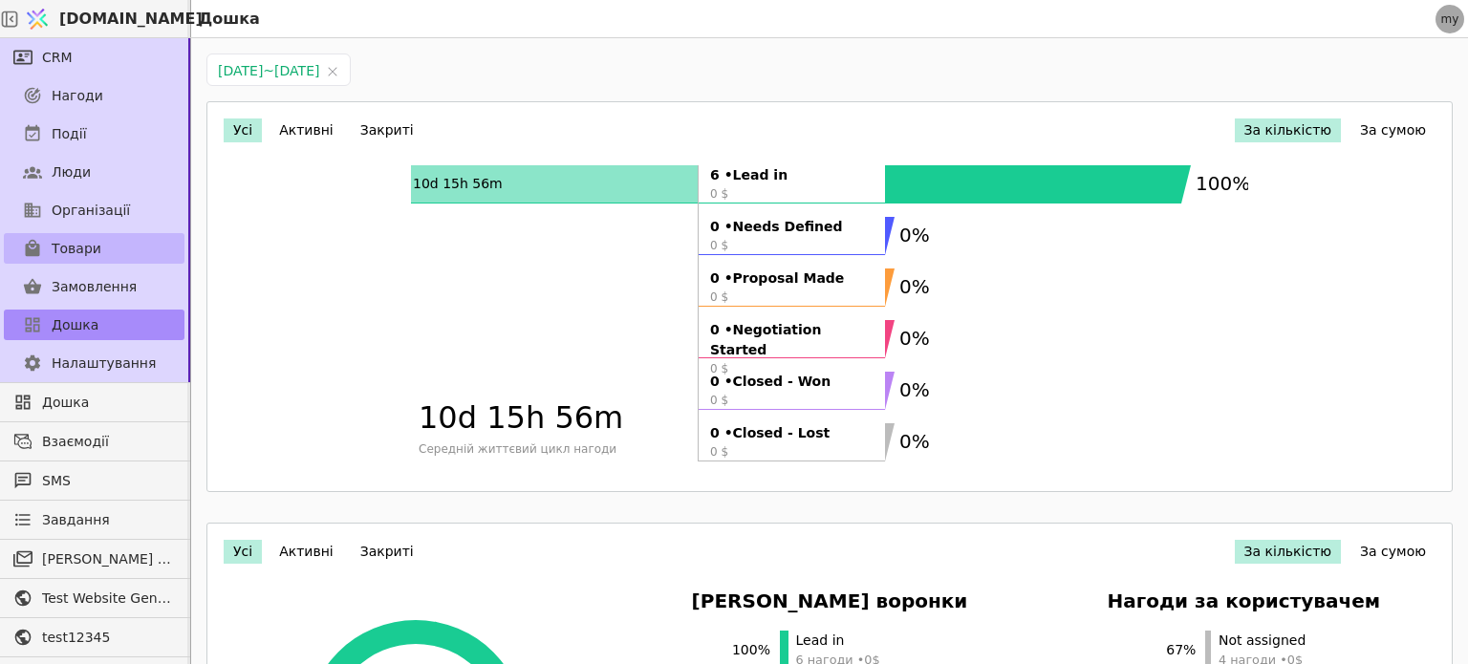
click at [73, 249] on span "Товари" at bounding box center [77, 249] width 50 height 20
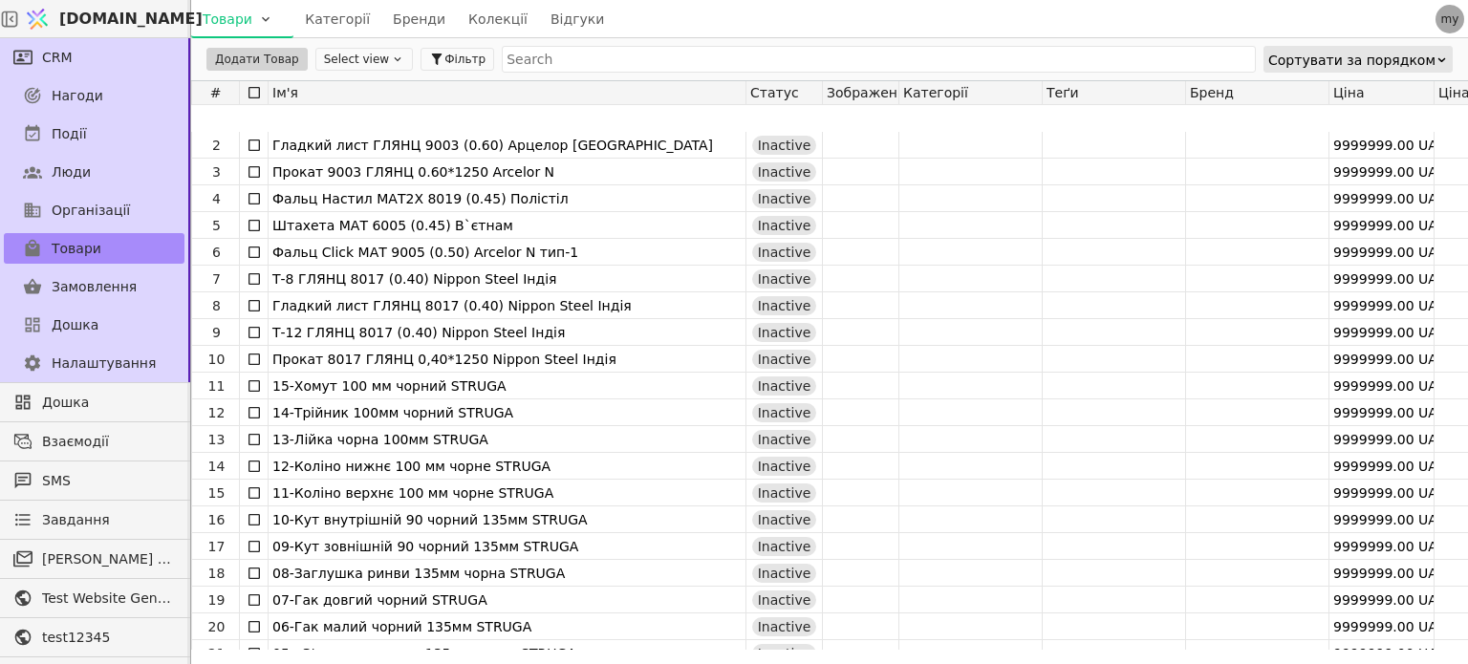
scroll to position [103, 0]
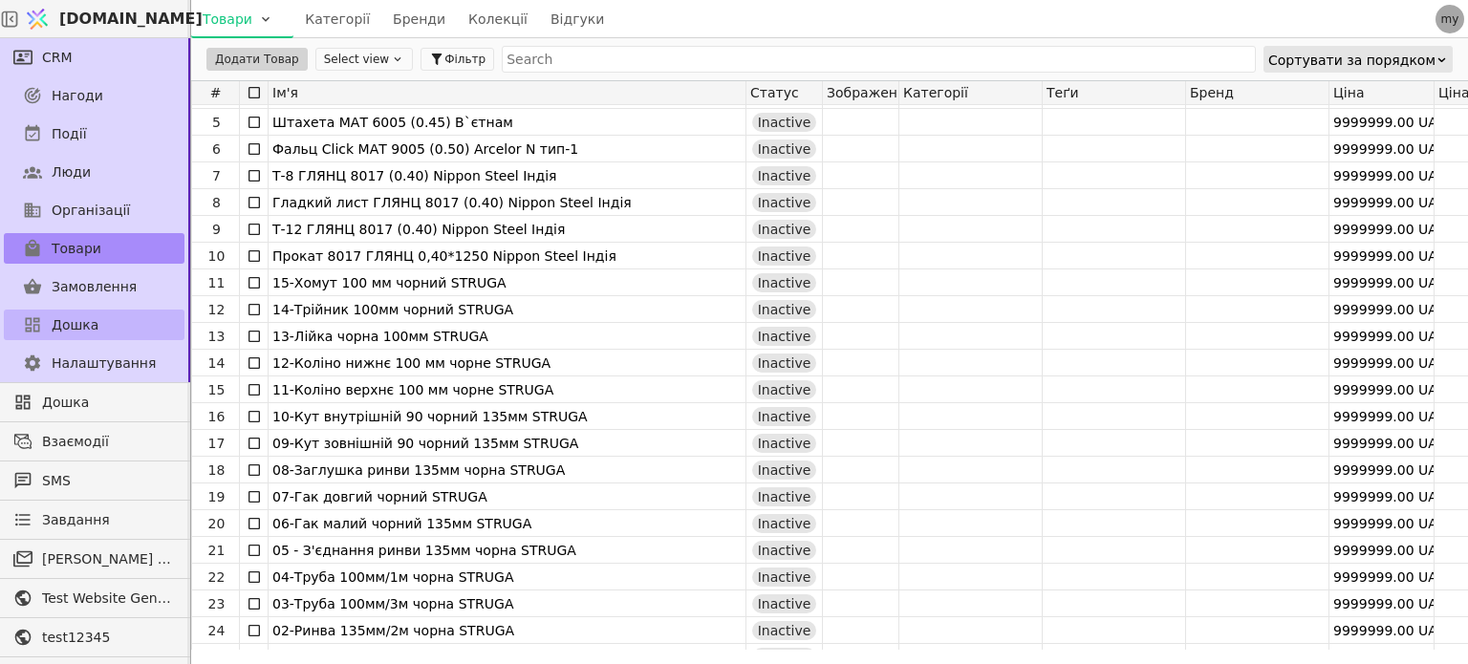
click at [62, 318] on span "Дошка" at bounding box center [75, 325] width 47 height 20
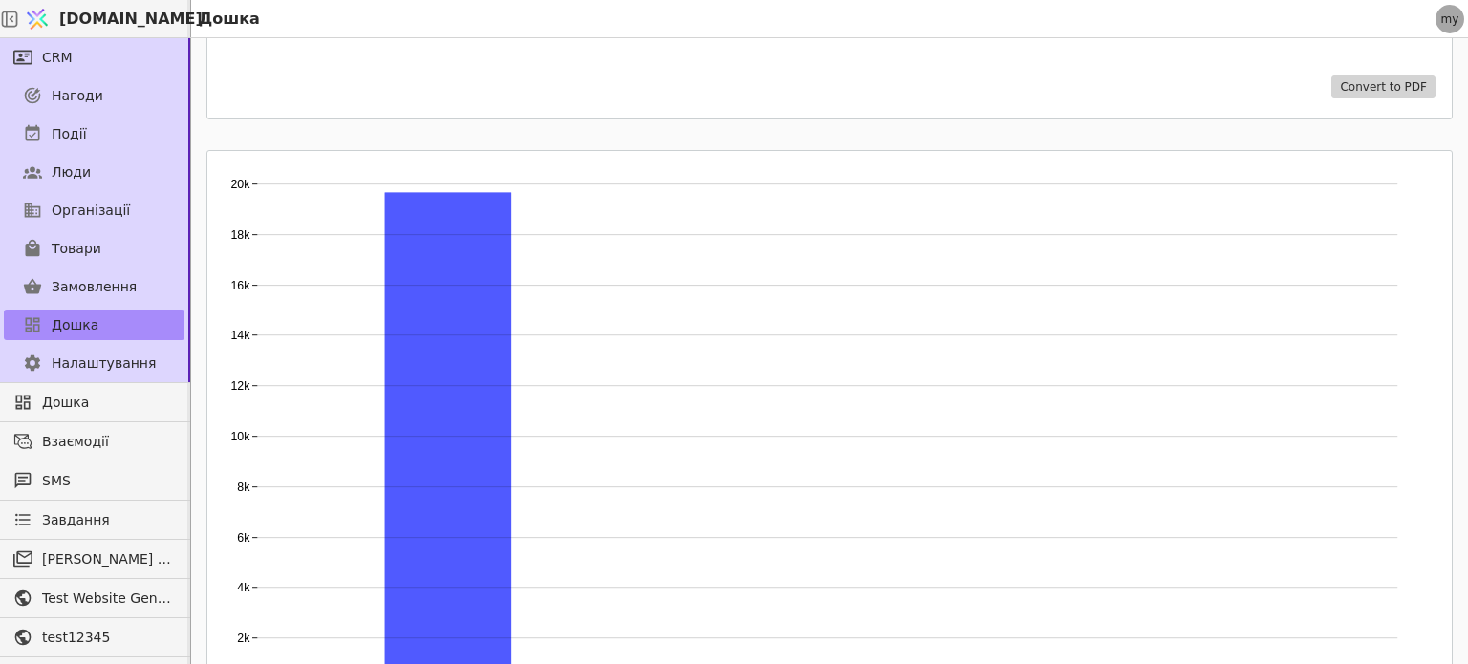
scroll to position [1606, 0]
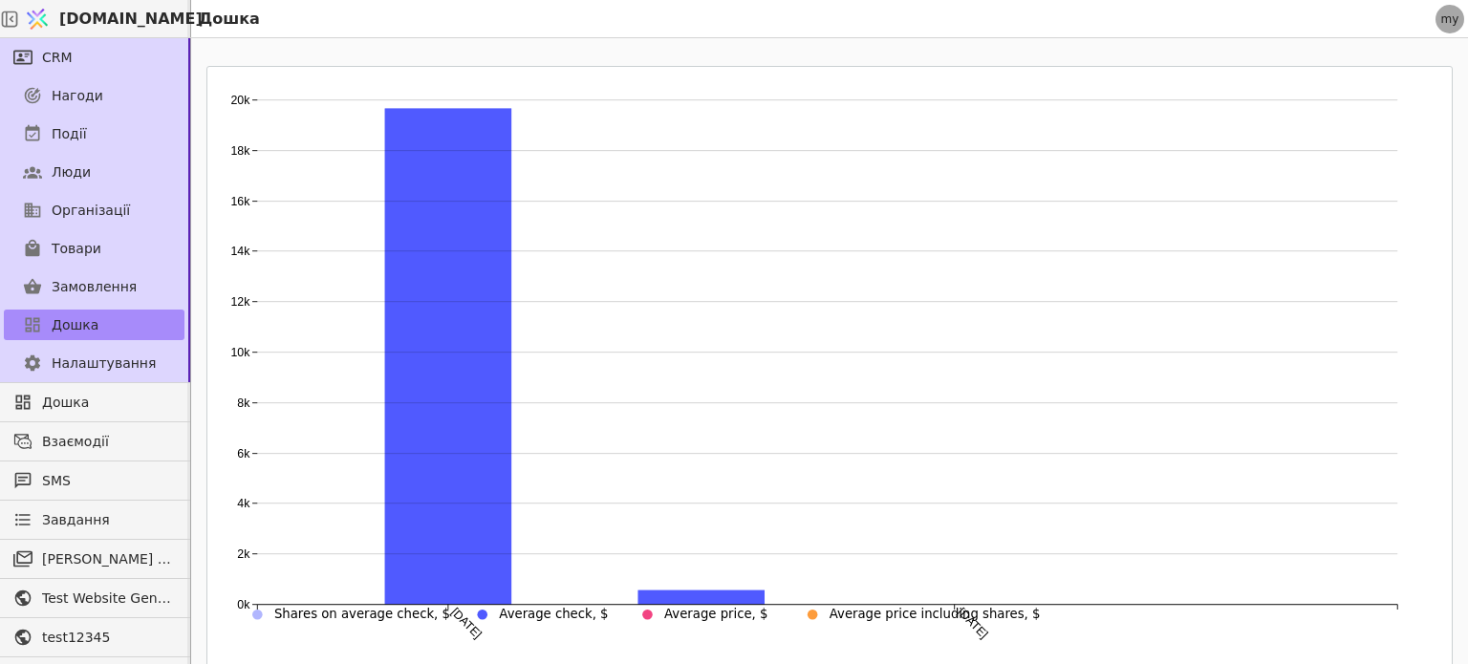
drag, startPoint x: 1434, startPoint y: 645, endPoint x: 1467, endPoint y: 515, distance: 134.2
click at [1467, 515] on div "2025-08-01 ~ 2025-08-31 2025-08-01 ~ 2025-08-31 Усі Активні Закриті За кількіст…" at bounding box center [829, 351] width 1277 height 626
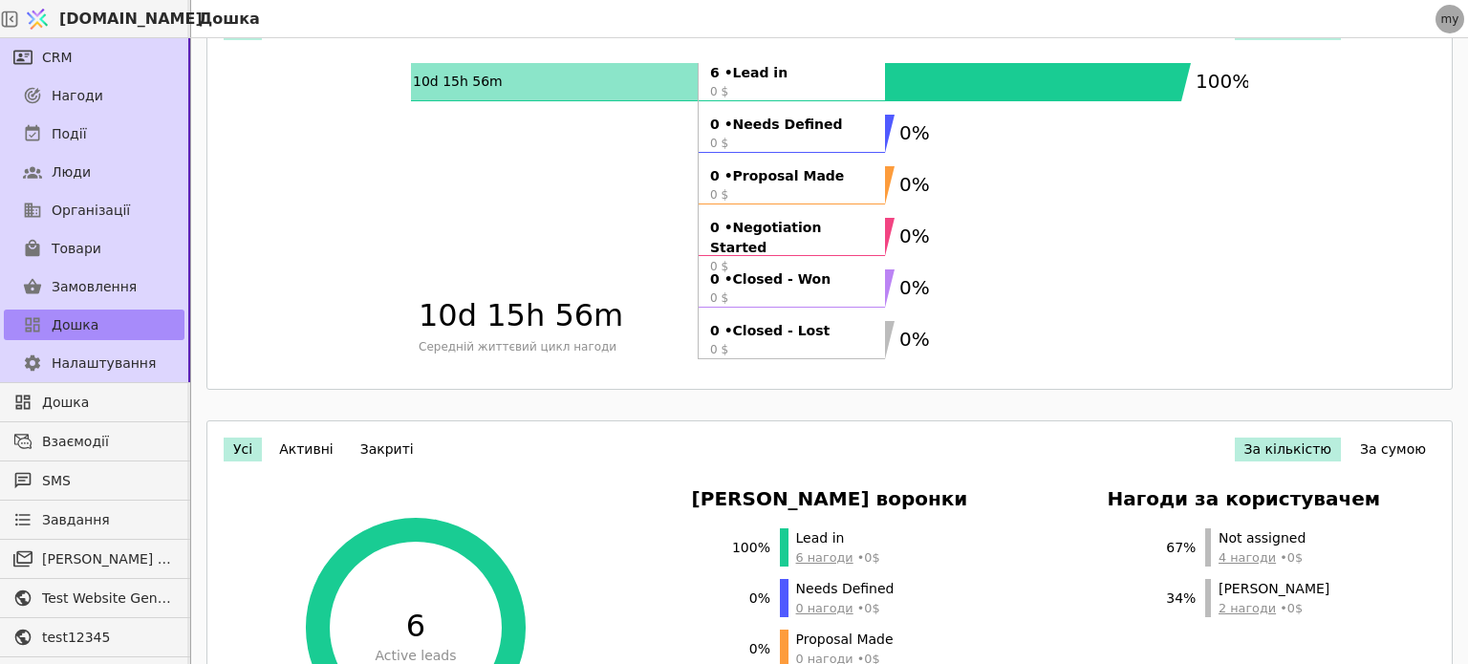
scroll to position [0, 0]
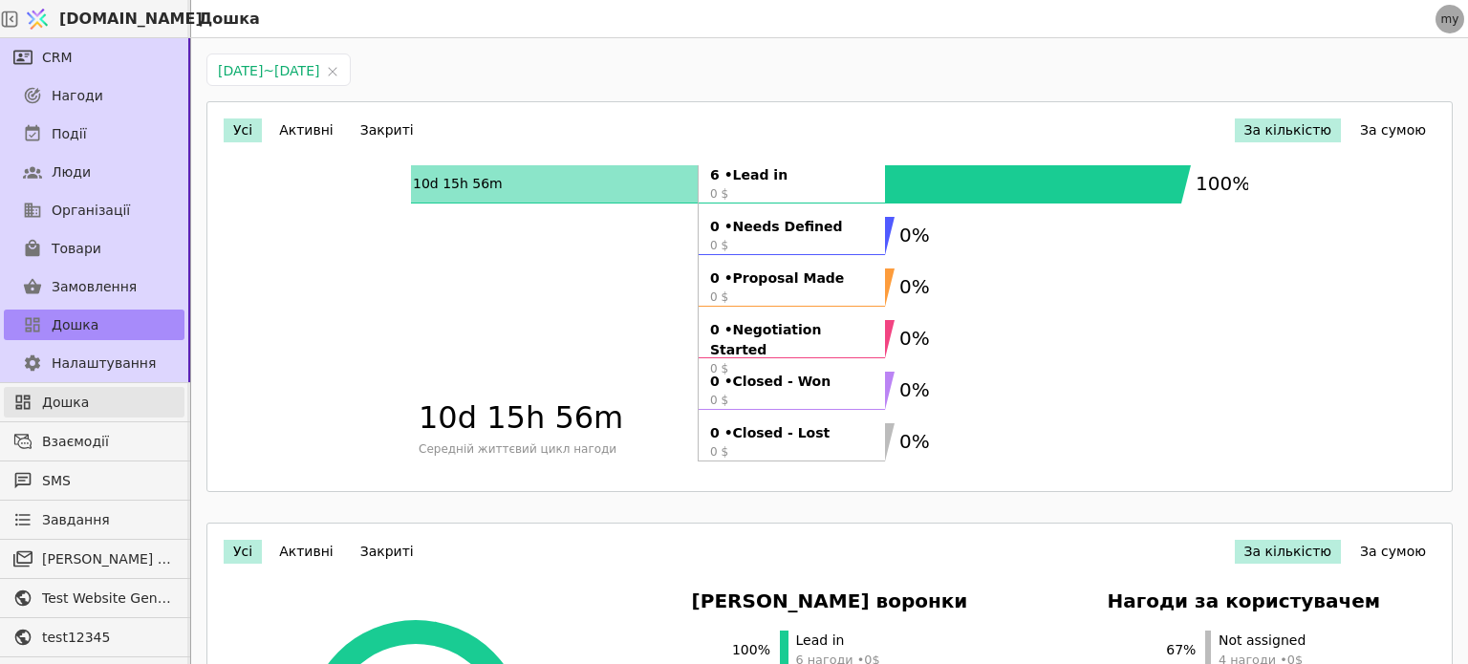
click at [65, 401] on span "Дошка" at bounding box center [108, 403] width 133 height 20
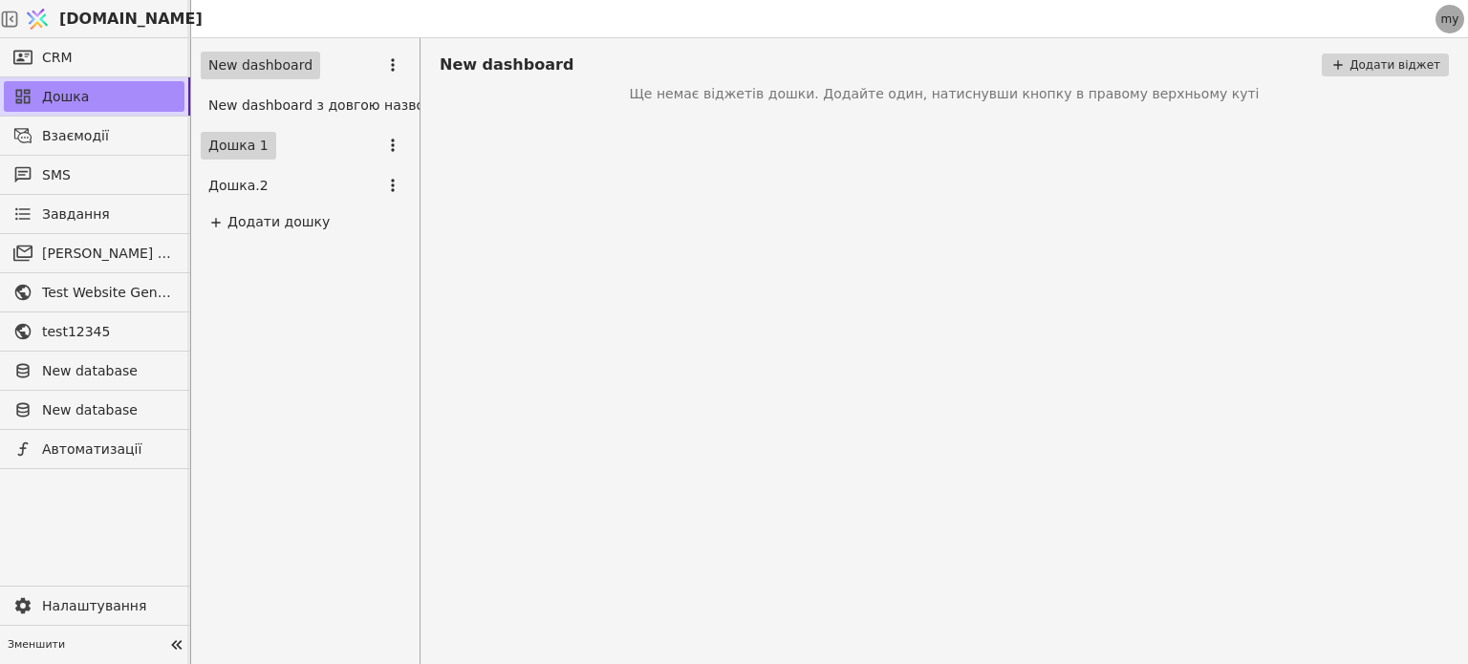
click at [241, 146] on link "Дошка 1" at bounding box center [239, 146] width 76 height 28
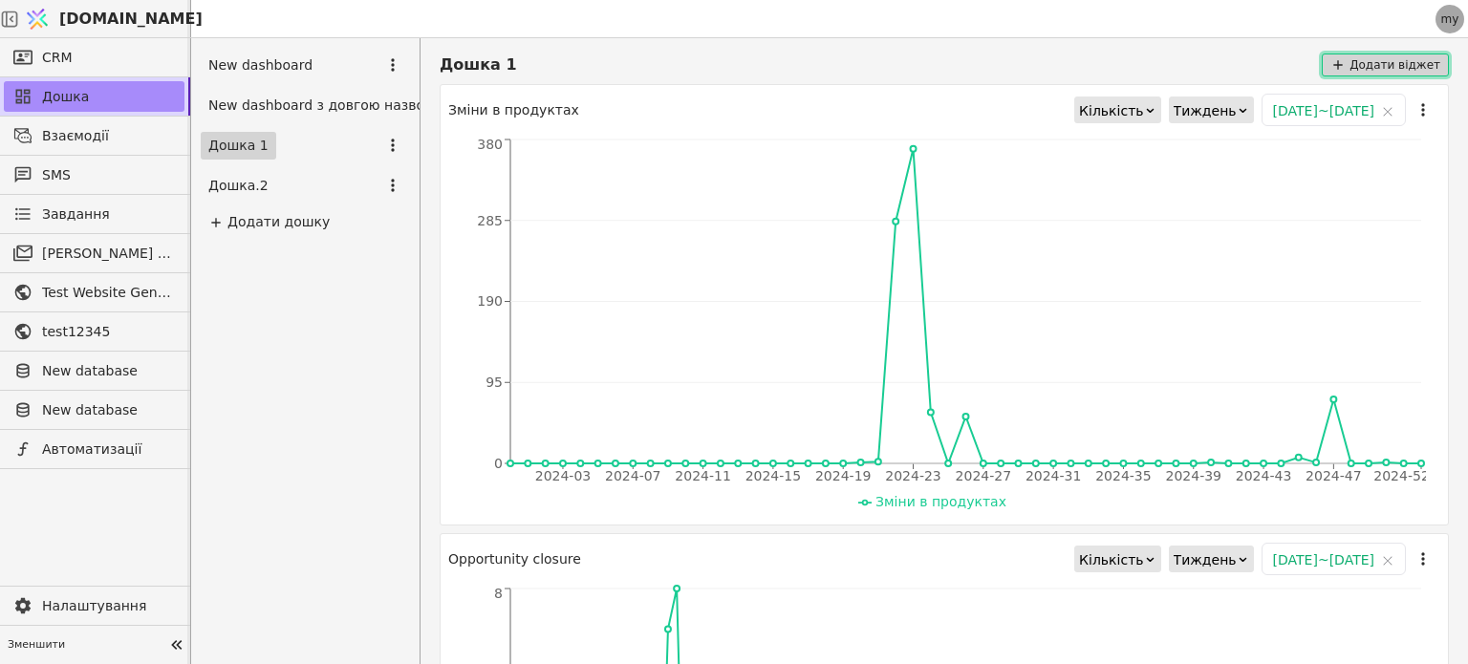
click at [1361, 59] on button "Додати віджет" at bounding box center [1385, 65] width 127 height 23
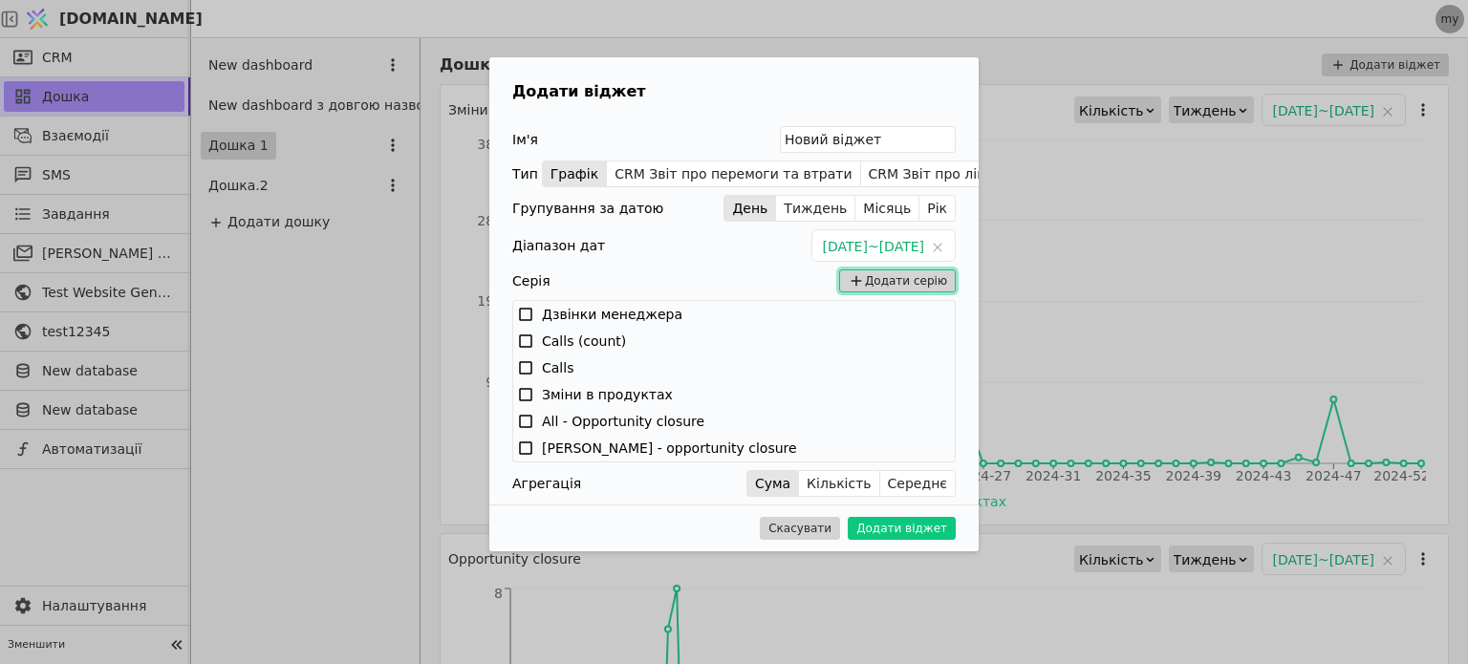
click at [898, 284] on button "Додати серію" at bounding box center [897, 281] width 117 height 23
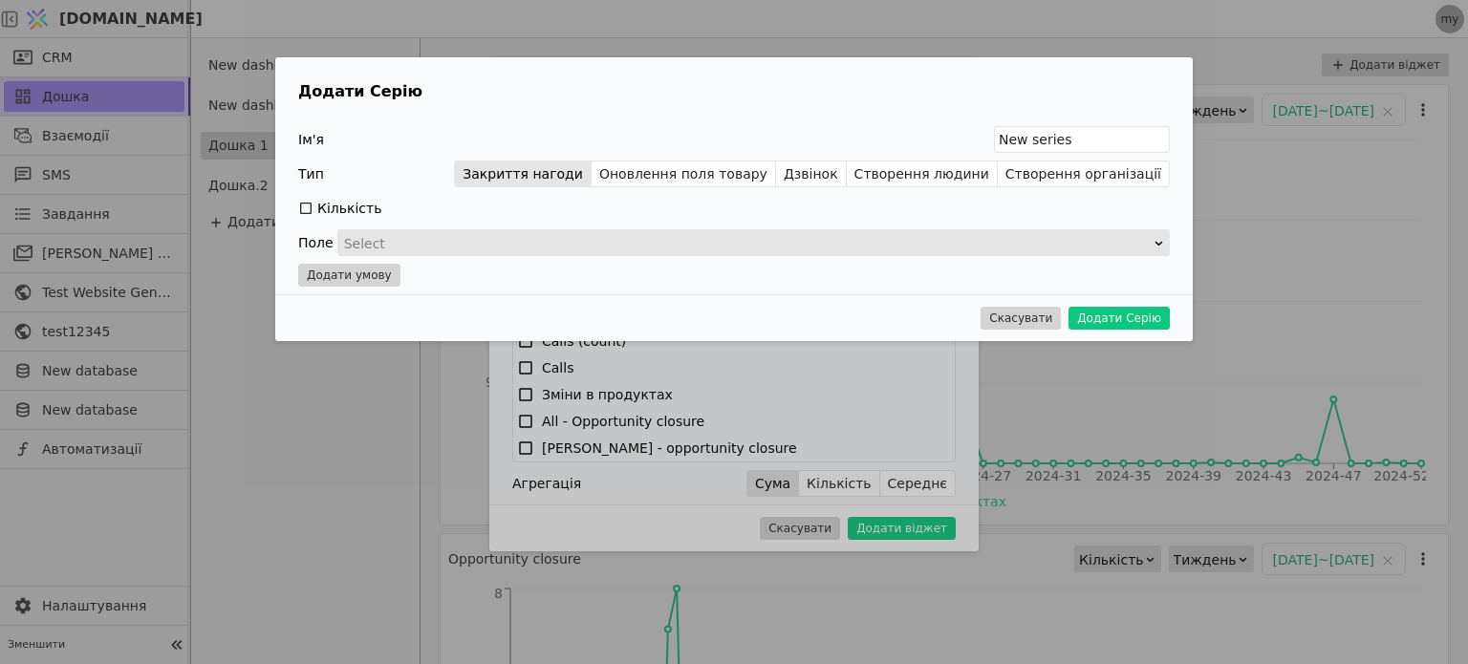
click at [343, 213] on div "Кількість" at bounding box center [349, 208] width 64 height 27
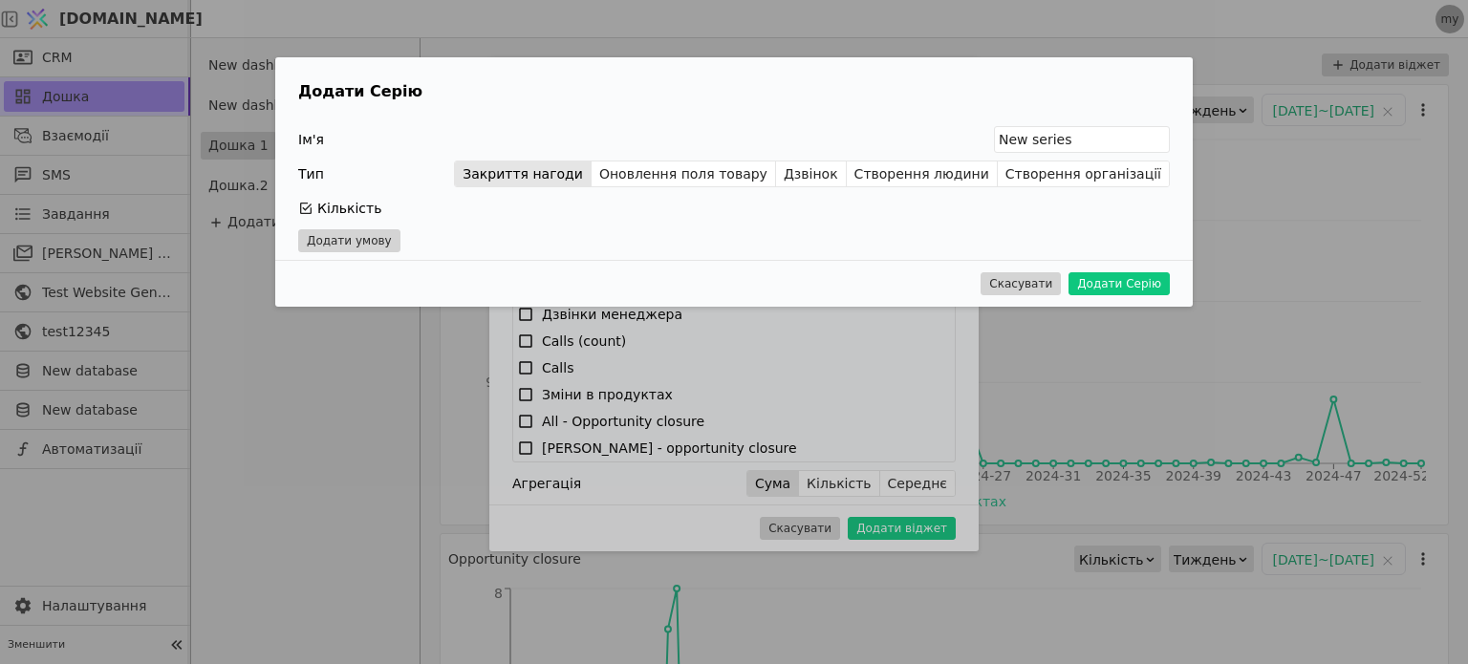
click at [352, 214] on div "Кількість" at bounding box center [349, 208] width 64 height 27
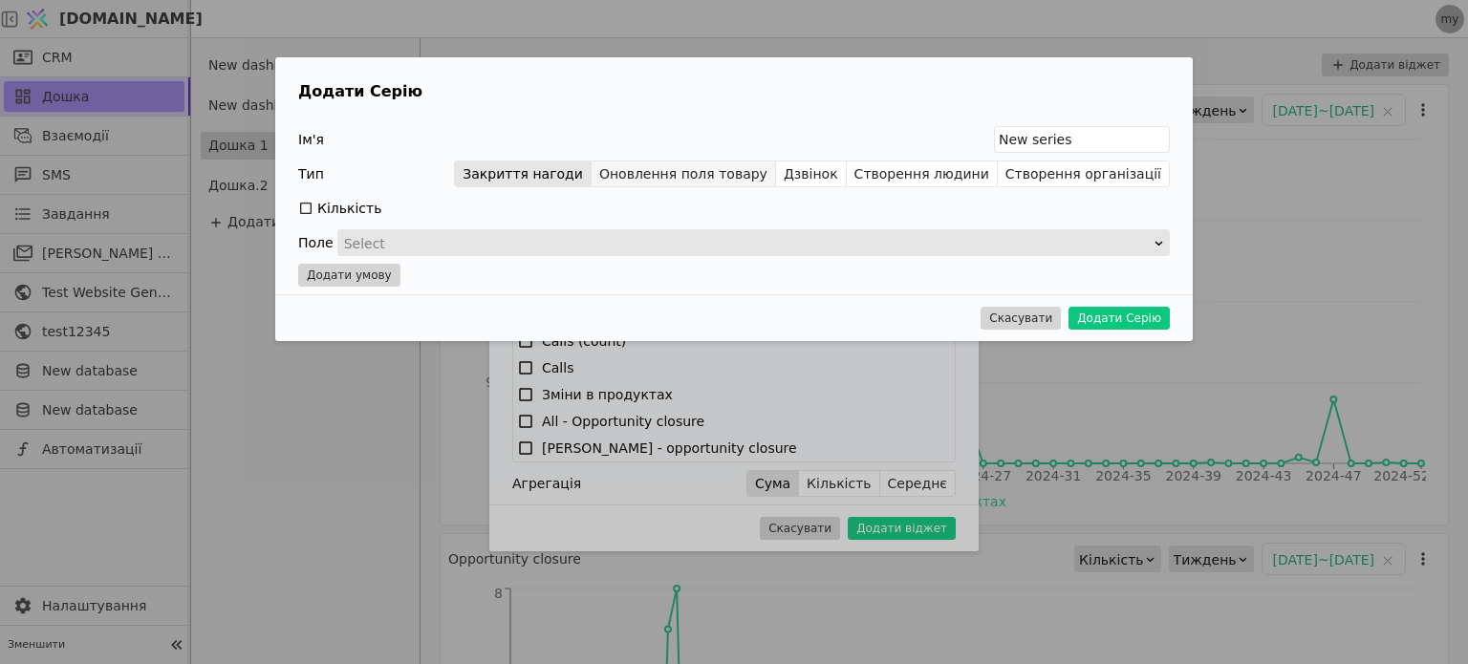
click at [672, 175] on button "Оновлення поля товару" at bounding box center [684, 174] width 184 height 27
click at [832, 175] on button "Дзвінок" at bounding box center [811, 174] width 71 height 27
click at [983, 168] on button "Створення людини" at bounding box center [922, 174] width 151 height 27
click at [1044, 174] on button "Створення організації" at bounding box center [1083, 174] width 171 height 27
click at [918, 184] on button "Створення людини" at bounding box center [922, 174] width 151 height 27
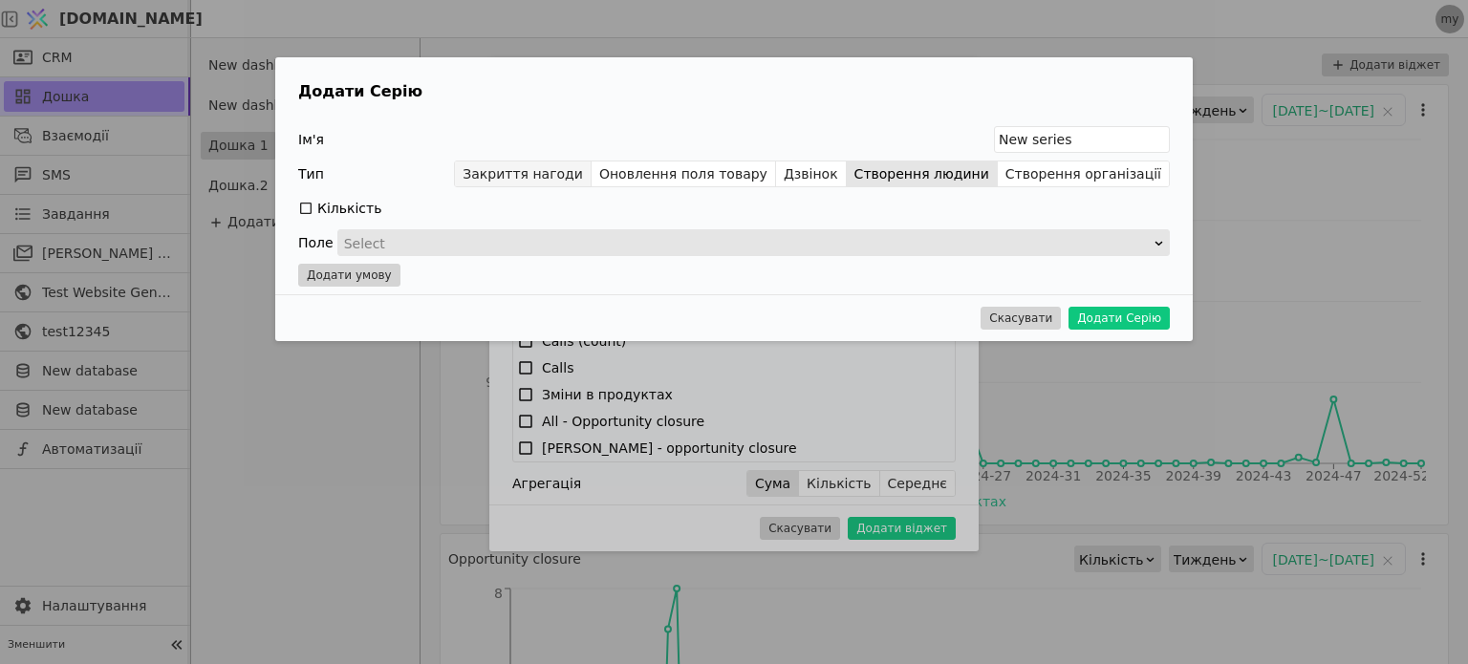
click at [592, 175] on button "Закриття нагоди" at bounding box center [523, 174] width 137 height 27
click at [687, 179] on button "Оновлення поля товару" at bounding box center [684, 174] width 184 height 27
click at [841, 184] on button "Дзвінок" at bounding box center [811, 174] width 71 height 27
click at [592, 177] on button "Закриття нагоди" at bounding box center [523, 174] width 137 height 27
click at [1094, 323] on button "Додати Серію" at bounding box center [1119, 318] width 101 height 23
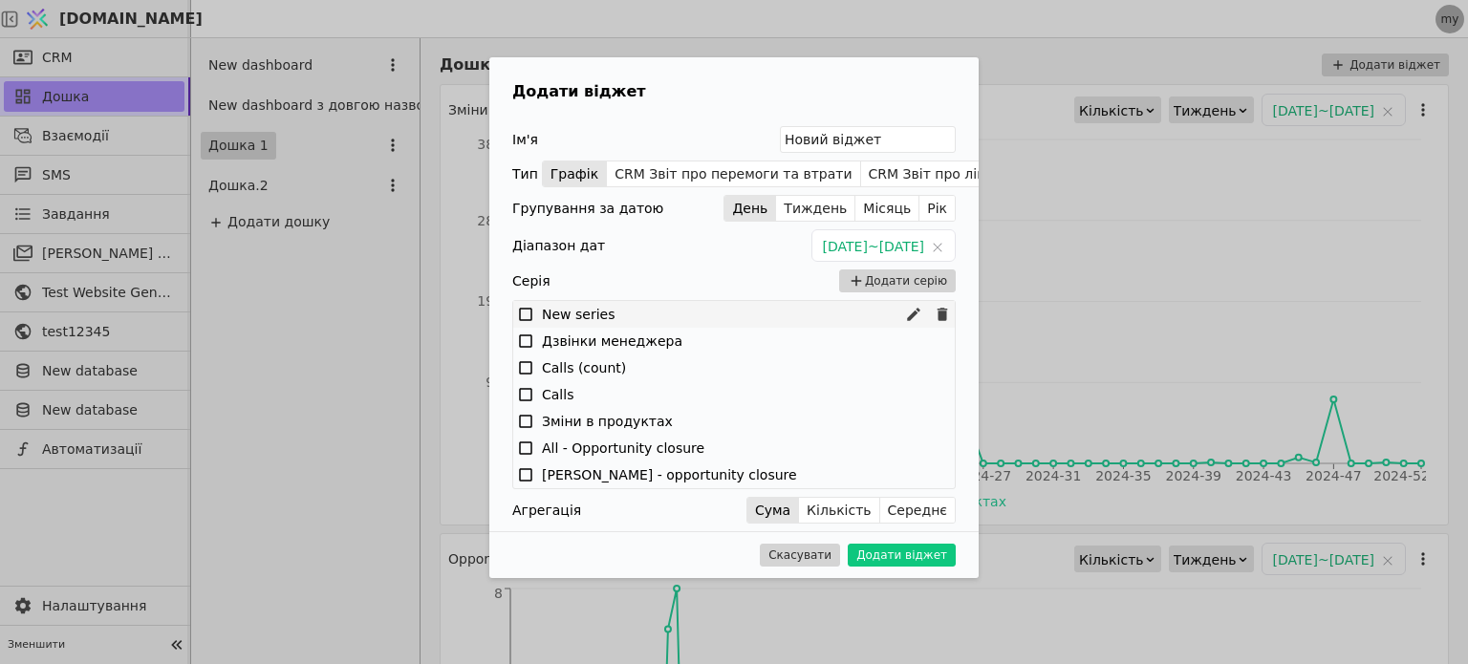
click at [528, 314] on icon at bounding box center [525, 314] width 17 height 17
click at [524, 393] on icon at bounding box center [525, 394] width 17 height 17
click at [526, 445] on icon at bounding box center [525, 448] width 17 height 17
click at [829, 216] on button "Тиждень" at bounding box center [815, 208] width 79 height 27
click at [898, 212] on button "Місяць" at bounding box center [887, 208] width 64 height 27
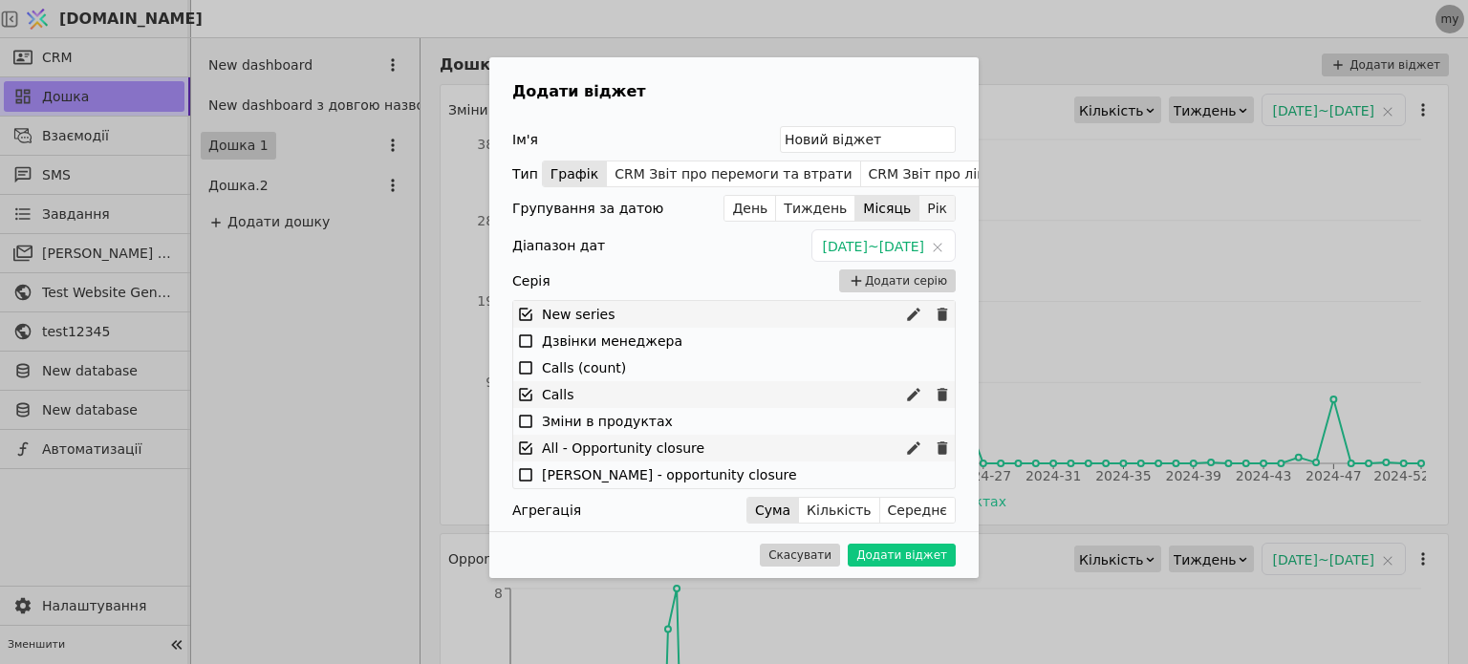
click at [937, 212] on button "Рік" at bounding box center [936, 208] width 35 height 27
click at [880, 217] on button "Місяць" at bounding box center [887, 208] width 64 height 27
click at [811, 202] on button "Тиждень" at bounding box center [815, 208] width 79 height 27
click at [768, 208] on button "День" at bounding box center [751, 208] width 52 height 27
click at [917, 553] on button "Додати віджет" at bounding box center [902, 555] width 108 height 23
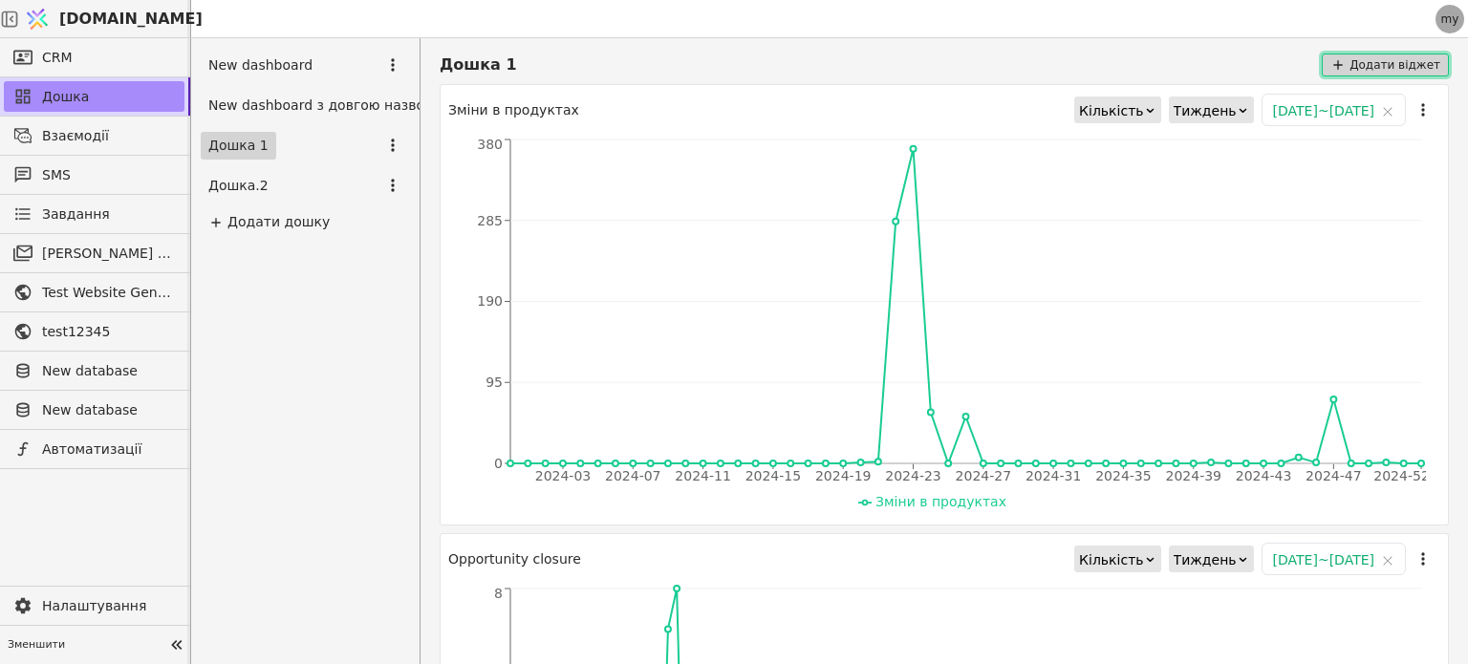
click at [1364, 64] on button "Додати віджет" at bounding box center [1385, 65] width 127 height 23
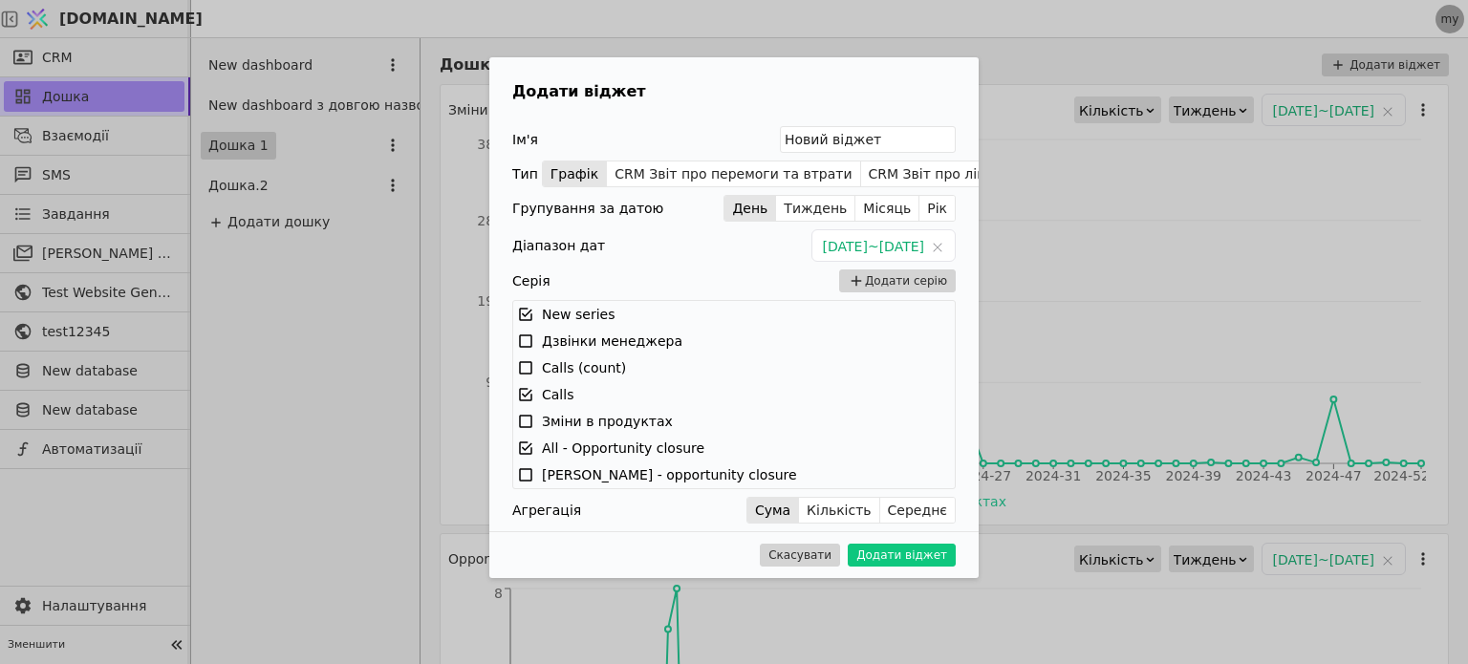
click at [532, 510] on div "Агрегація" at bounding box center [546, 510] width 69 height 27
click at [829, 506] on button "Кількість" at bounding box center [839, 510] width 80 height 27
click at [937, 513] on button "Середнє" at bounding box center [917, 510] width 75 height 27
click at [854, 508] on button "Кількість" at bounding box center [839, 510] width 80 height 27
click at [798, 508] on button "Сума" at bounding box center [773, 510] width 52 height 27
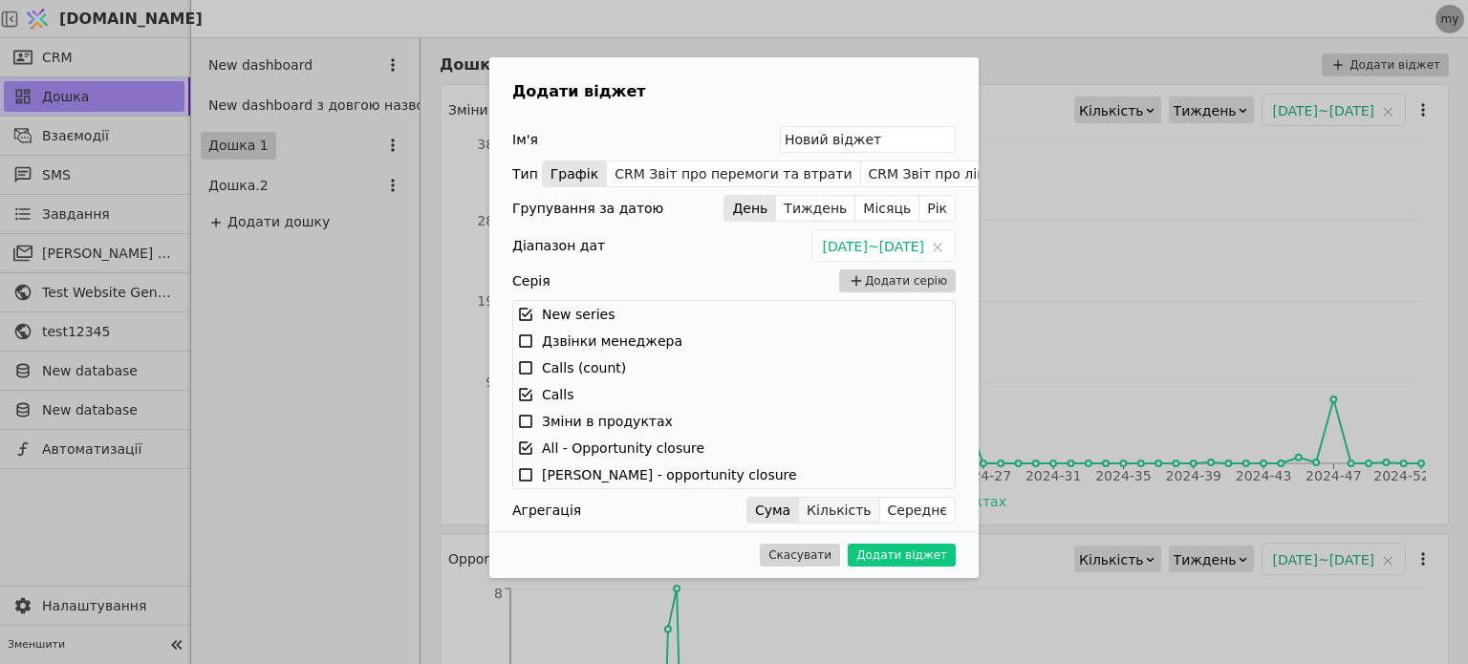
click at [848, 506] on button "Кількість" at bounding box center [839, 510] width 80 height 27
click at [919, 512] on button "Середнє" at bounding box center [917, 510] width 75 height 27
click at [862, 513] on button "Кількість" at bounding box center [839, 510] width 80 height 27
click at [799, 504] on button "Сума" at bounding box center [773, 510] width 52 height 27
click at [850, 517] on button "Кількість" at bounding box center [839, 510] width 80 height 27
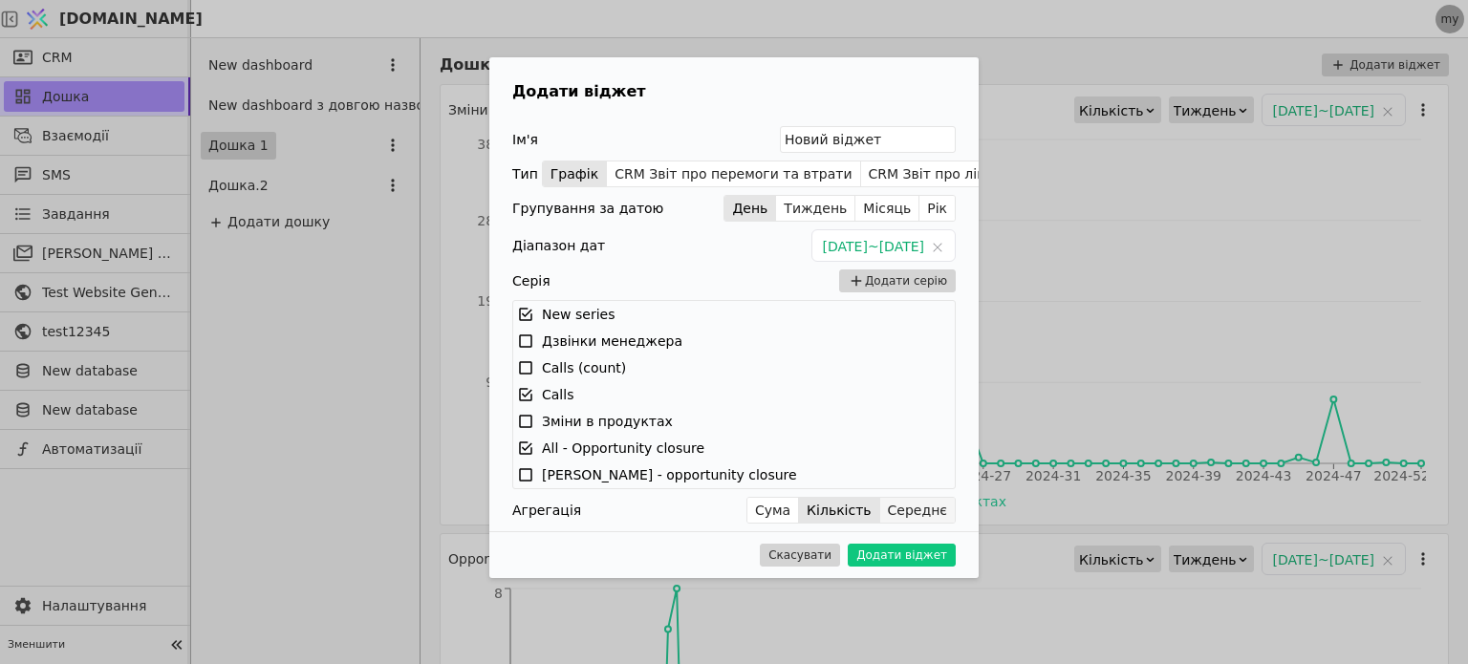
click at [924, 516] on button "Середнє" at bounding box center [917, 510] width 75 height 27
click at [795, 508] on button "Сума" at bounding box center [773, 510] width 52 height 27
click at [876, 507] on button "Кількість" at bounding box center [839, 510] width 80 height 27
click at [919, 512] on button "Середнє" at bounding box center [917, 510] width 75 height 27
click at [799, 506] on button "Сума" at bounding box center [773, 510] width 52 height 27
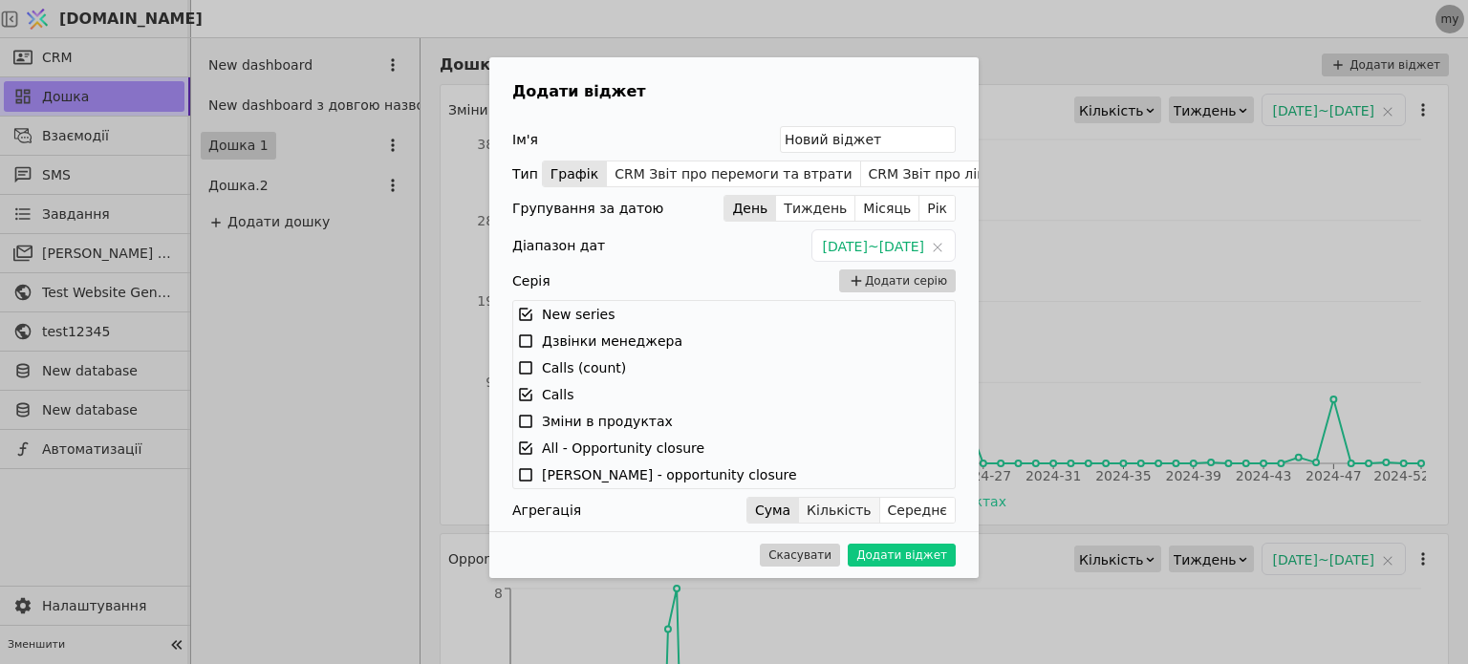
click at [847, 507] on button "Кількість" at bounding box center [839, 510] width 80 height 27
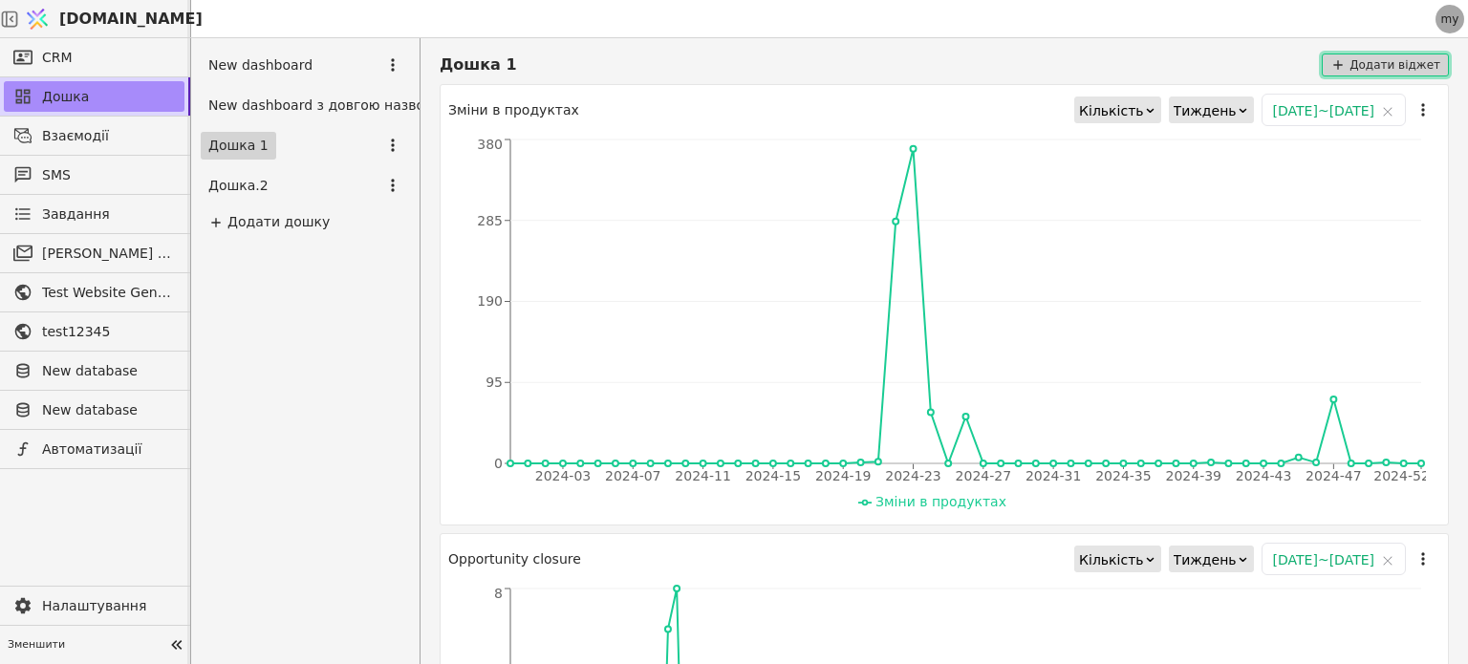
scroll to position [789, 0]
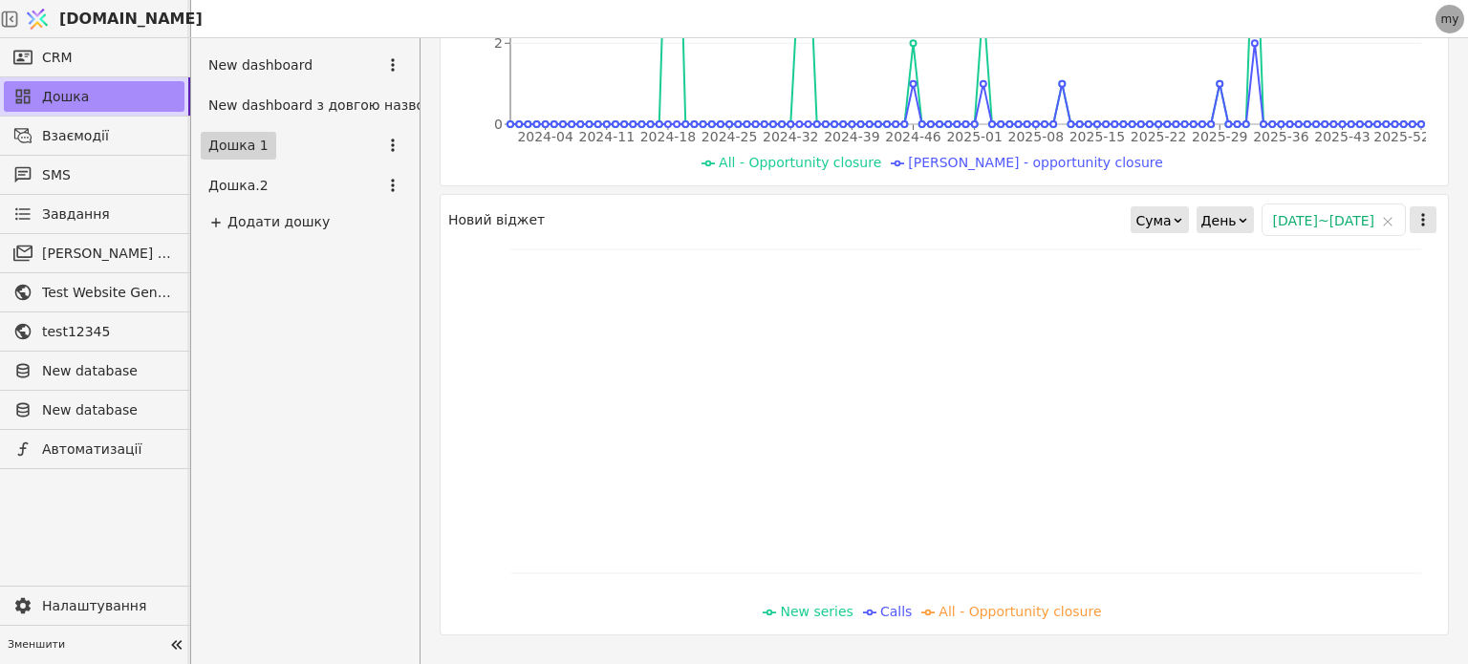
click at [1414, 217] on icon "button" at bounding box center [1423, 219] width 19 height 19
click at [1317, 271] on div "Видалити" at bounding box center [1322, 282] width 220 height 27
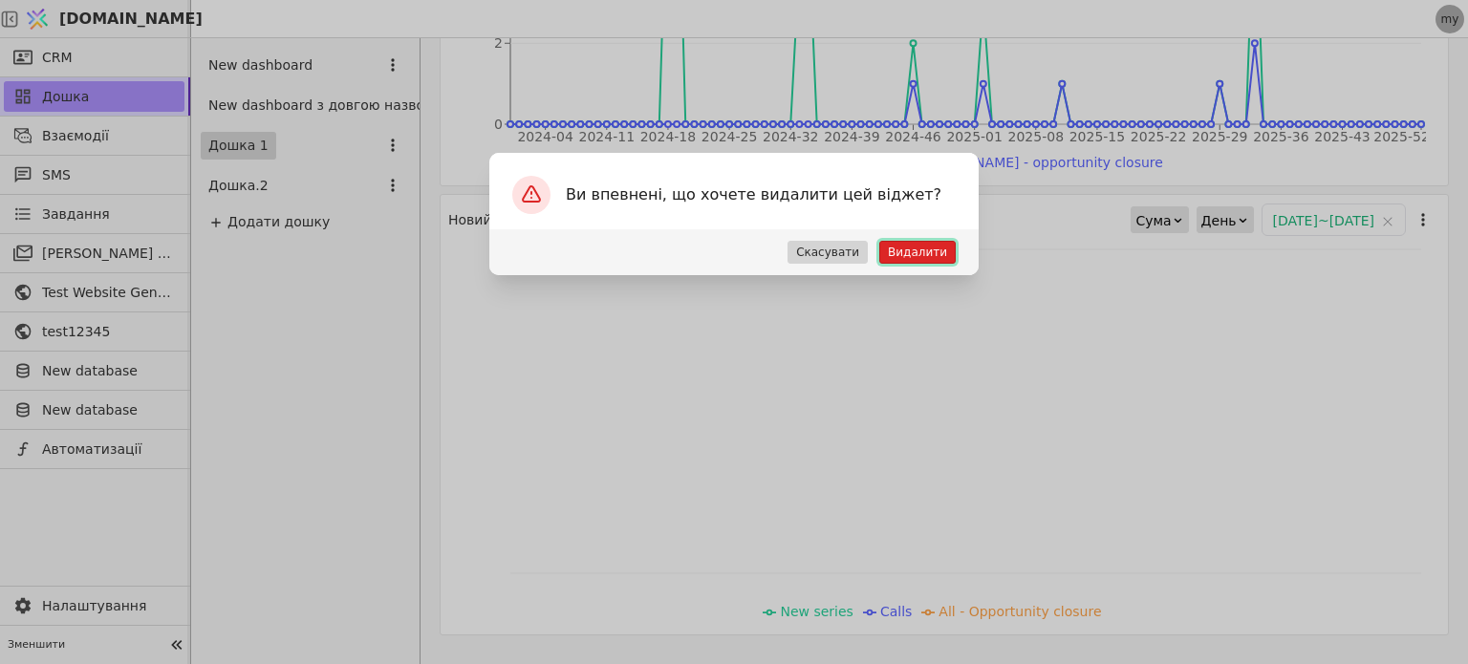
click at [933, 255] on button "Видалити" at bounding box center [917, 252] width 76 height 23
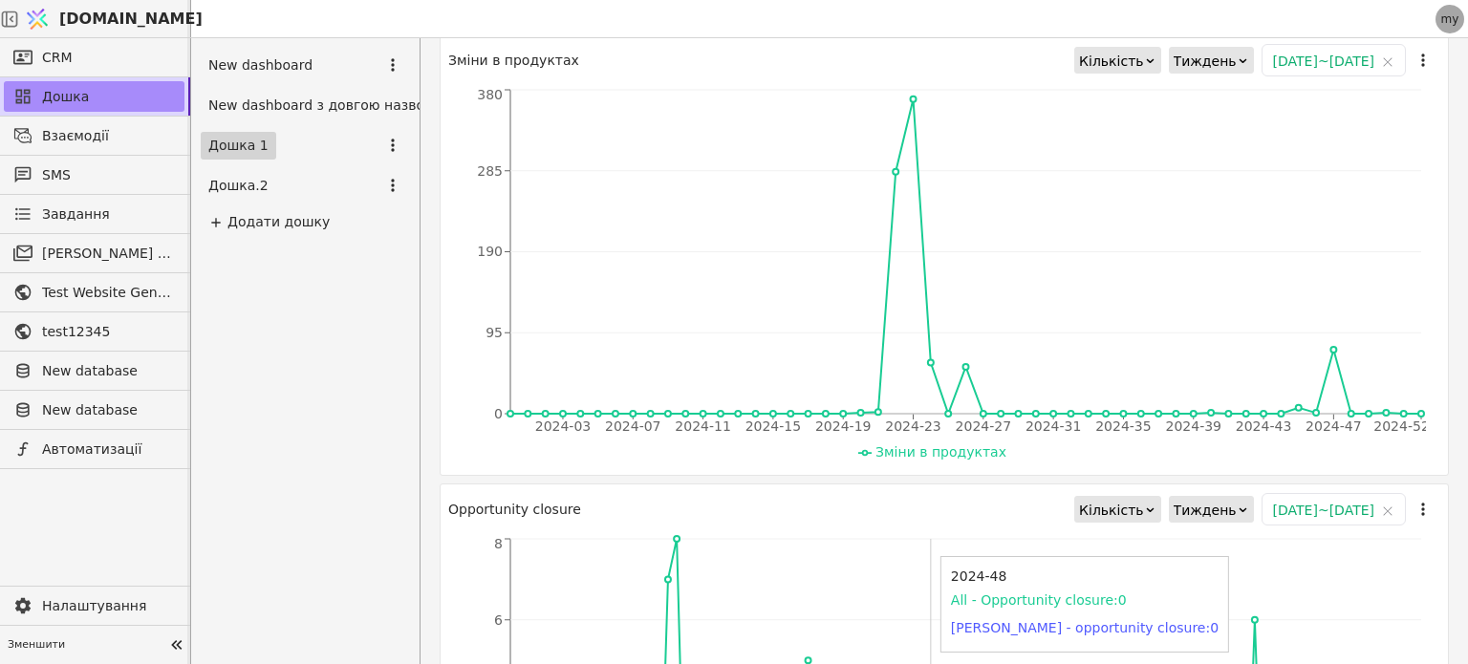
scroll to position [0, 0]
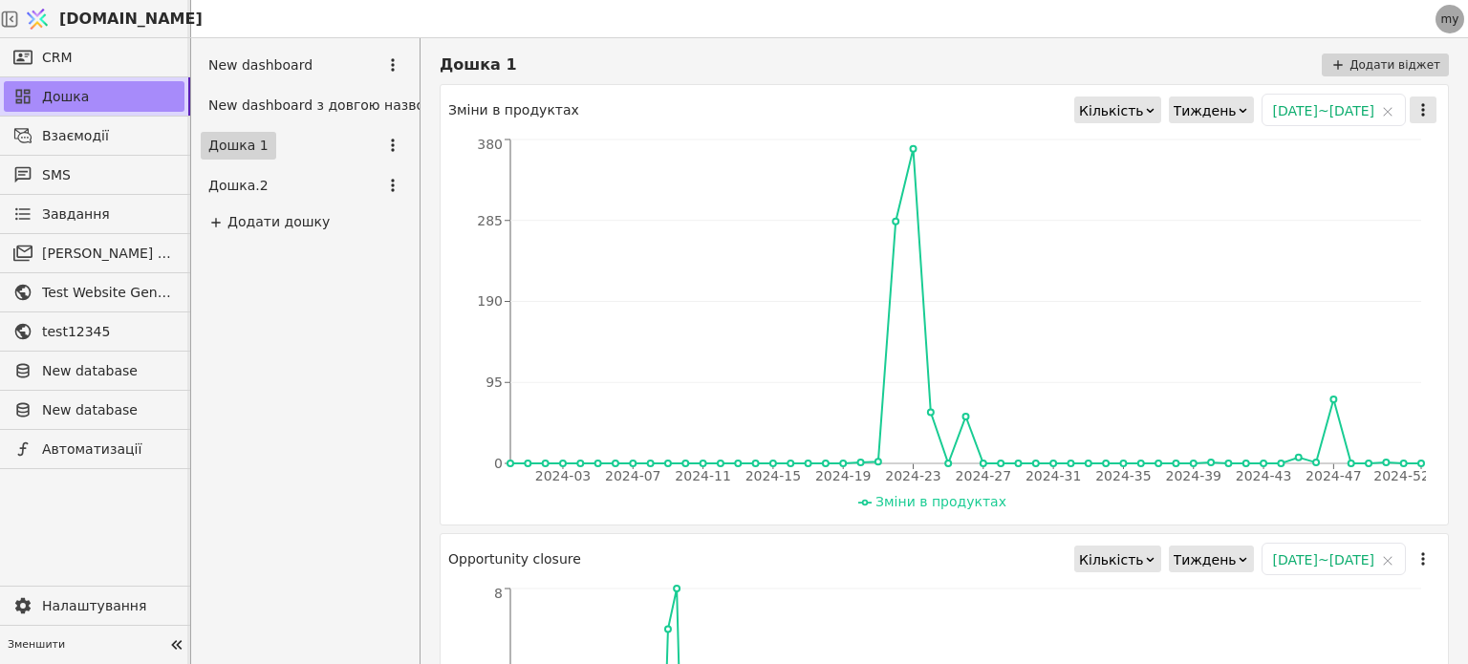
click at [1410, 98] on button "button" at bounding box center [1423, 110] width 27 height 27
click at [1246, 42] on div "Дошка 1 Додати віджет Зміни в продуктах Кількість Тиждень 2024-01-01 ~ 2024-12-…" at bounding box center [945, 351] width 1048 height 626
click at [1363, 64] on button "Додати віджет" at bounding box center [1385, 65] width 127 height 23
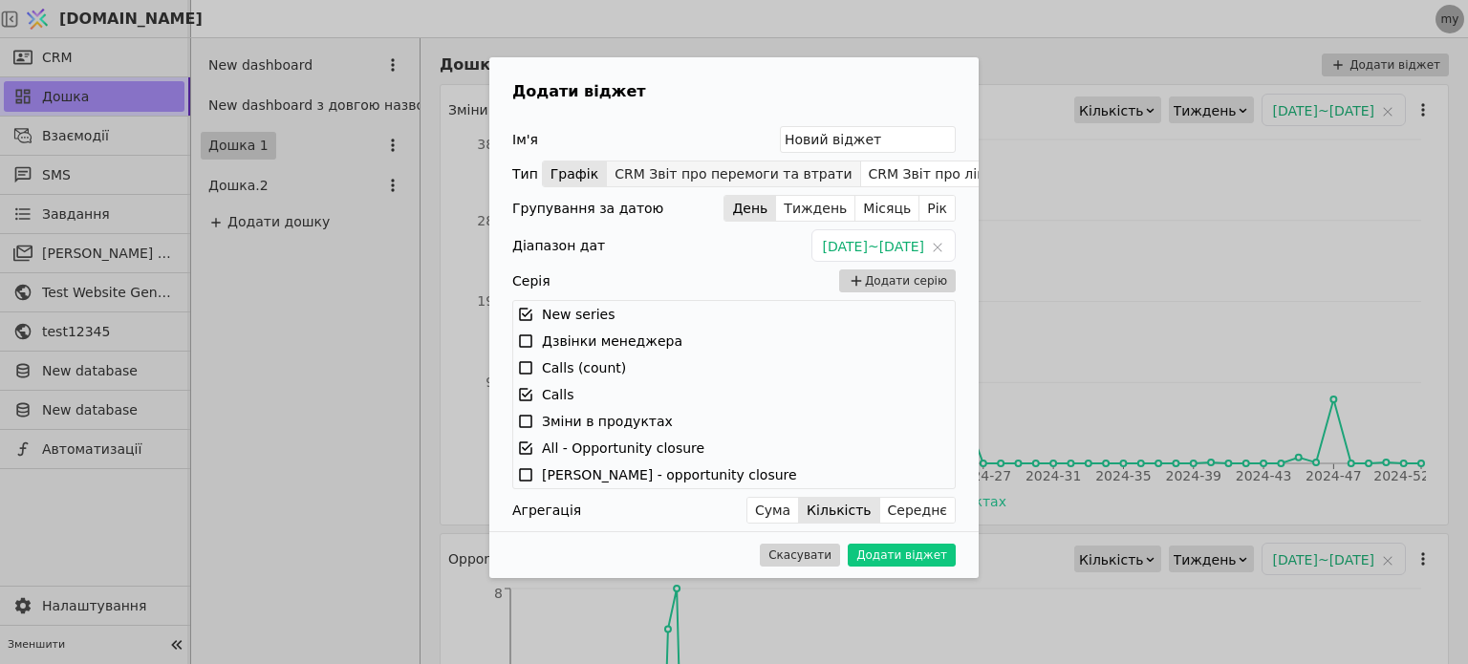
click at [684, 181] on button "CRM Звіт про перемоги та втрати" at bounding box center [733, 174] width 253 height 27
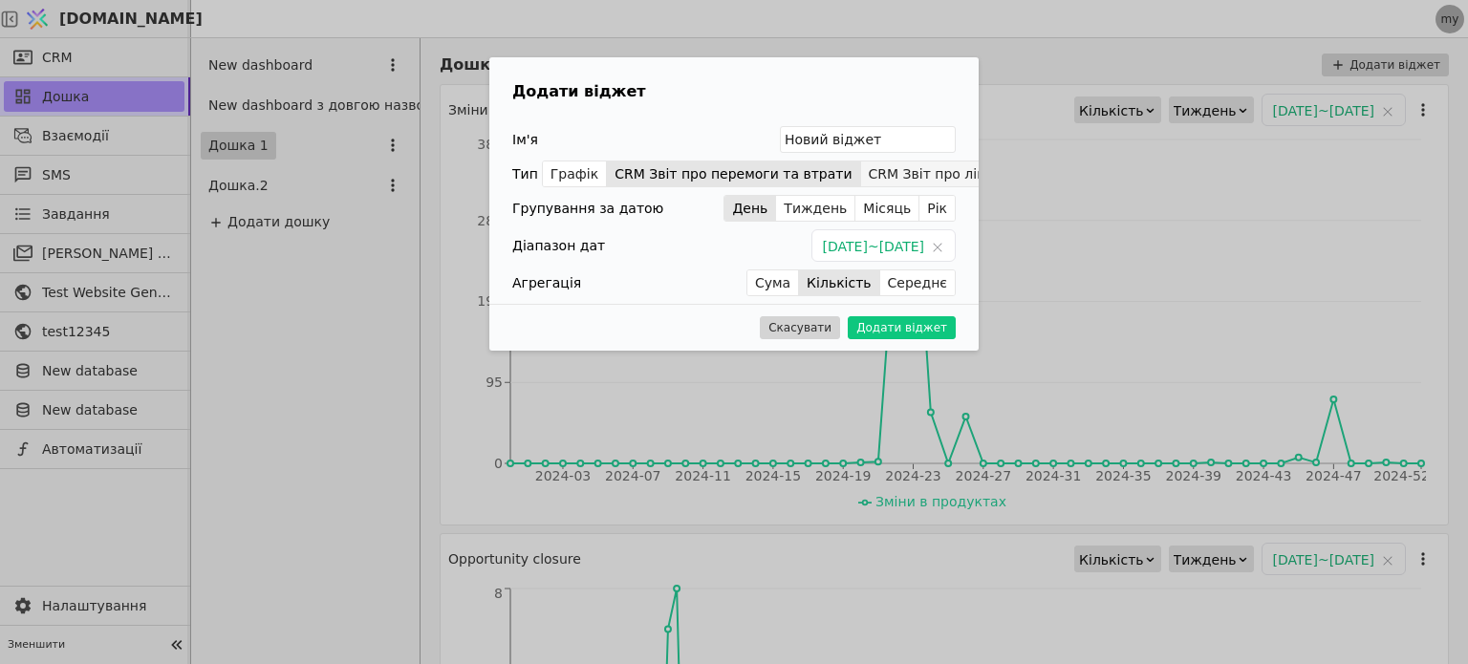
click at [861, 166] on button "CRM Звіт про лійку" at bounding box center [935, 174] width 149 height 27
click at [754, 180] on button "CRM Звіт про перемоги та втрати" at bounding box center [733, 174] width 253 height 27
click at [593, 172] on button "Графік" at bounding box center [575, 174] width 64 height 27
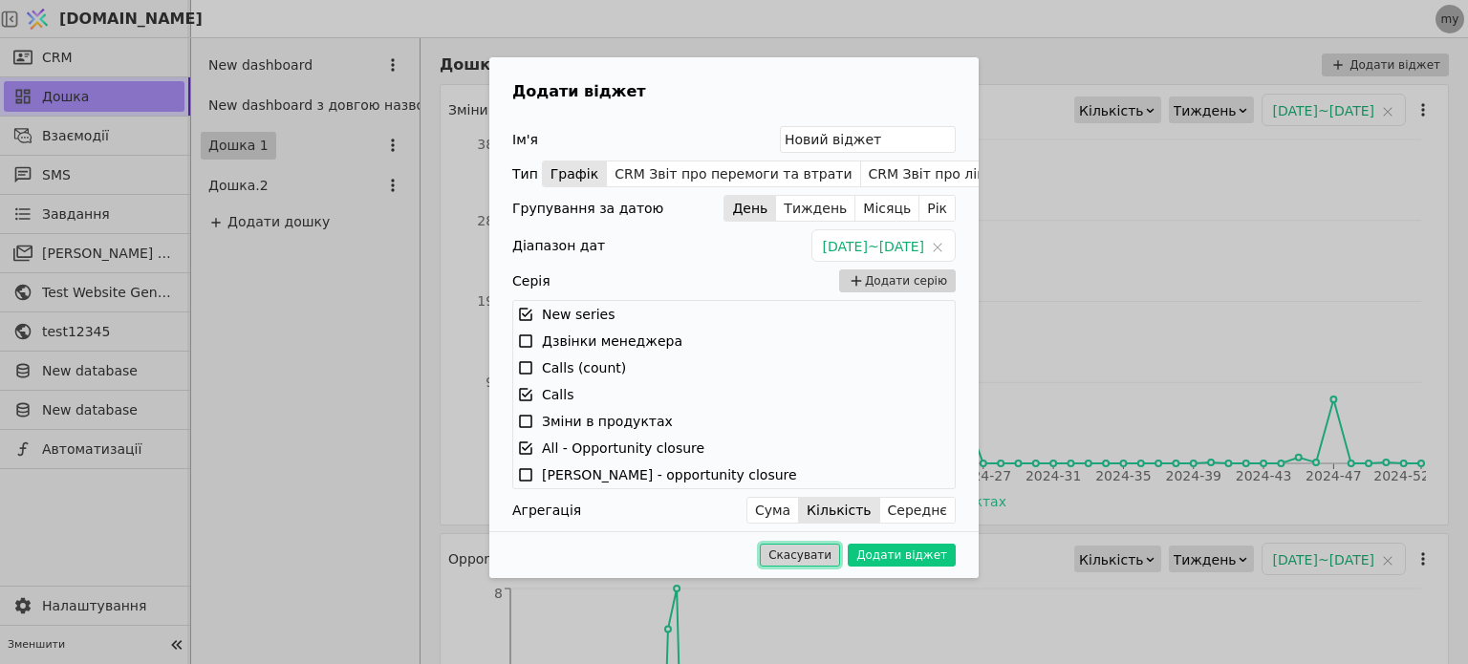
click at [825, 551] on button "Скасувати" at bounding box center [800, 555] width 80 height 23
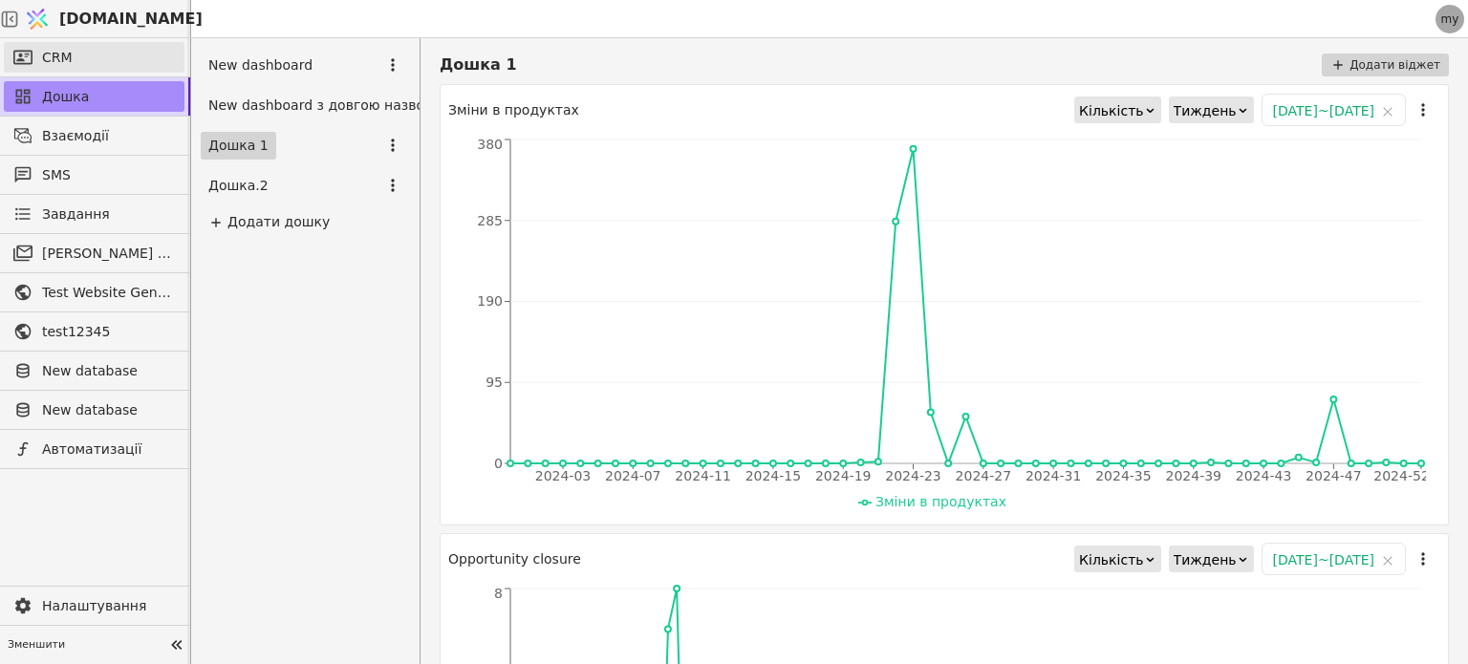
click at [54, 52] on span "CRM" at bounding box center [57, 58] width 31 height 20
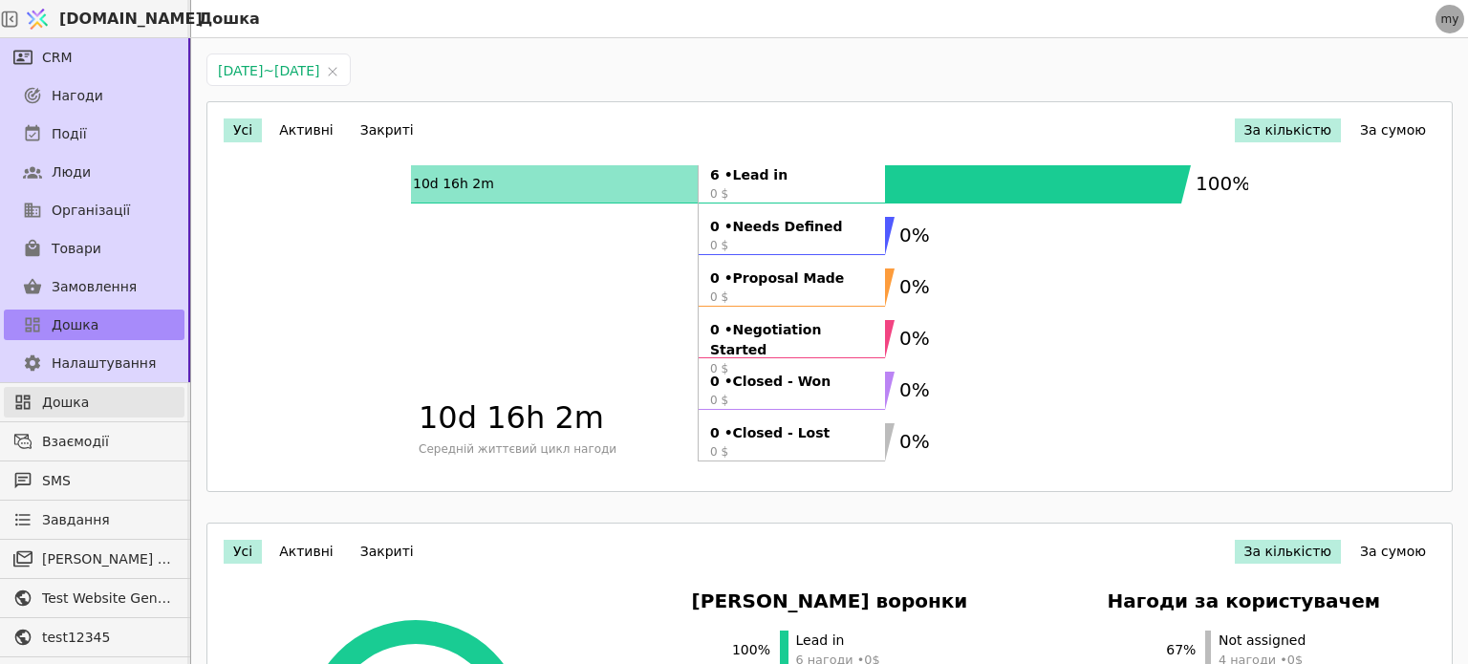
click at [68, 407] on span "Дошка" at bounding box center [108, 403] width 133 height 20
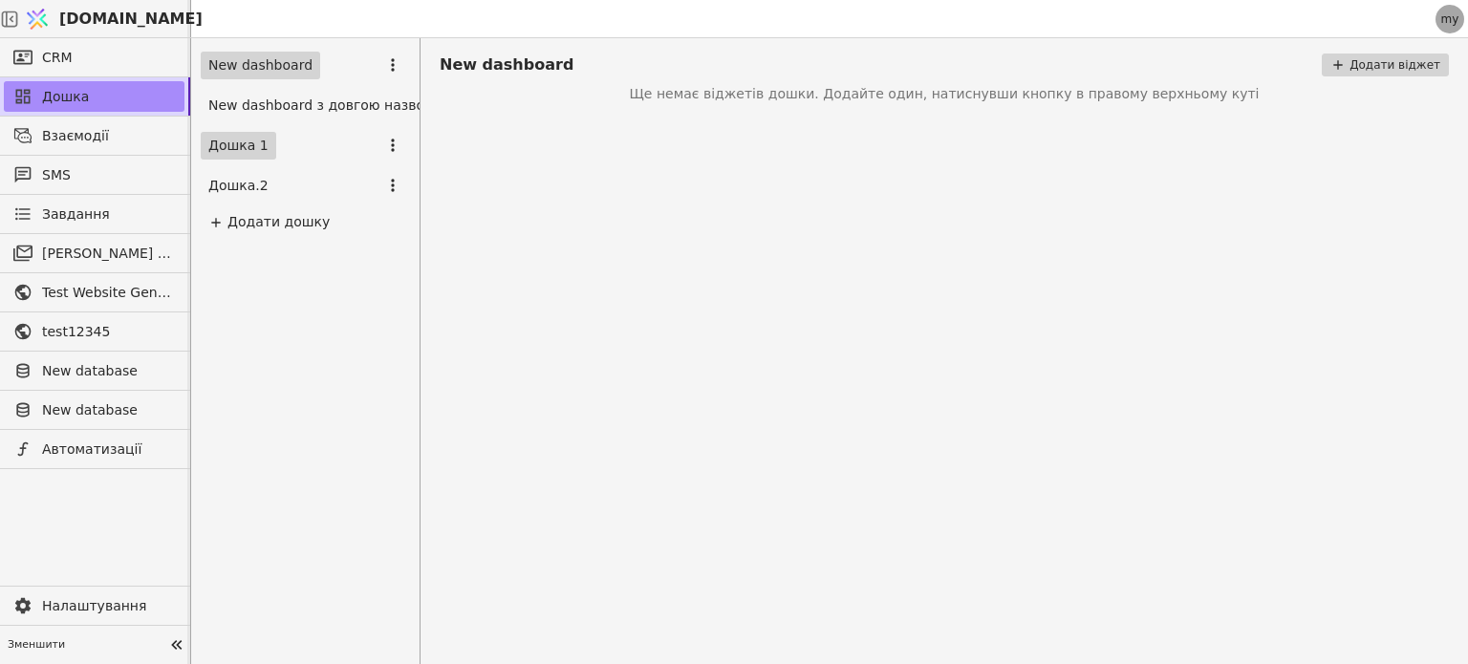
click at [252, 155] on link "Дошка 1" at bounding box center [239, 146] width 76 height 28
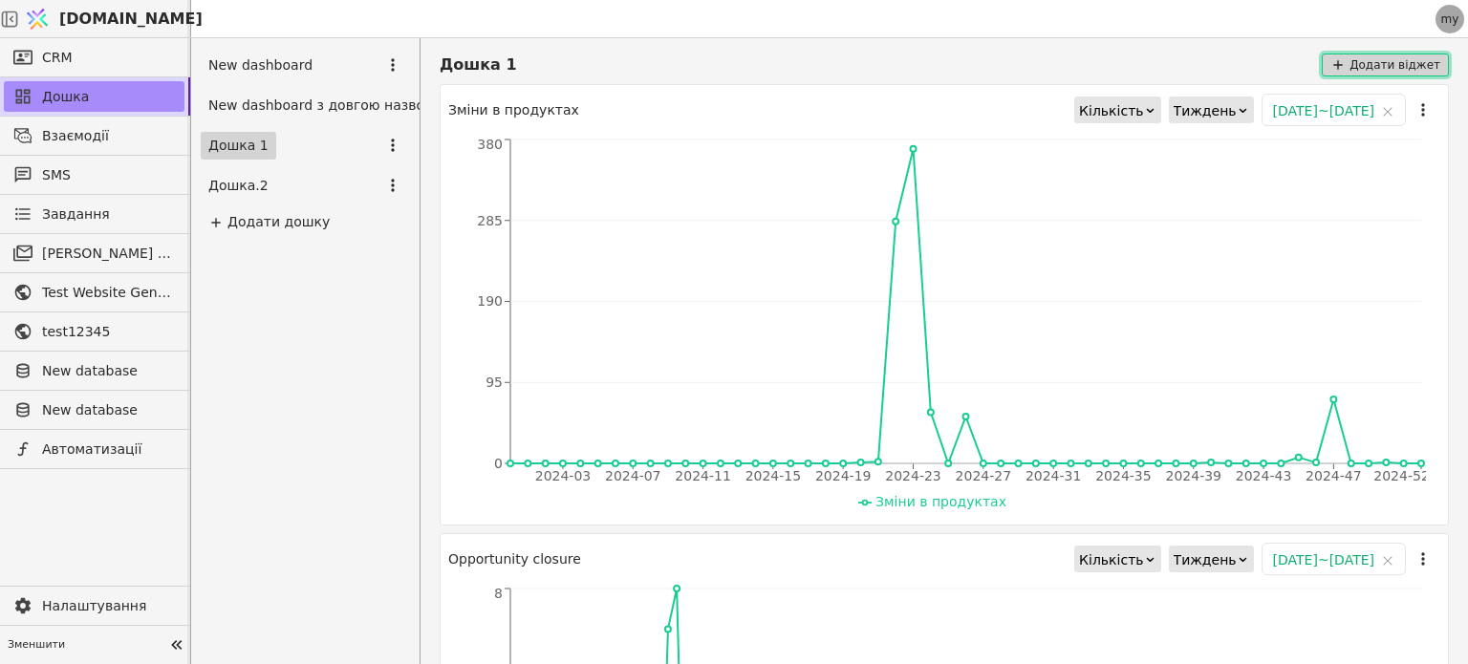
click at [1357, 64] on button "Додати віджет" at bounding box center [1385, 65] width 127 height 23
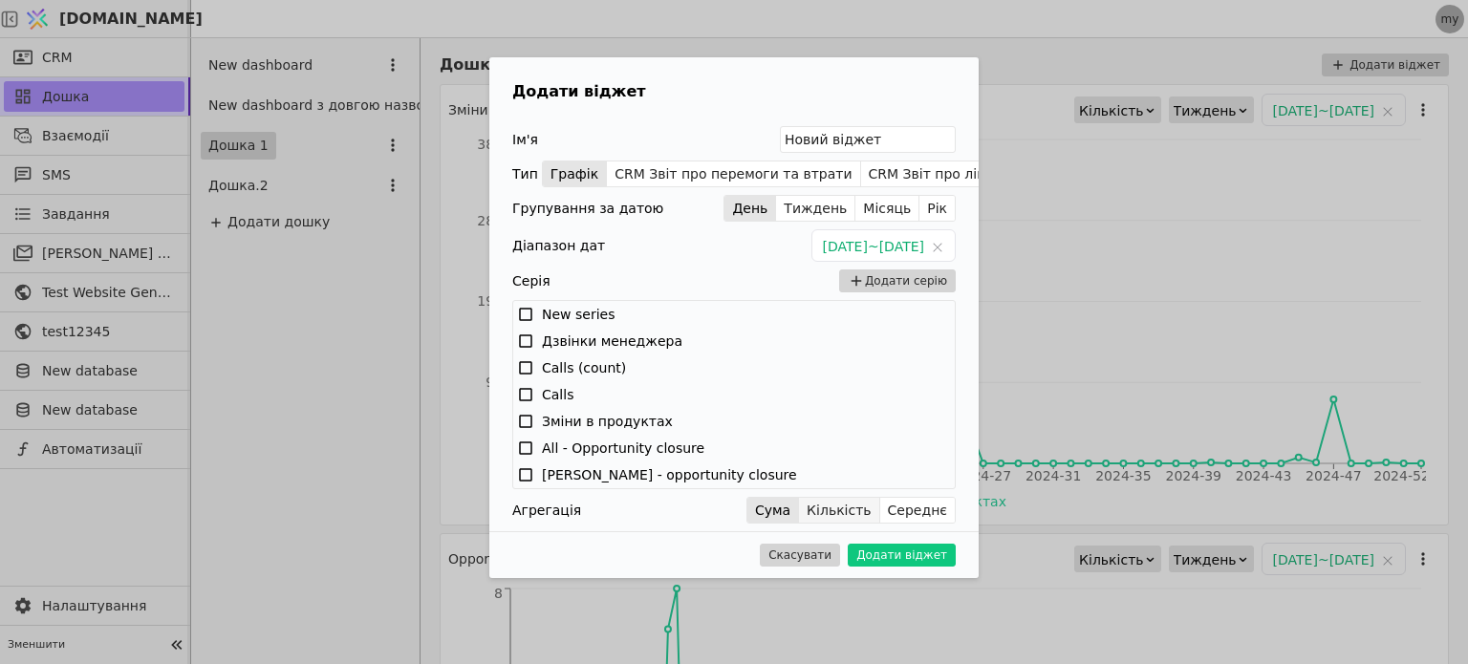
click at [872, 511] on button "Кількість" at bounding box center [839, 510] width 80 height 27
click at [941, 503] on button "Середнє" at bounding box center [917, 510] width 75 height 27
click at [827, 504] on button "Кількість" at bounding box center [839, 510] width 80 height 27
click at [788, 512] on button "Сума" at bounding box center [773, 510] width 52 height 27
click at [861, 504] on button "Кількість" at bounding box center [839, 510] width 80 height 27
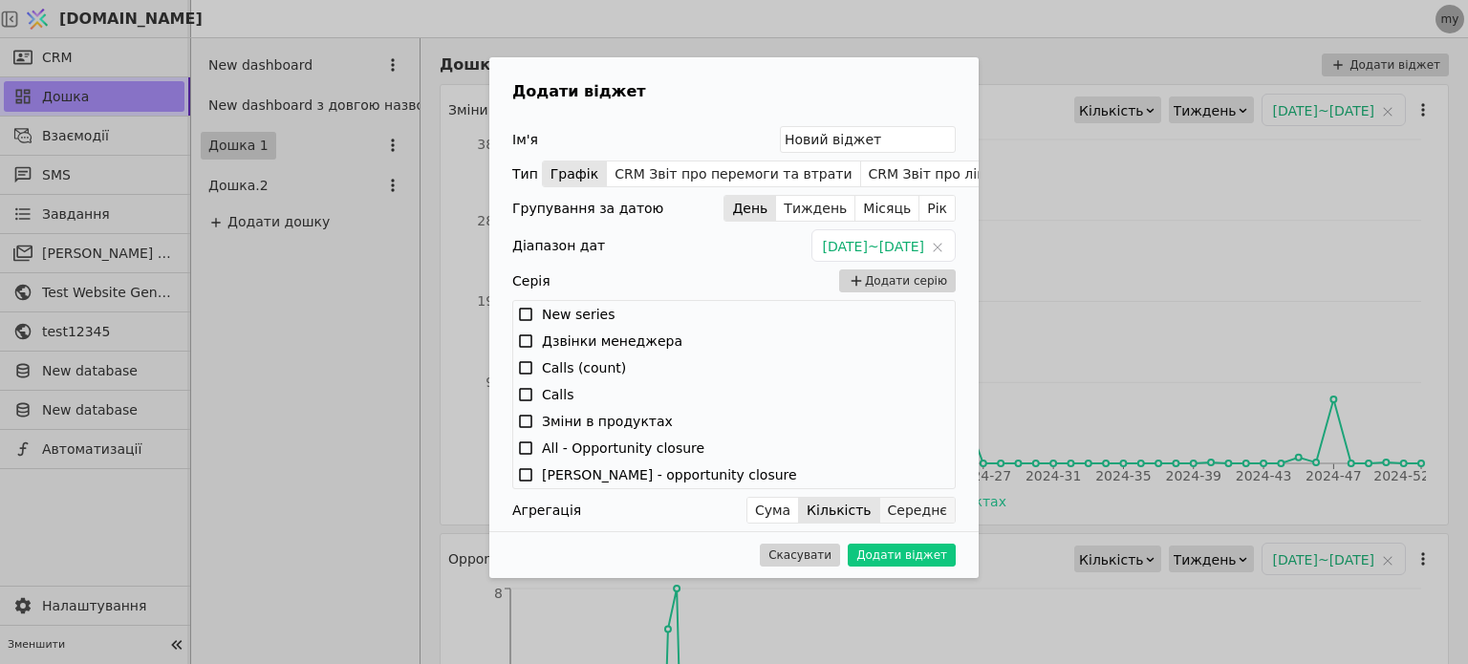
click at [929, 504] on button "Середнє" at bounding box center [917, 510] width 75 height 27
click at [875, 514] on button "Кількість" at bounding box center [839, 510] width 80 height 27
click at [522, 310] on icon at bounding box center [525, 314] width 17 height 17
click at [530, 394] on icon at bounding box center [525, 394] width 13 height 13
click at [528, 360] on icon at bounding box center [525, 367] width 17 height 17
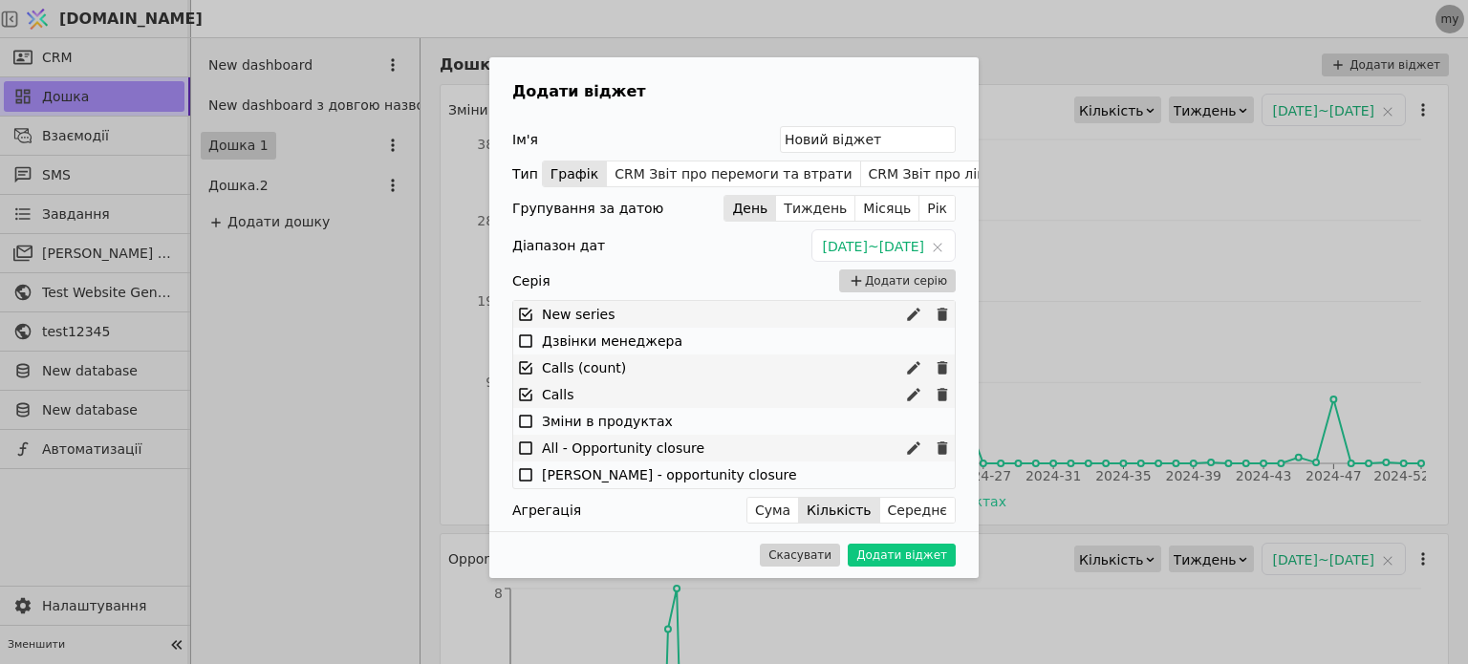
click at [530, 450] on icon at bounding box center [525, 448] width 13 height 13
click at [809, 553] on button "Скасувати" at bounding box center [800, 555] width 80 height 23
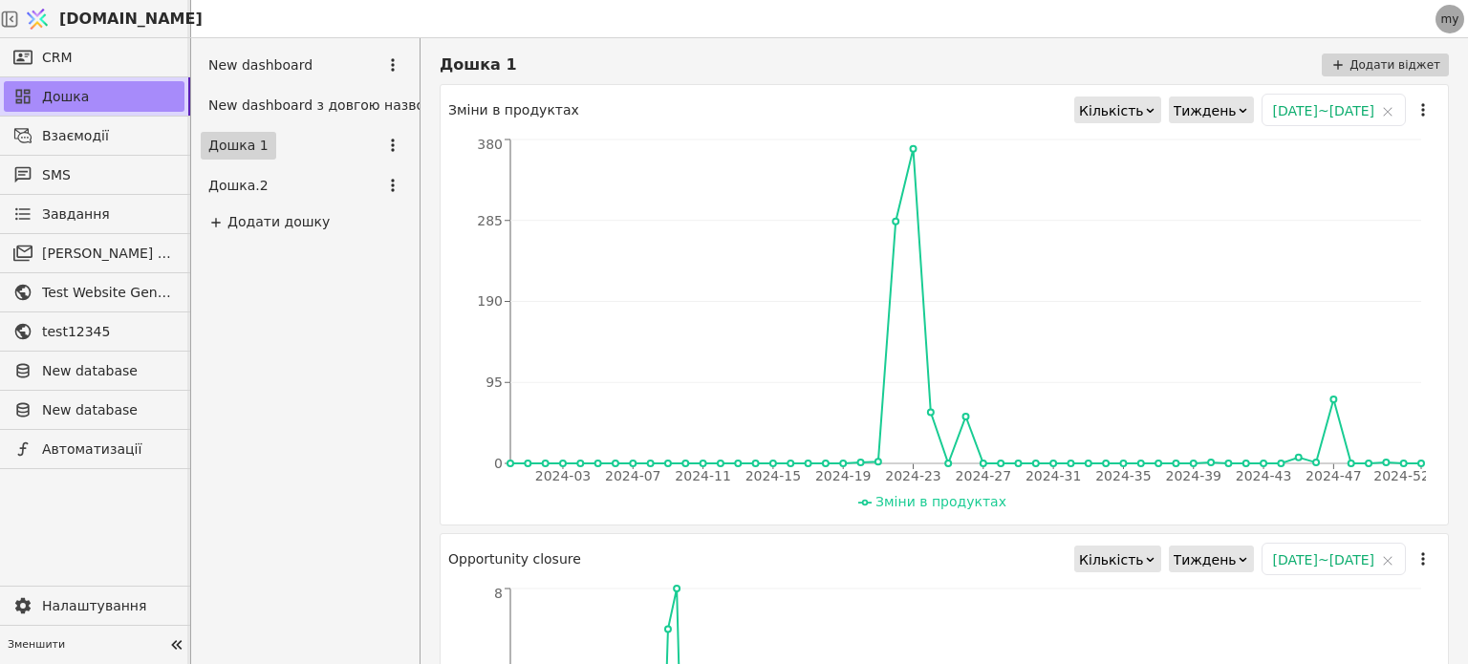
click at [1349, 53] on div "Дошка 1 Додати віджет Зміни в продуктах Кількість Тиждень 2024-01-01 ~ 2024-12-…" at bounding box center [945, 351] width 1048 height 626
click at [1352, 64] on button "Додати віджет" at bounding box center [1385, 65] width 127 height 23
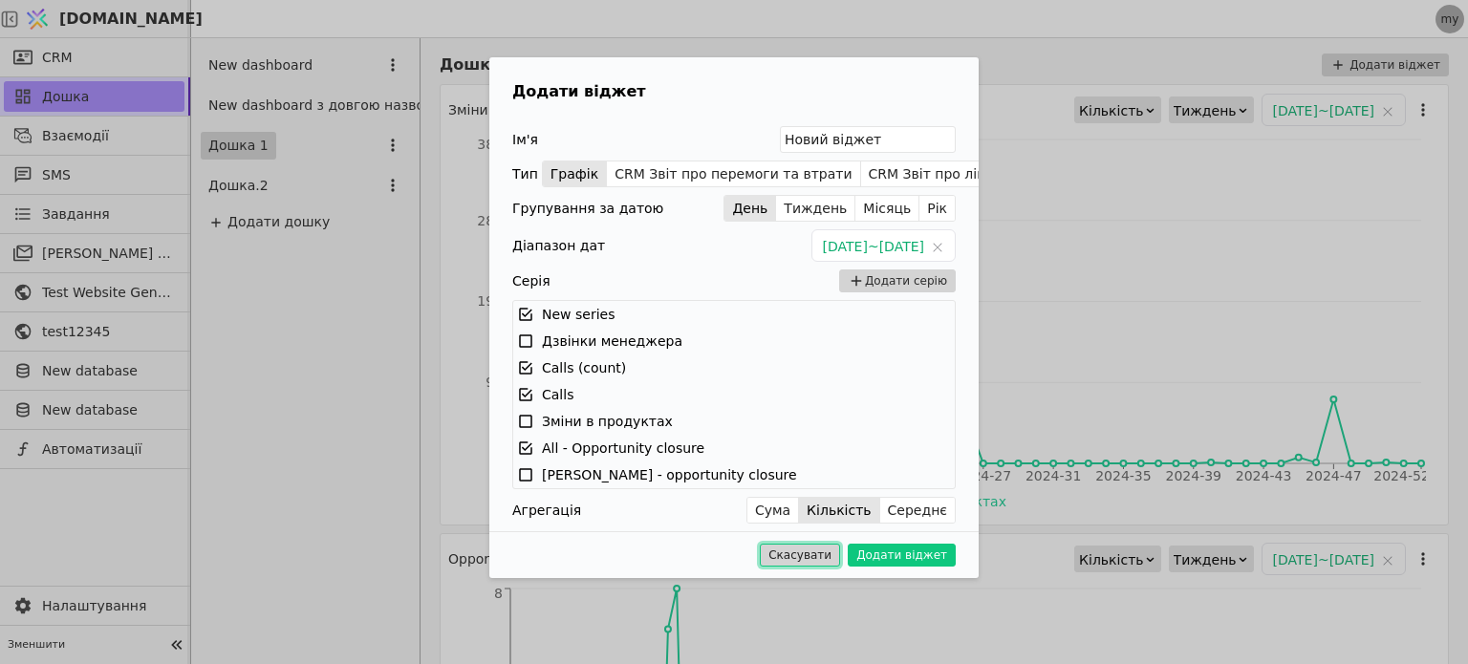
click at [817, 552] on button "Скасувати" at bounding box center [800, 555] width 80 height 23
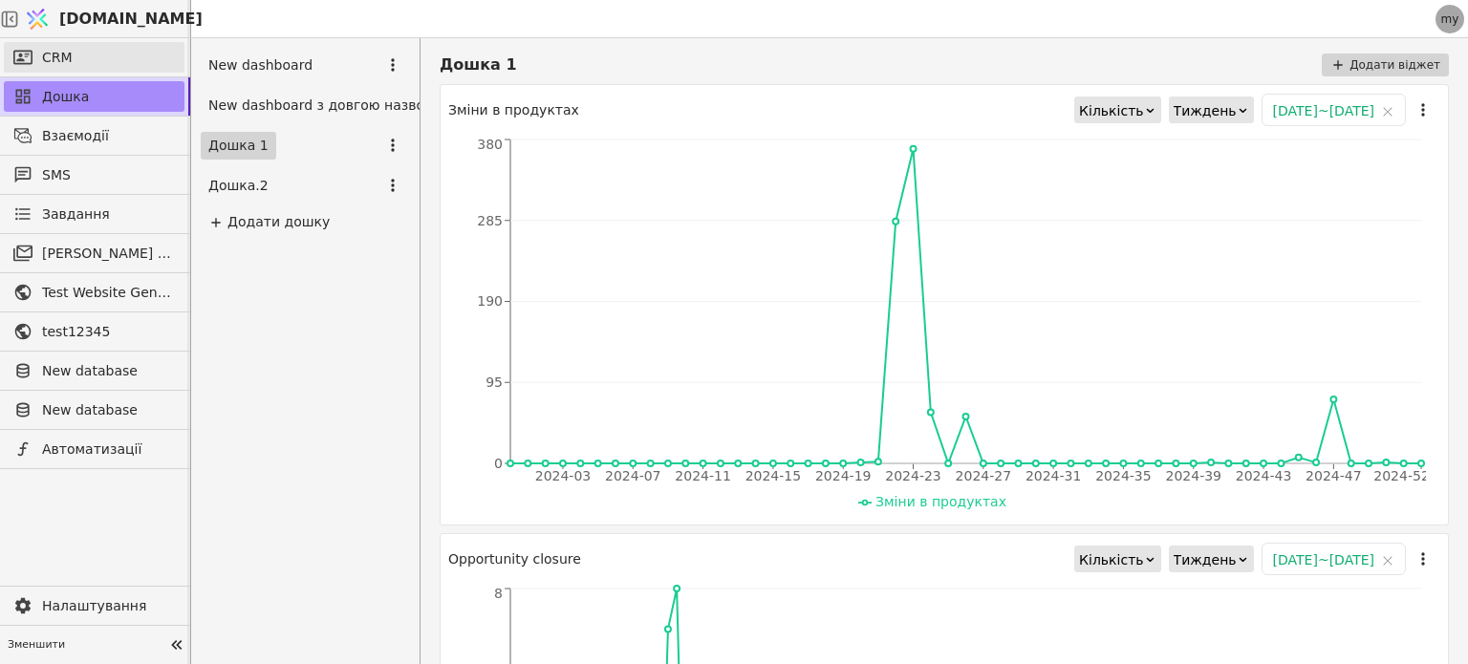
click at [73, 54] on link "CRM" at bounding box center [94, 57] width 181 height 31
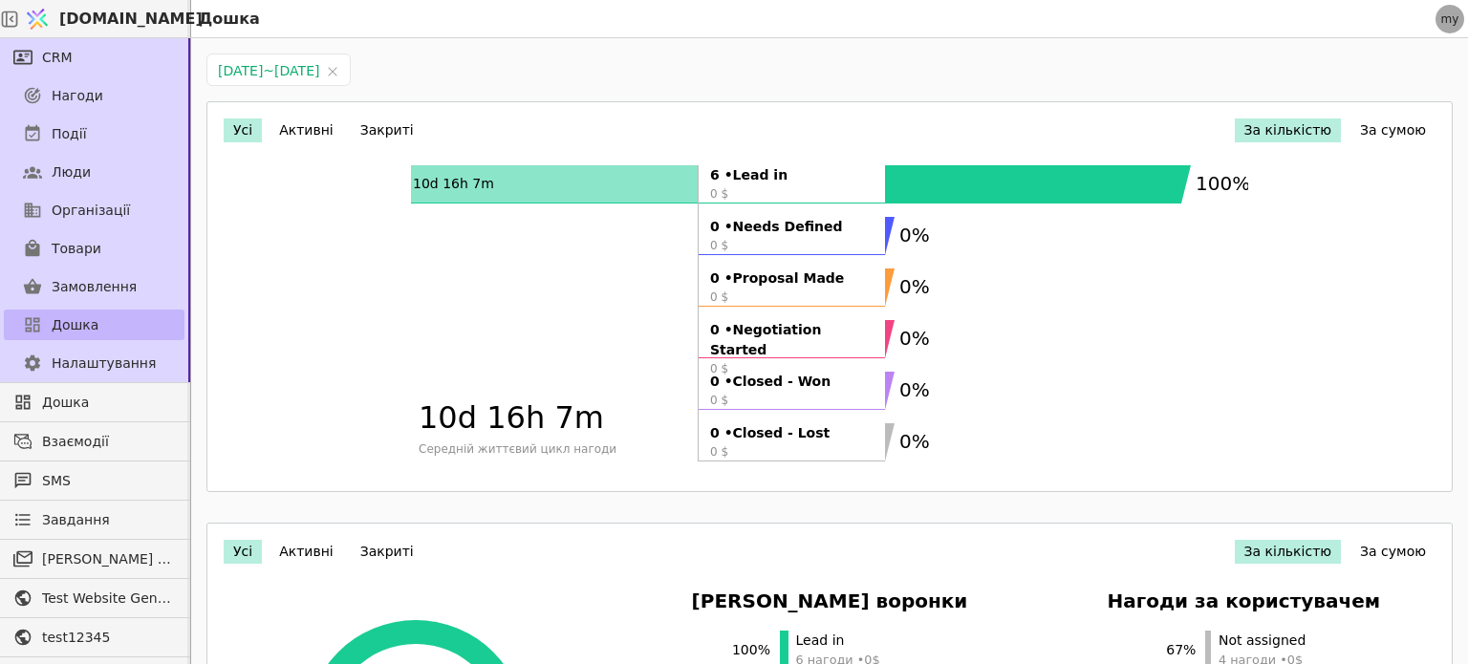
click at [68, 328] on span "Дошка" at bounding box center [75, 325] width 47 height 20
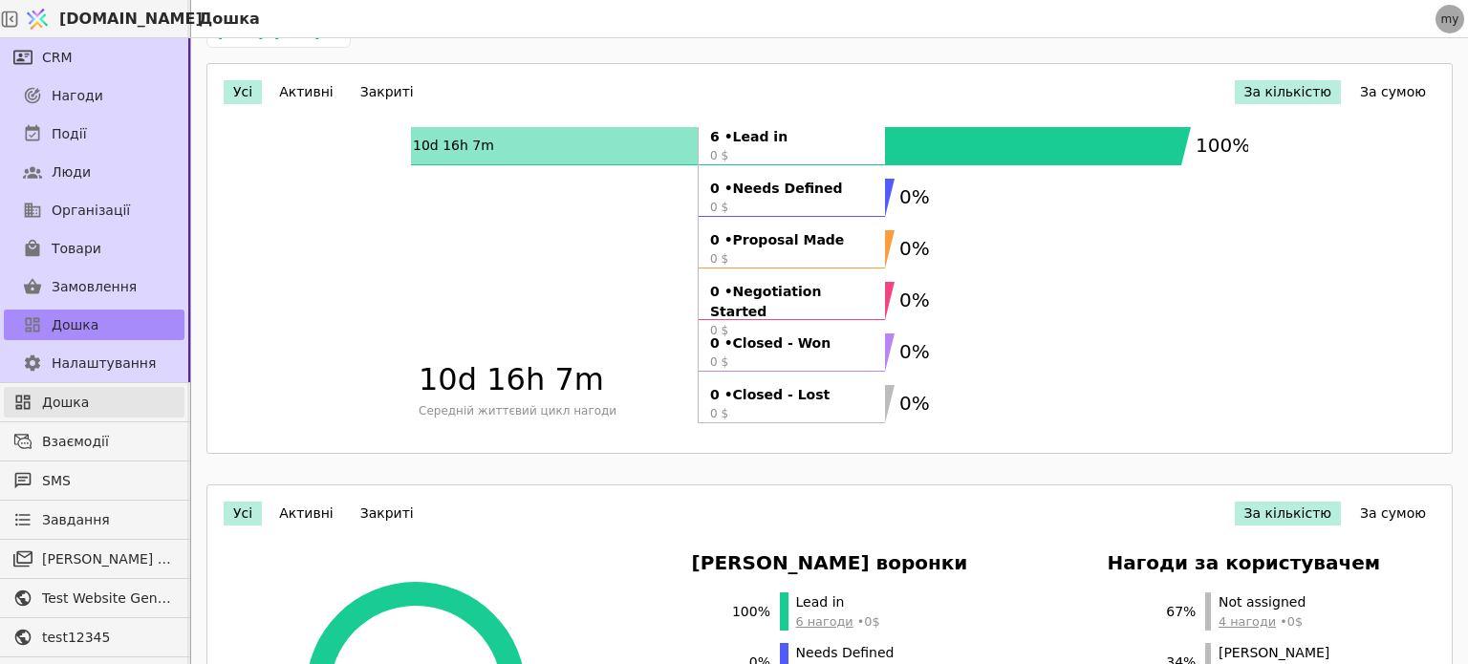
click at [57, 406] on span "Дошка" at bounding box center [108, 403] width 133 height 20
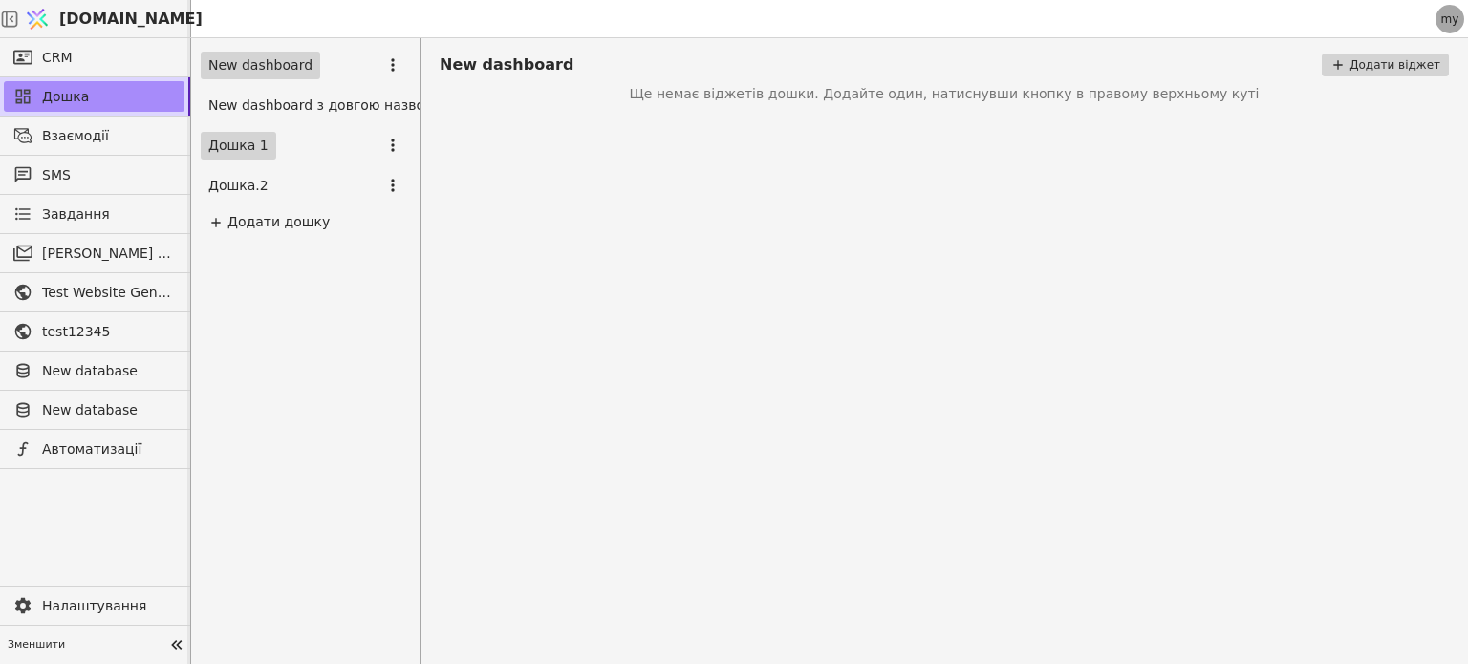
click at [226, 148] on link "Дошка 1" at bounding box center [239, 146] width 76 height 28
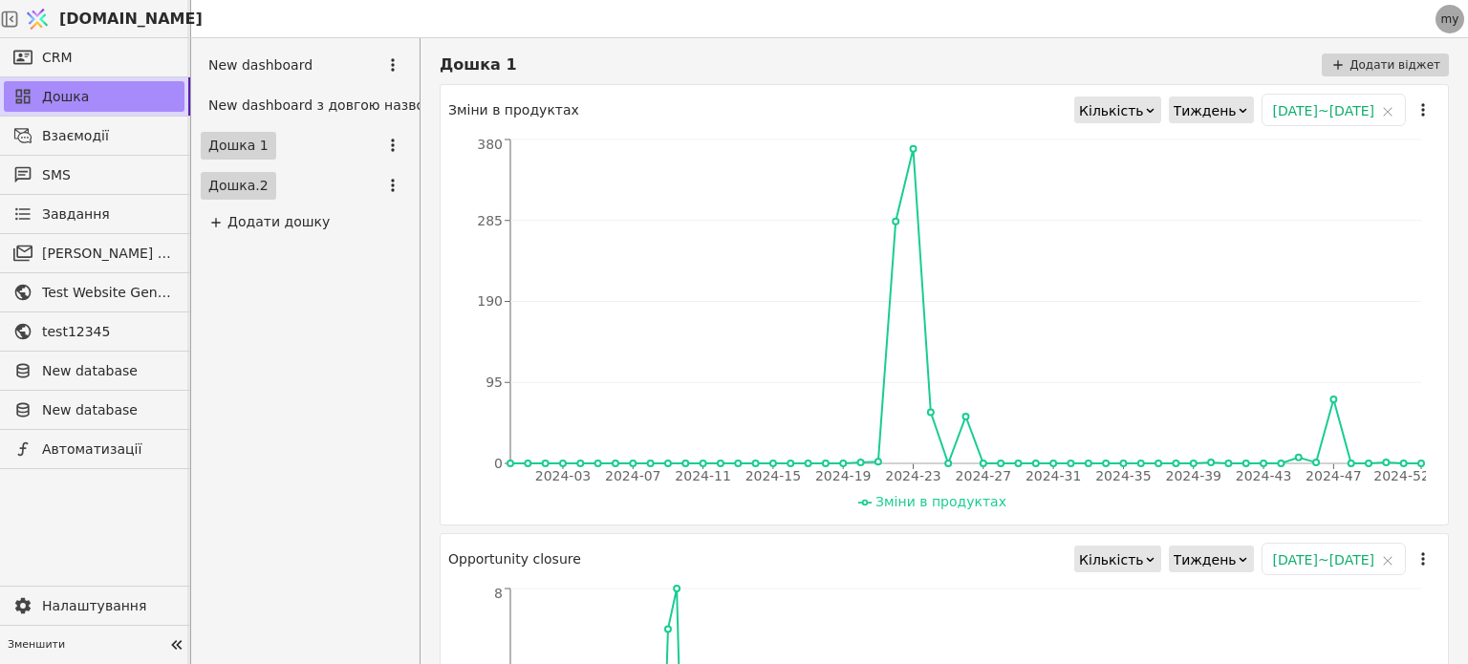
click at [240, 186] on link "Дошка.2" at bounding box center [239, 186] width 76 height 28
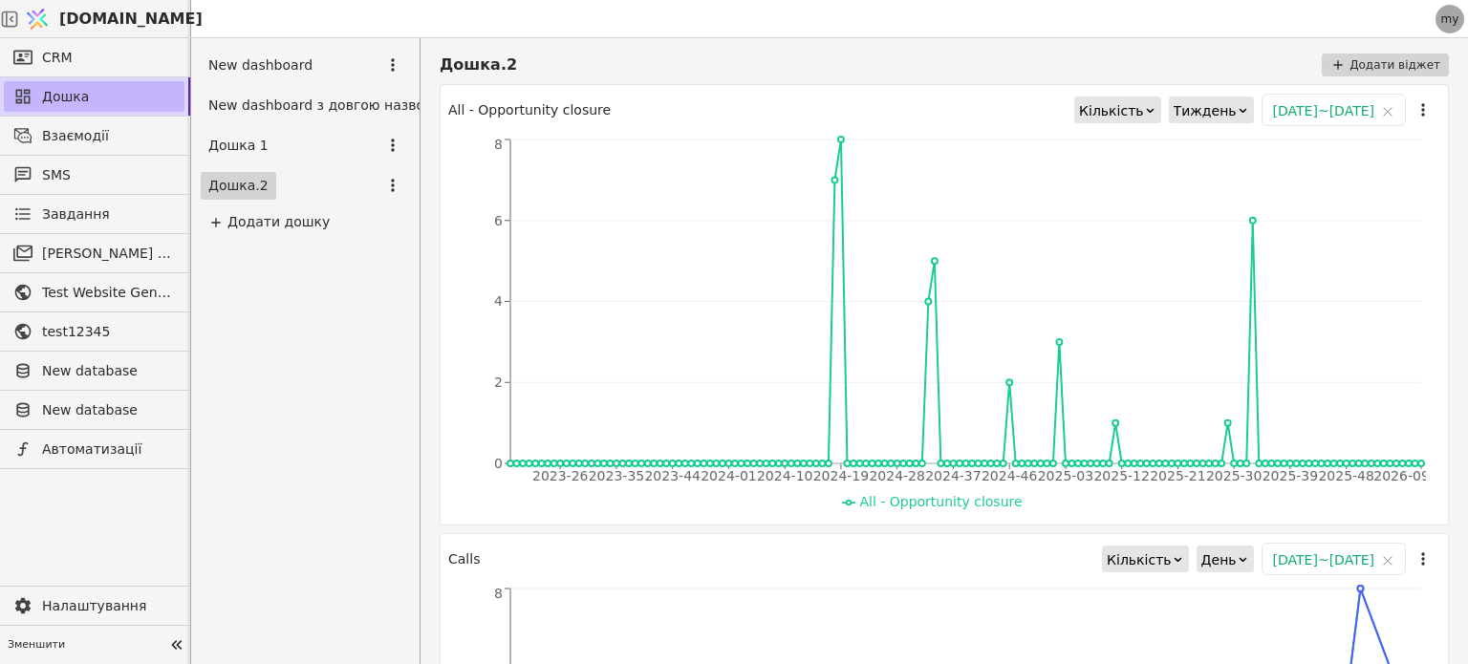
click at [48, 95] on span "Дошка" at bounding box center [108, 97] width 133 height 20
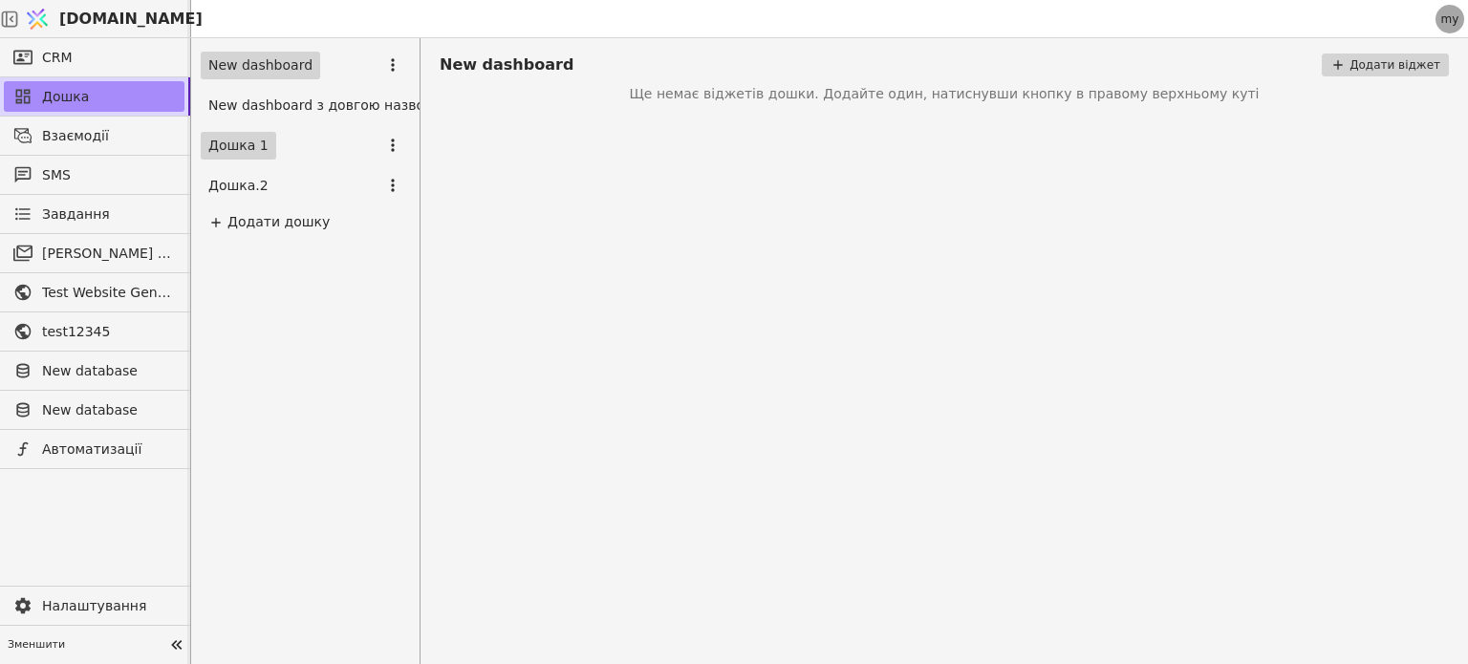
click at [244, 150] on link "Дошка 1" at bounding box center [239, 146] width 76 height 28
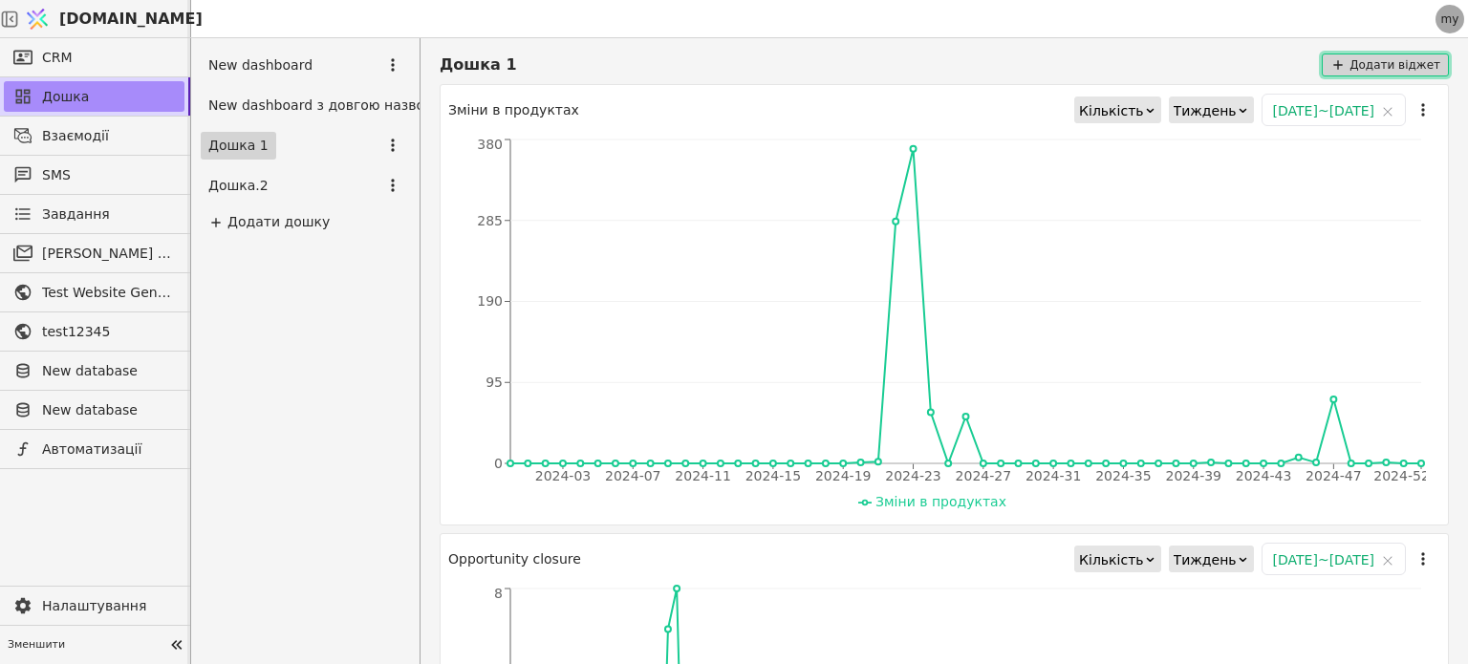
click at [1384, 60] on button "Додати віджет" at bounding box center [1385, 65] width 127 height 23
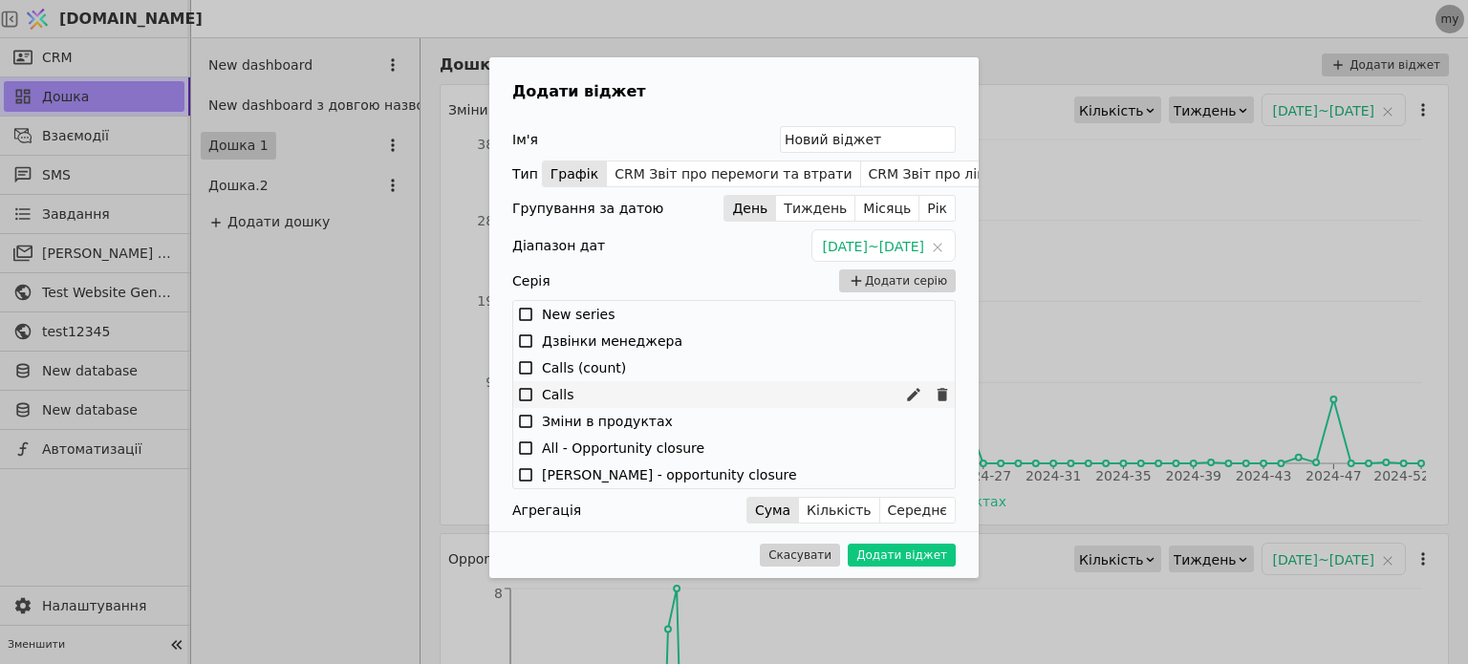
click at [525, 396] on icon at bounding box center [525, 394] width 17 height 17
click at [527, 477] on icon at bounding box center [525, 474] width 17 height 17
click at [917, 477] on icon at bounding box center [913, 474] width 17 height 17
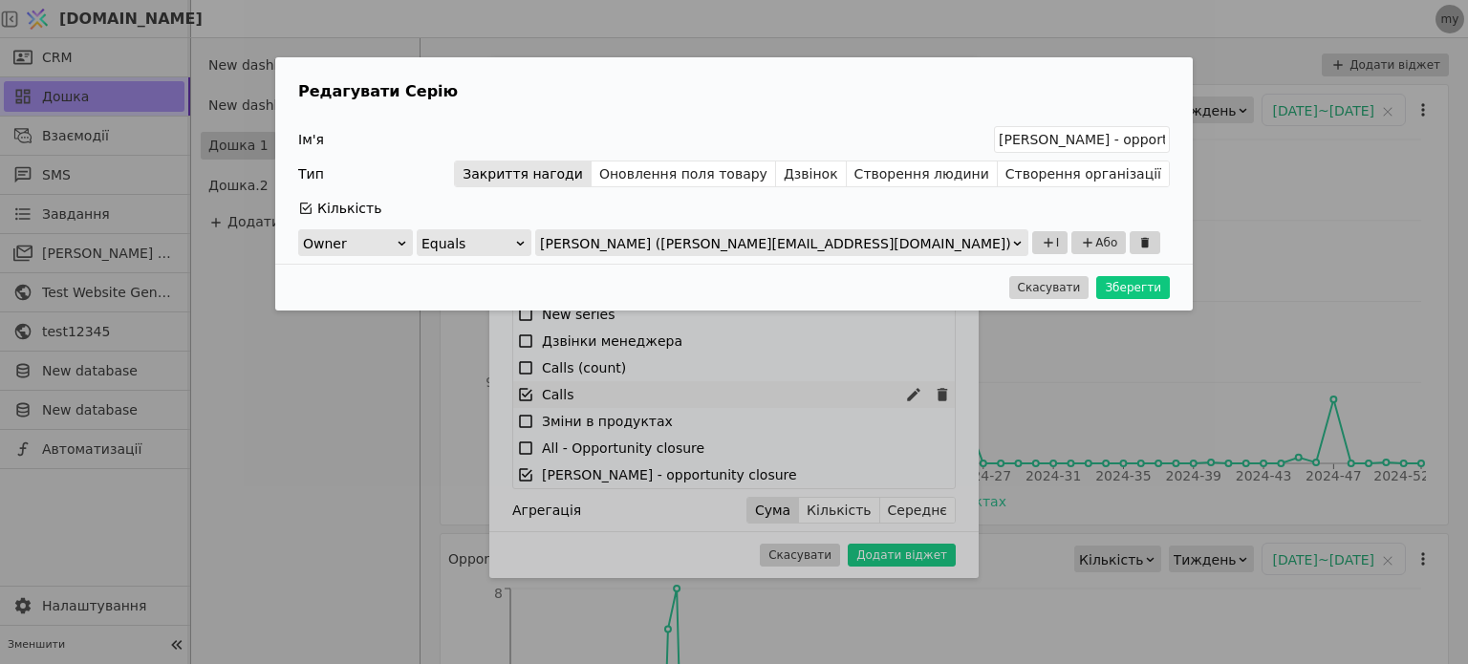
click at [357, 251] on div "Owner" at bounding box center [349, 243] width 93 height 27
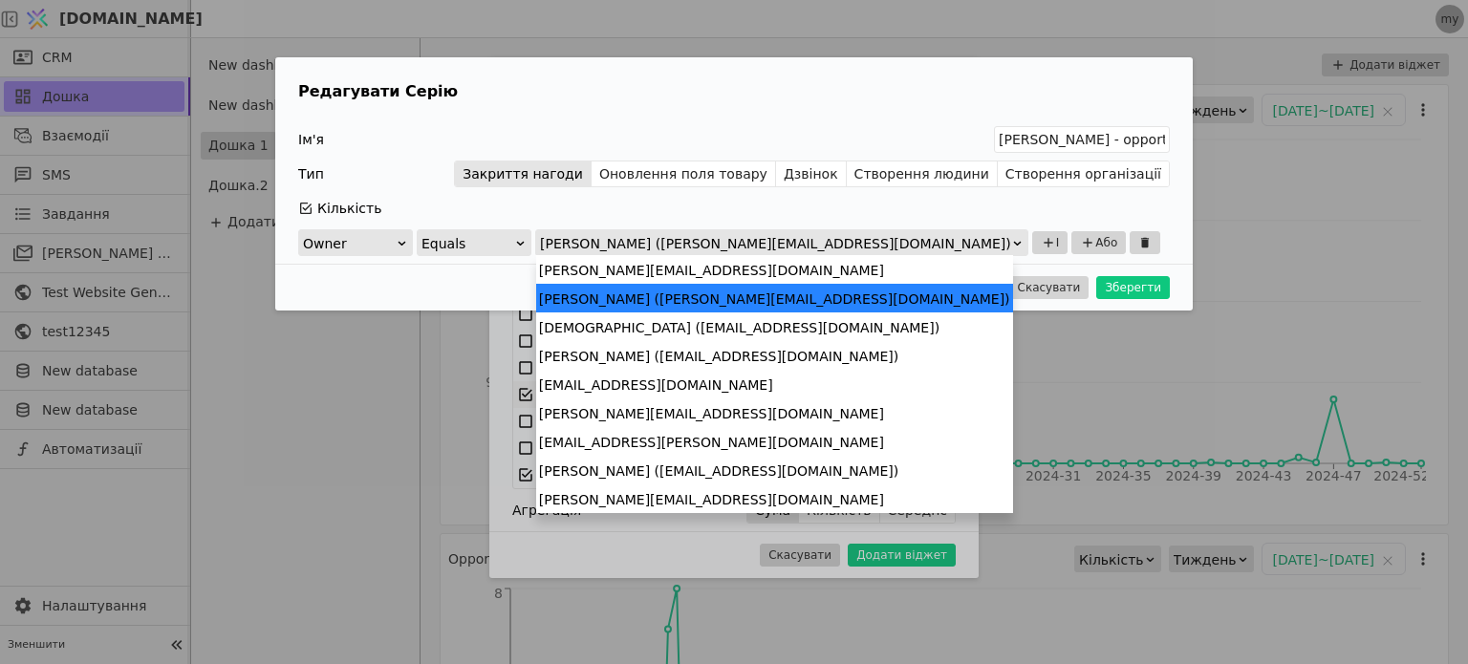
click at [700, 249] on div "Роман Svystun (roman.svystun@gmail.com)" at bounding box center [775, 243] width 471 height 27
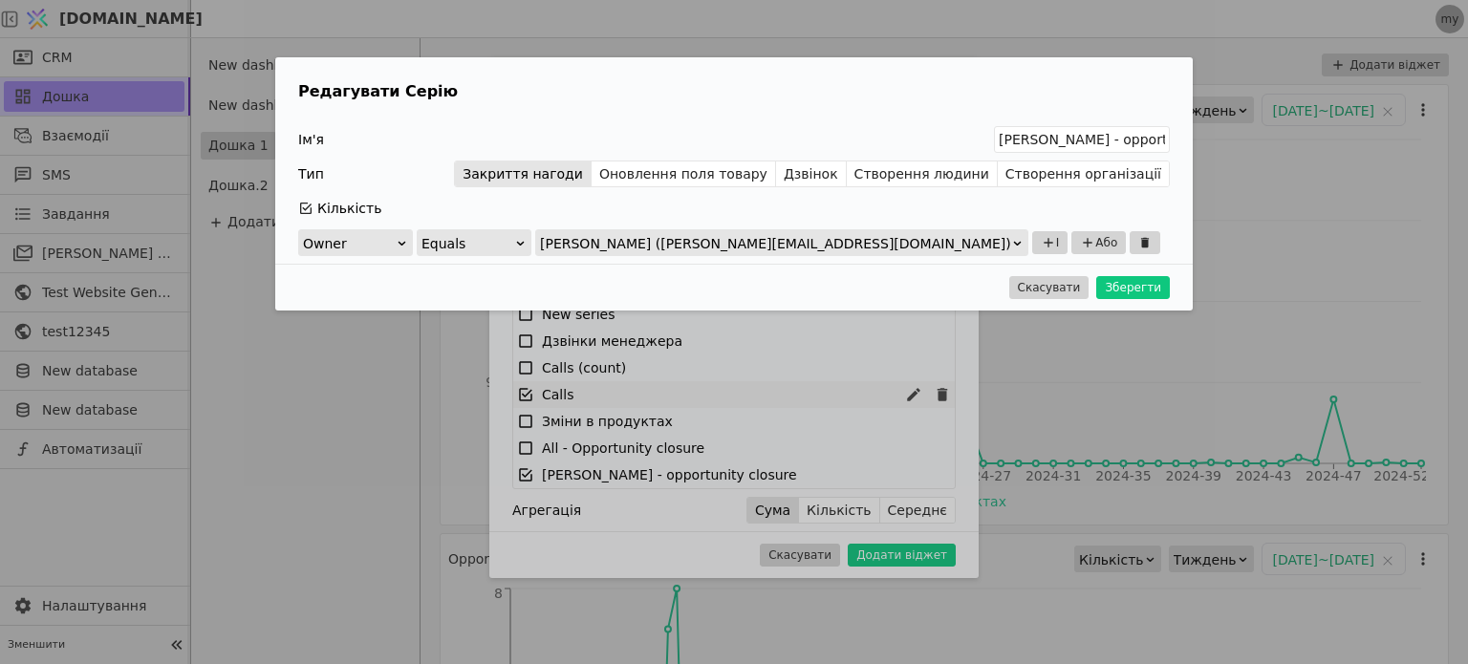
click at [804, 209] on div "Кількість" at bounding box center [734, 208] width 872 height 27
click at [1047, 282] on button "Скасувати" at bounding box center [1049, 287] width 80 height 23
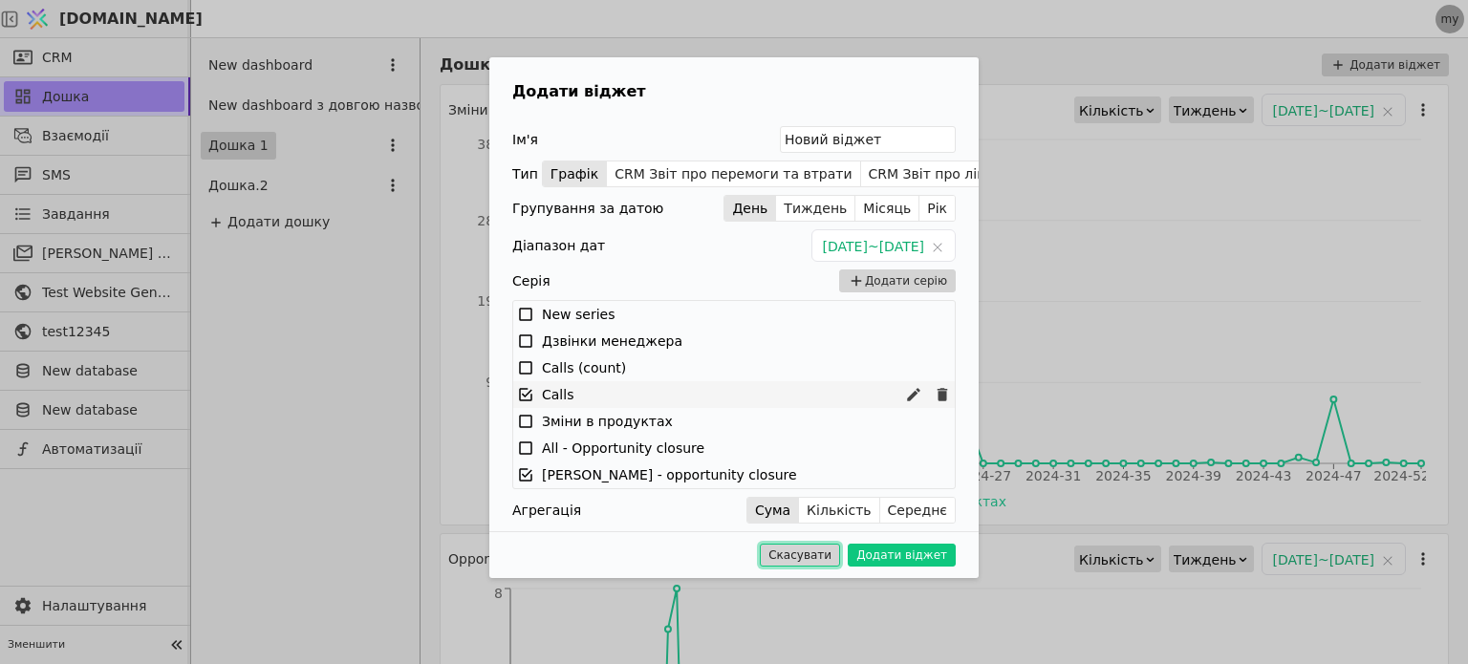
click at [800, 549] on button "Скасувати" at bounding box center [800, 555] width 80 height 23
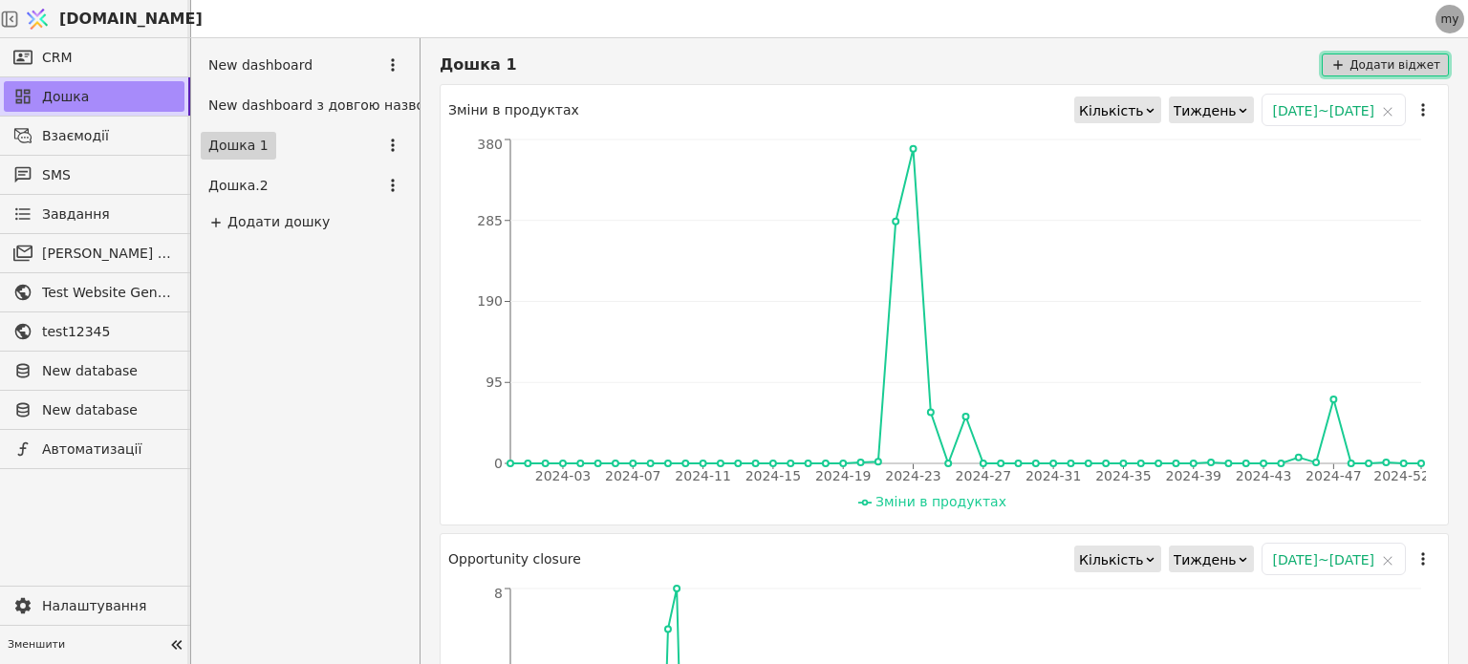
click at [1363, 66] on button "Додати віджет" at bounding box center [1385, 65] width 127 height 23
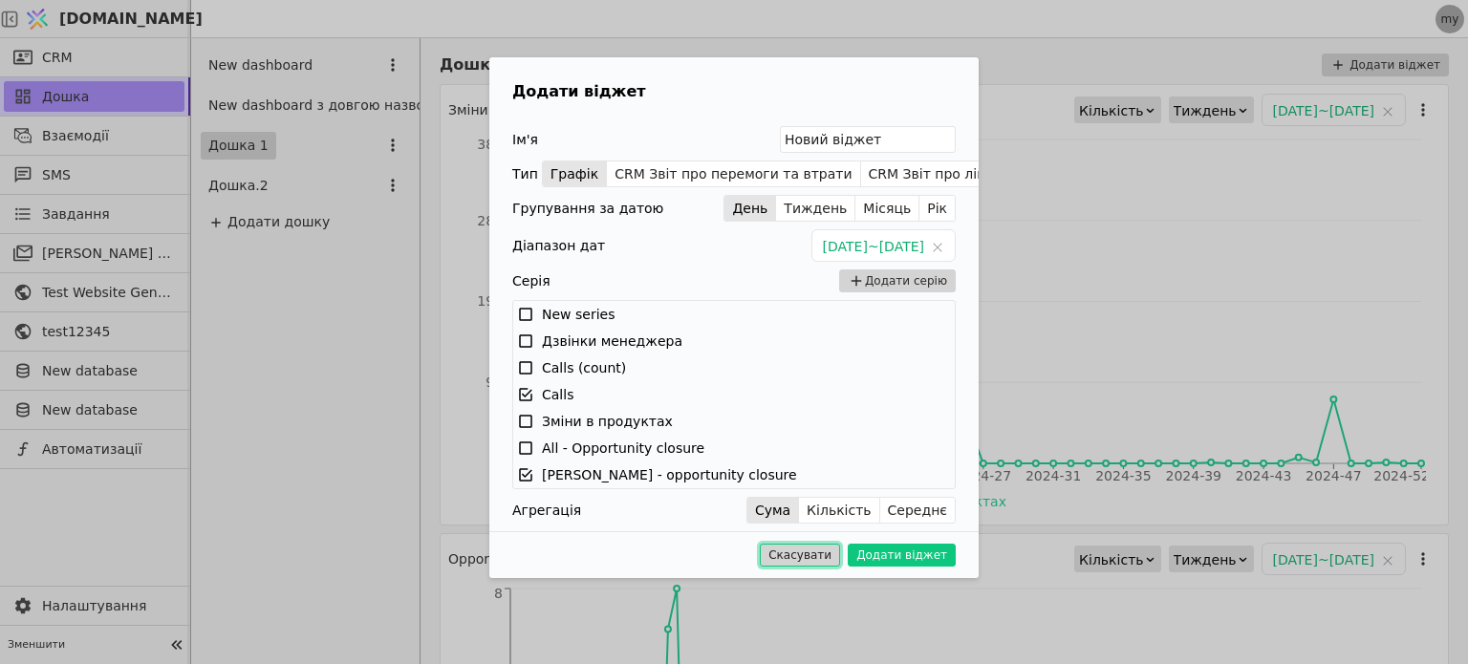
click at [823, 553] on button "Скасувати" at bounding box center [800, 555] width 80 height 23
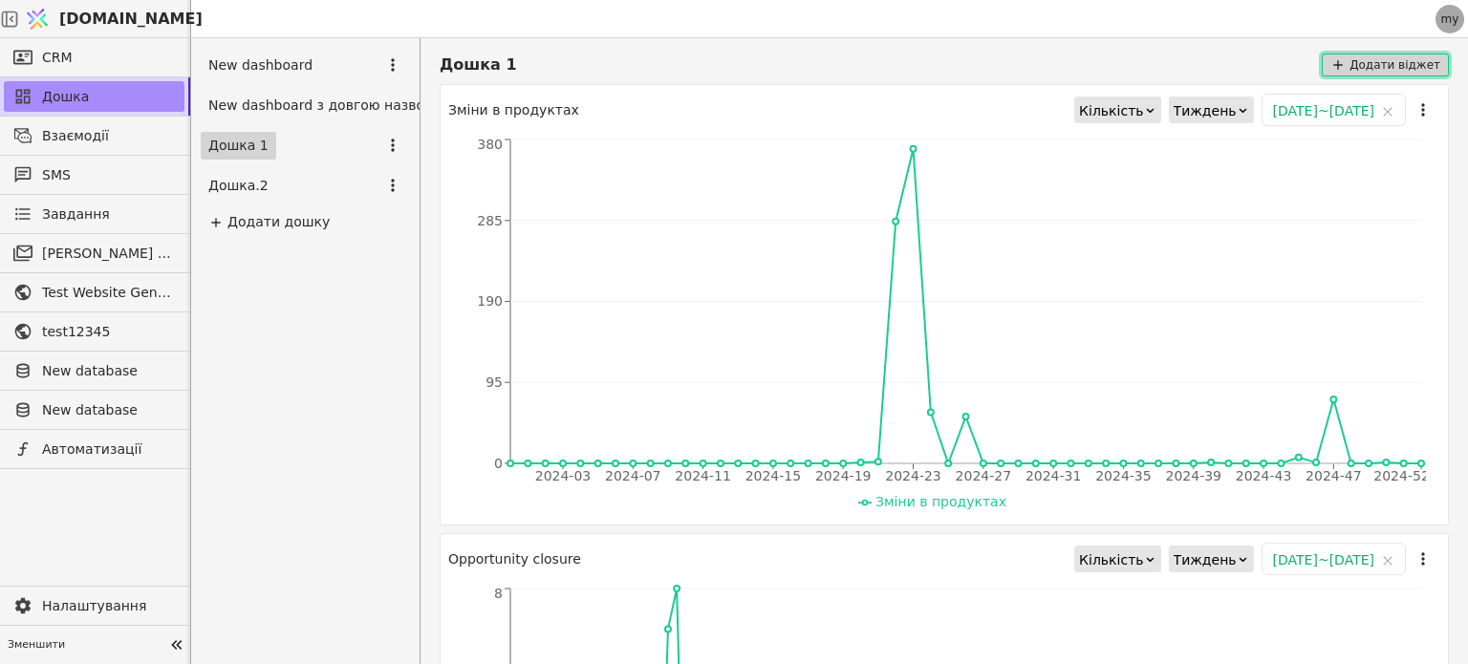
click at [1362, 72] on button "Додати віджет" at bounding box center [1385, 65] width 127 height 23
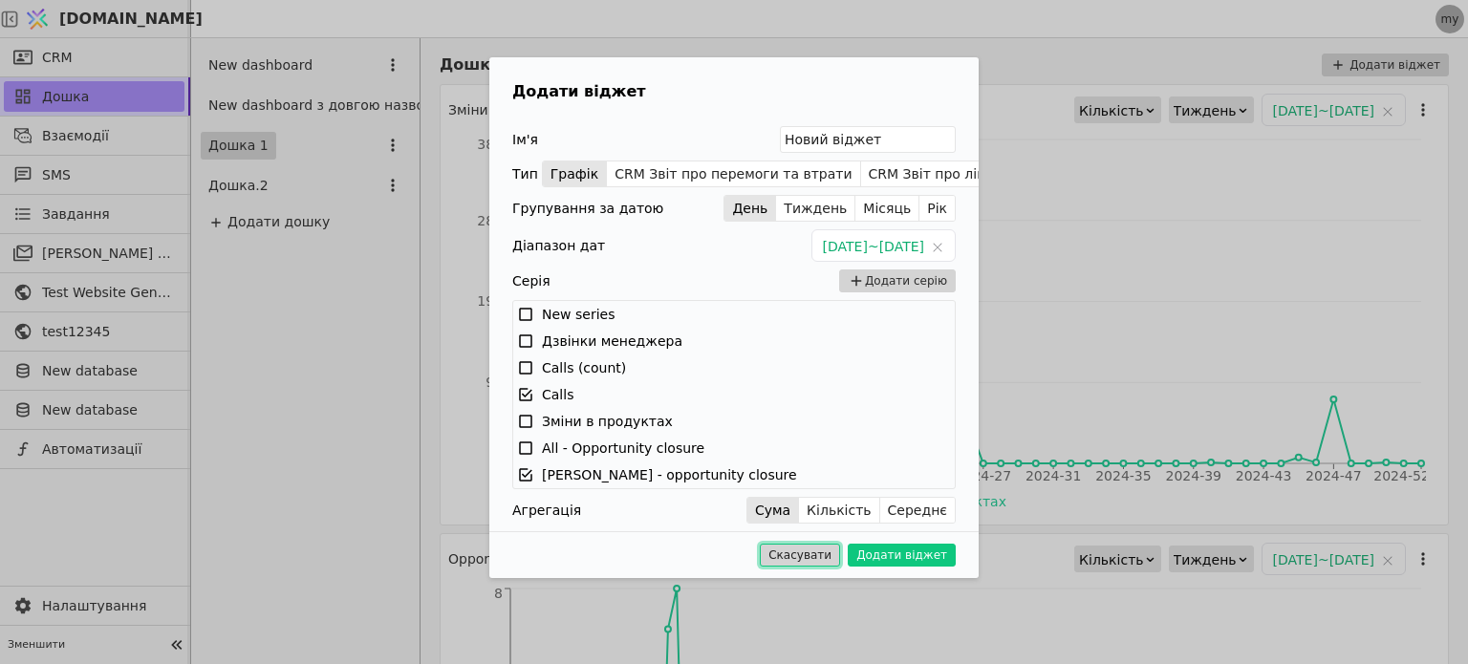
click at [816, 559] on button "Скасувати" at bounding box center [800, 555] width 80 height 23
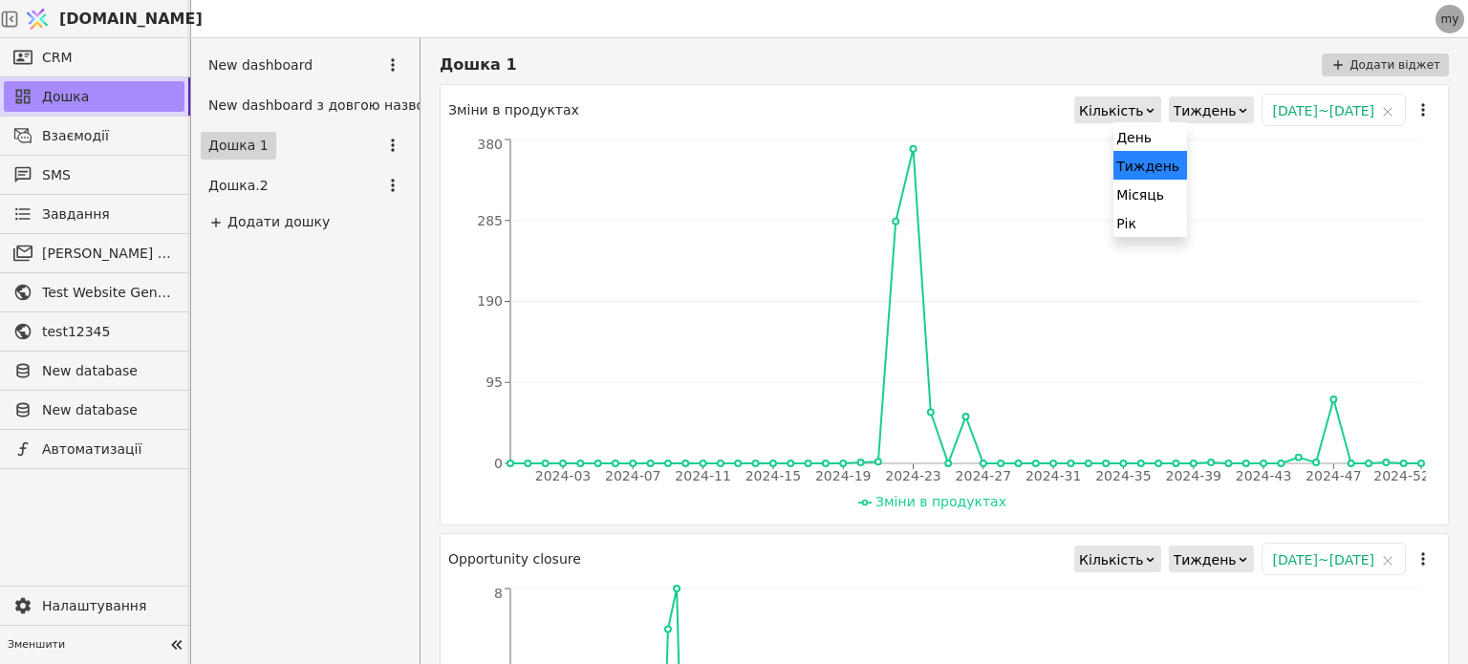
click at [1237, 106] on icon at bounding box center [1243, 110] width 12 height 12
click at [1353, 62] on button "Додати віджет" at bounding box center [1385, 65] width 127 height 23
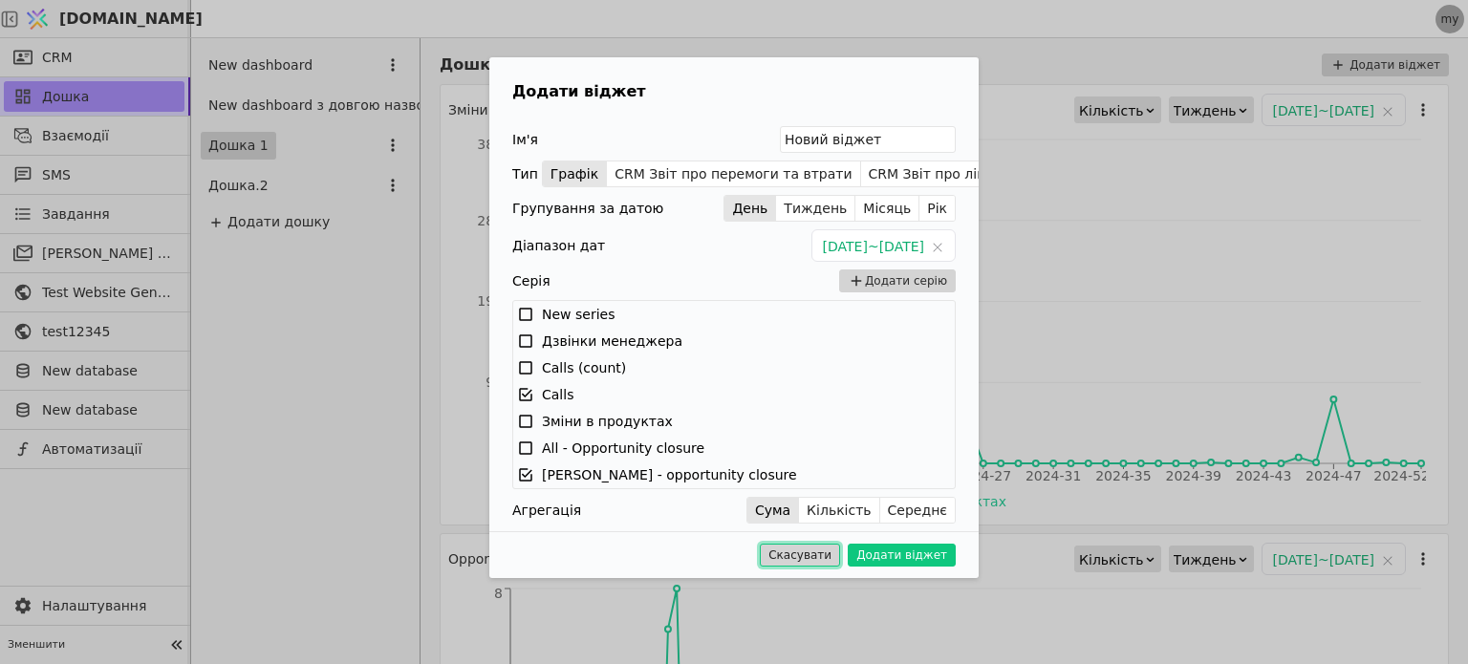
click at [840, 562] on button "Скасувати" at bounding box center [800, 555] width 80 height 23
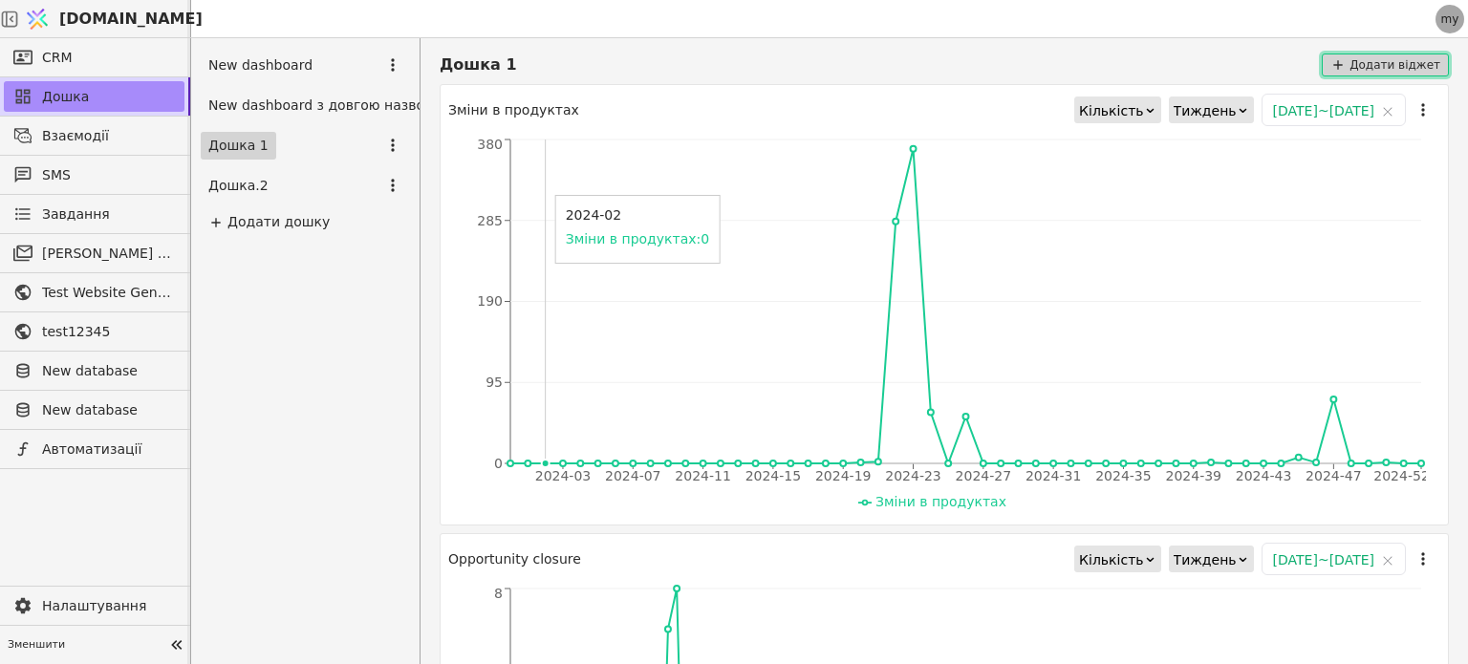
drag, startPoint x: 1353, startPoint y: 59, endPoint x: 509, endPoint y: 163, distance: 850.4
click at [509, 163] on div "Дошка 1 Додати віджет Зміни в продуктах Кількість Тиждень 2024-01-01 ~ 2024-12-…" at bounding box center [944, 522] width 1009 height 937
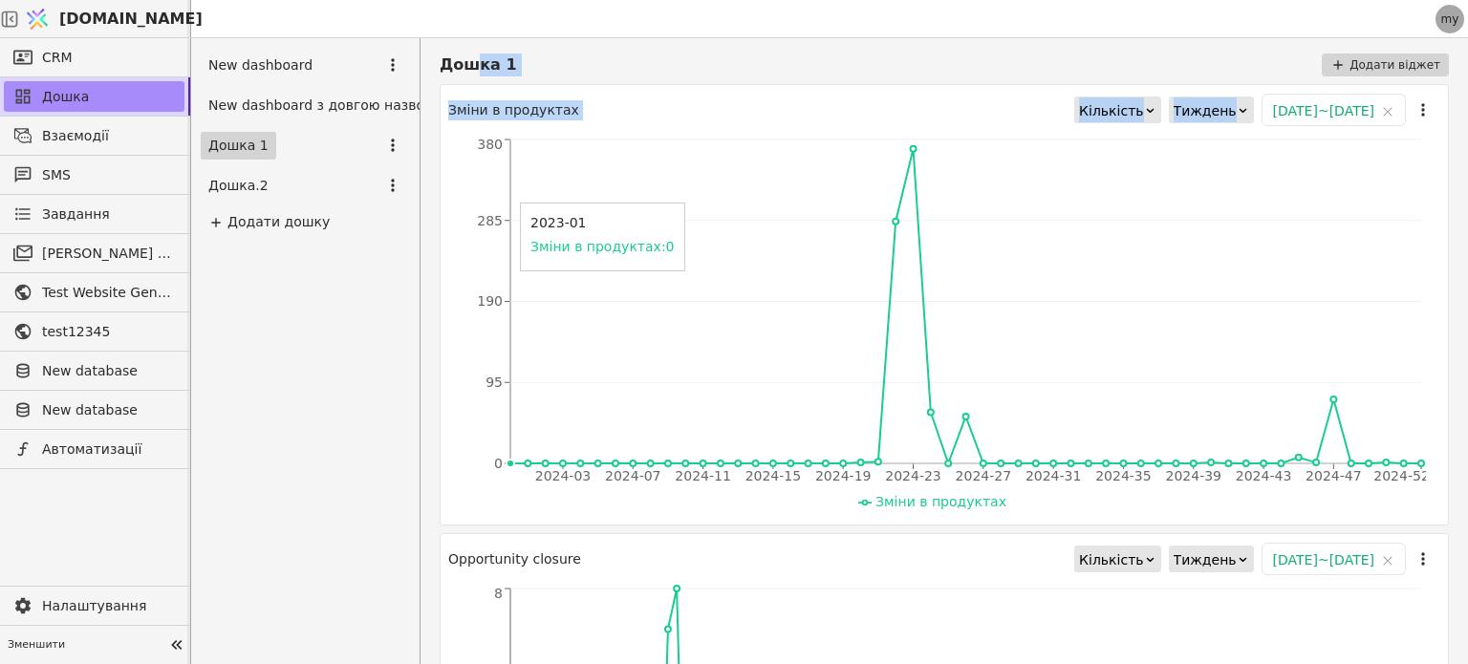
drag, startPoint x: 477, startPoint y: 64, endPoint x: 515, endPoint y: 270, distance: 210.0
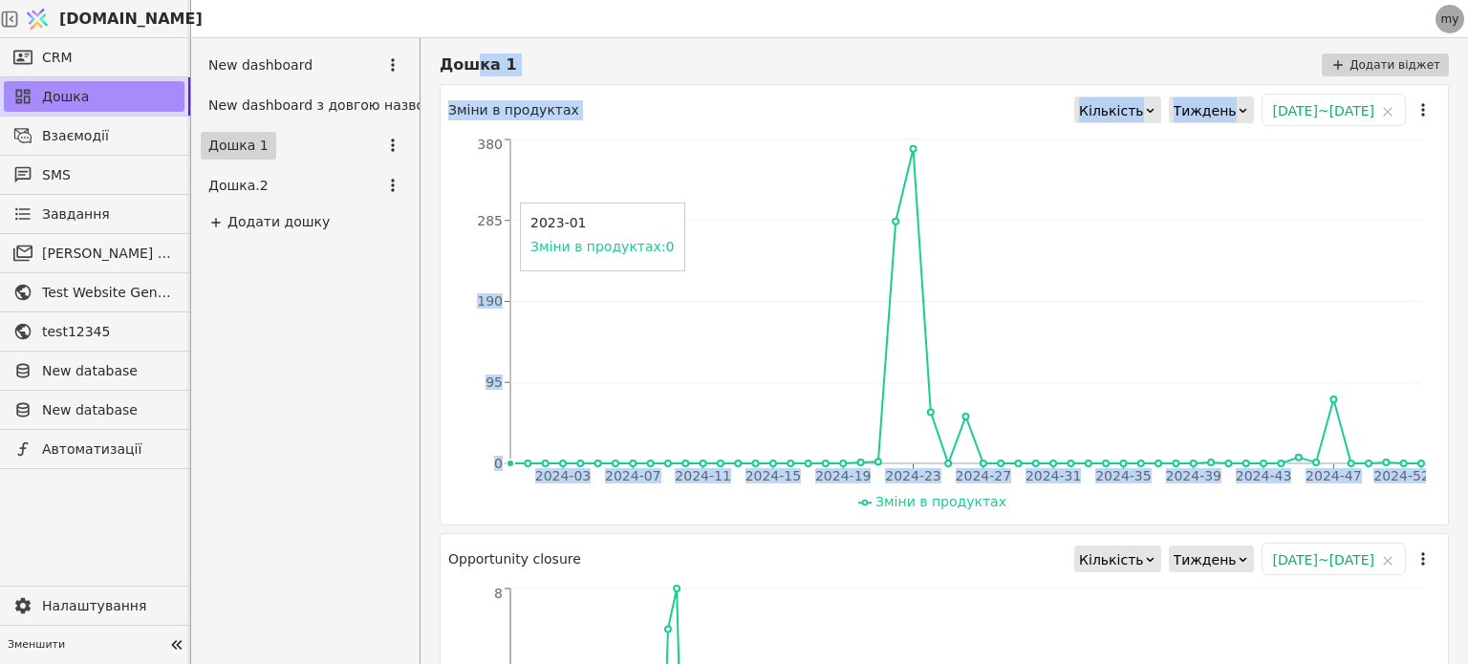
click at [515, 270] on div "Дошка 1 Додати віджет Зміни в продуктах Кількість Тиждень 2024-01-01 ~ 2024-12-…" at bounding box center [944, 522] width 1009 height 937
click at [515, 48] on div "Дошка 1 Додати віджет Зміни в продуктах Кількість Тиждень 2024-01-01 ~ 2024-12-…" at bounding box center [945, 351] width 1048 height 626
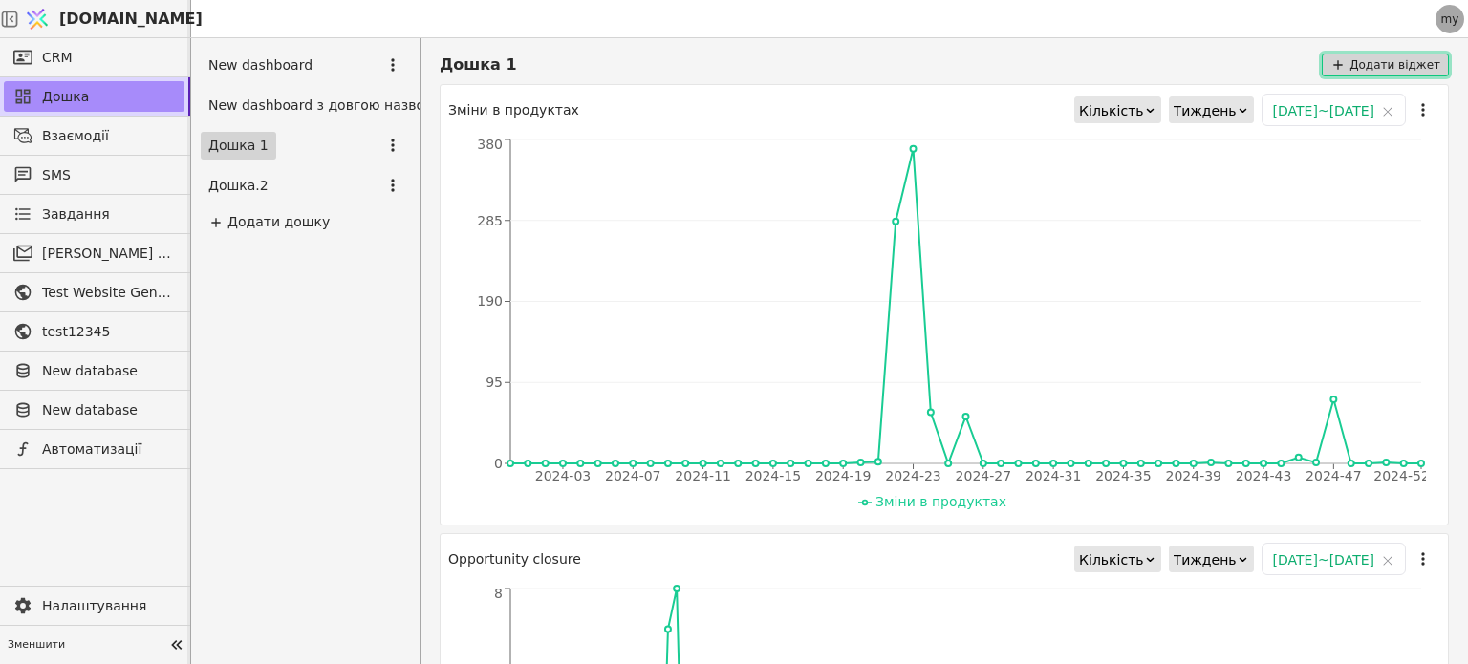
click at [1350, 72] on button "Додати віджет" at bounding box center [1385, 65] width 127 height 23
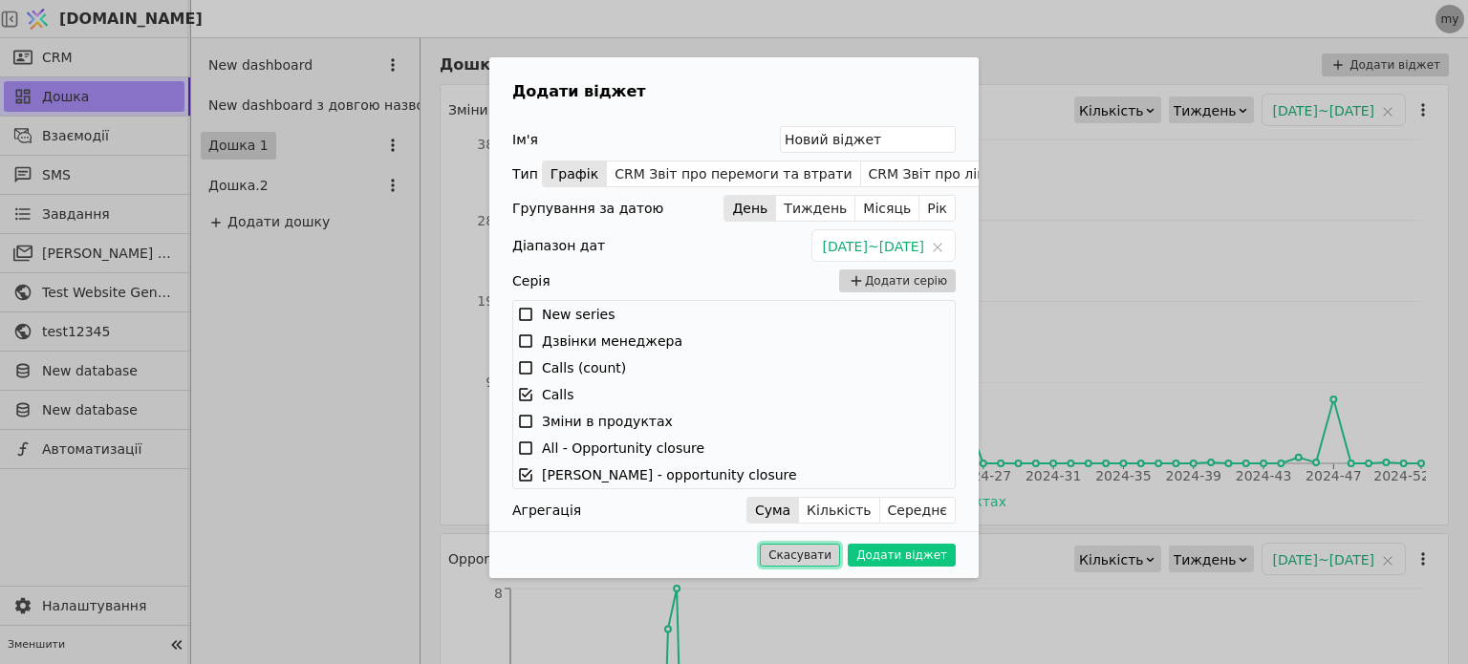
click at [822, 557] on button "Скасувати" at bounding box center [800, 555] width 80 height 23
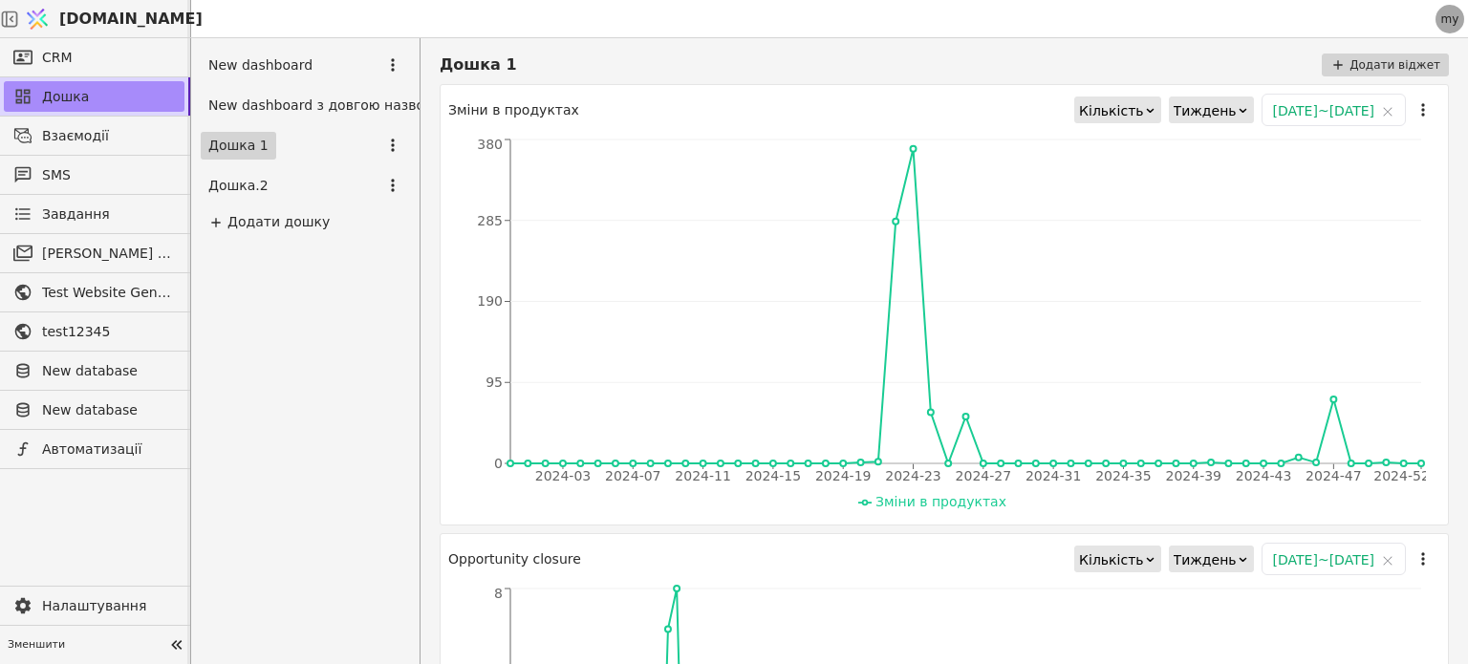
click at [930, 503] on span "Зміни в продуктах" at bounding box center [941, 501] width 131 height 15
click at [886, 508] on div "2024-03 2024-07 2024-11 2024-15 2024-19 2024-23 2024-27 2024-31 2024-35 2024-39…" at bounding box center [937, 326] width 978 height 382
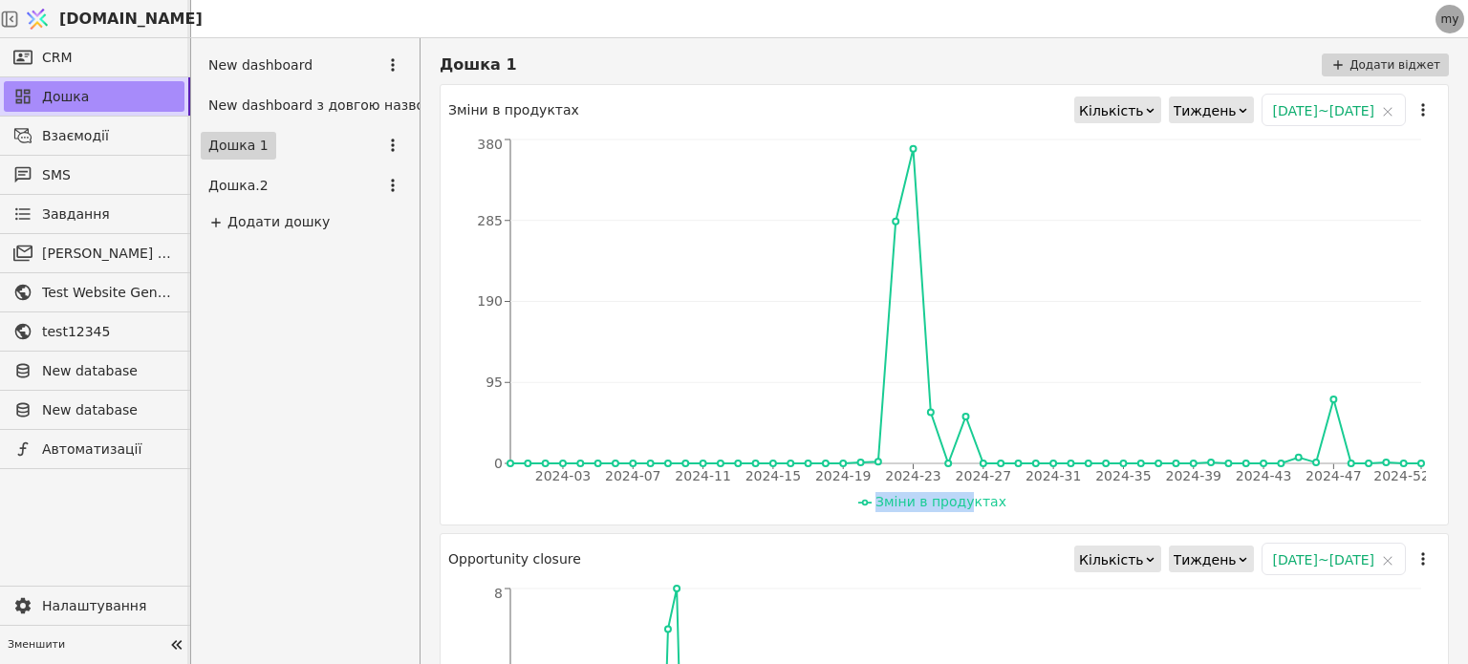
drag, startPoint x: 869, startPoint y: 502, endPoint x: 974, endPoint y: 504, distance: 105.2
click at [974, 504] on li "Зміни в продуктах" at bounding box center [932, 502] width 148 height 20
click at [900, 499] on span "Зміни в продуктах" at bounding box center [941, 501] width 131 height 15
click at [34, 54] on link "CRM" at bounding box center [94, 57] width 181 height 31
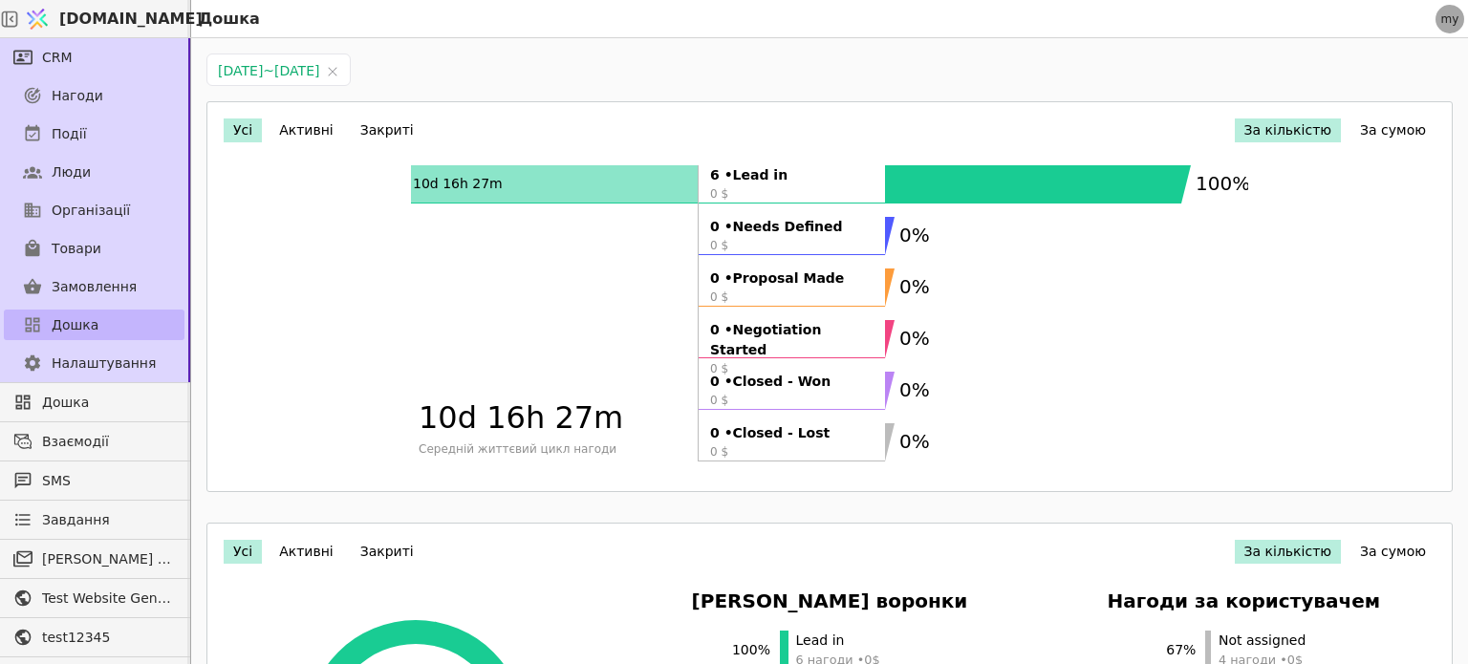
click at [86, 327] on span "Дошка" at bounding box center [75, 325] width 47 height 20
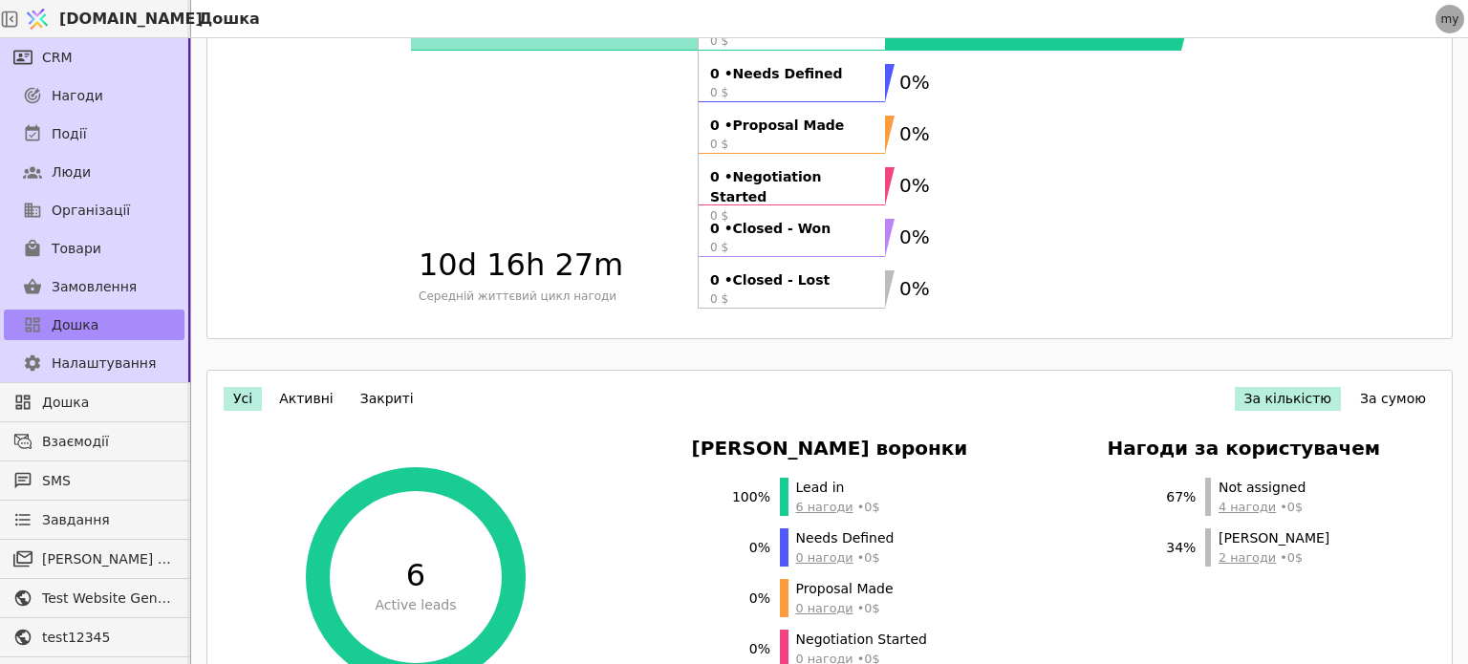
scroll to position [27, 0]
